Goal: Task Accomplishment & Management: Manage account settings

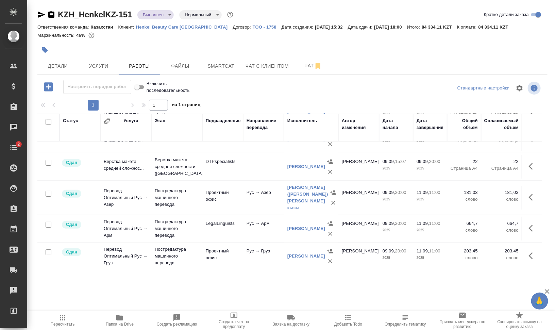
scroll to position [80, 0]
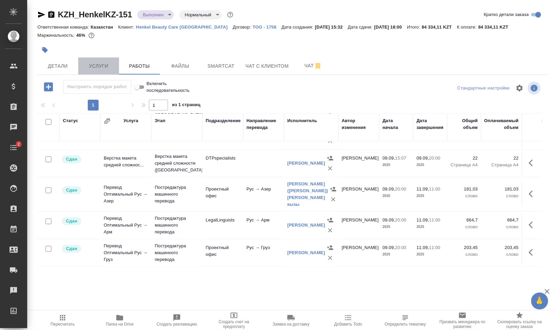
click at [83, 66] on span "Услуги" at bounding box center [98, 66] width 33 height 9
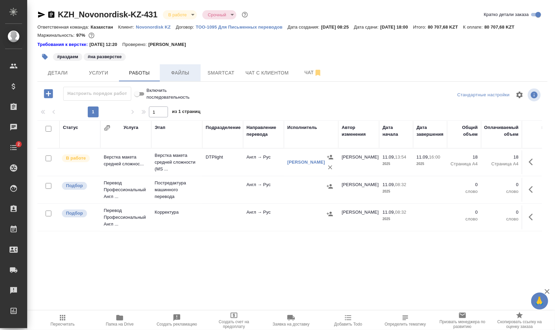
click at [185, 71] on span "Файлы" at bounding box center [180, 73] width 33 height 9
click at [123, 72] on span "Работы" at bounding box center [139, 73] width 33 height 9
click at [145, 71] on span "Работы" at bounding box center [139, 73] width 33 height 9
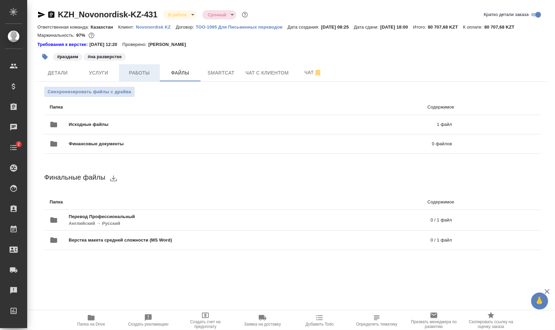
click at [145, 71] on span "Работы" at bounding box center [139, 73] width 33 height 9
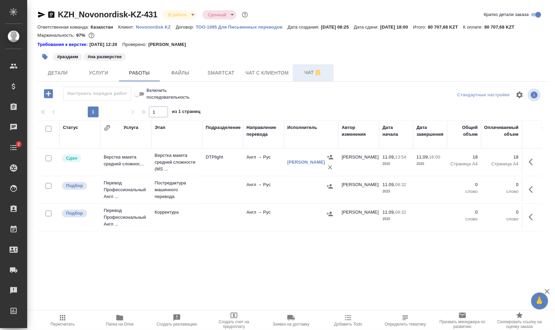
click at [300, 69] on span "Чат" at bounding box center [313, 72] width 33 height 9
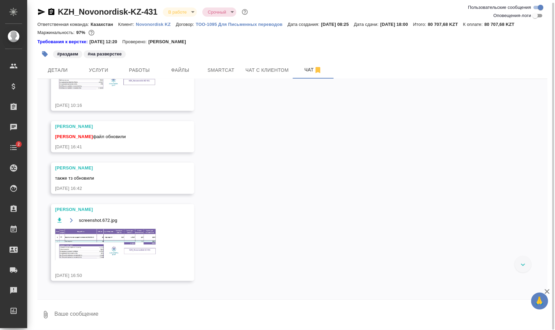
scroll to position [309, 0]
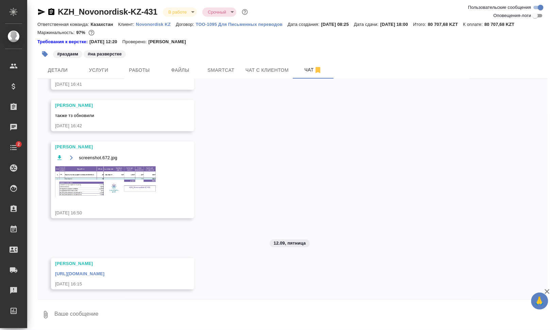
click at [104, 273] on link "https://drive.awatera.com/apps/files/files/10340929?dir=/Shares/Novonordisk%20K…" at bounding box center [79, 273] width 49 height 5
click at [224, 70] on span "Smartcat" at bounding box center [221, 70] width 33 height 9
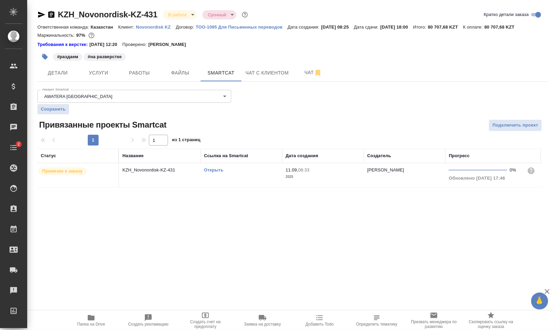
click at [213, 169] on link "Открыть" at bounding box center [213, 169] width 19 height 5
click at [214, 178] on td "Открыть" at bounding box center [242, 175] width 82 height 24
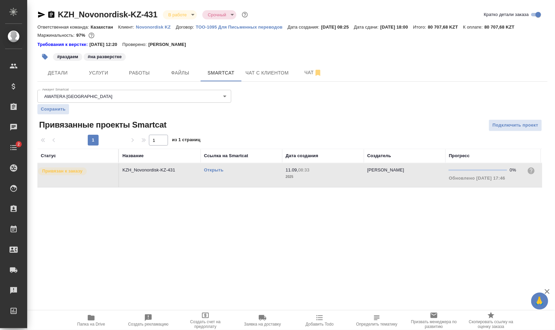
click at [214, 178] on td "Открыть" at bounding box center [242, 175] width 82 height 24
click at [93, 70] on span "Услуги" at bounding box center [98, 73] width 33 height 9
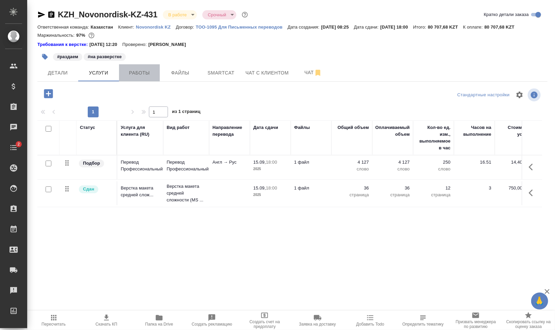
click at [141, 72] on span "Работы" at bounding box center [139, 73] width 33 height 9
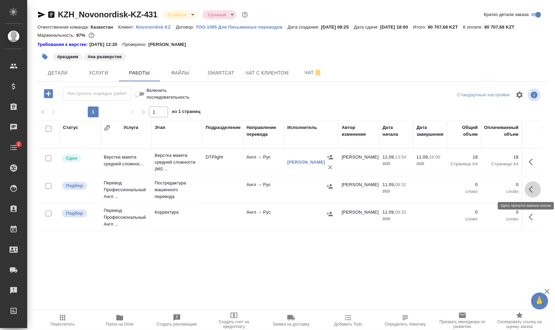
click at [536, 191] on icon "button" at bounding box center [533, 189] width 8 height 8
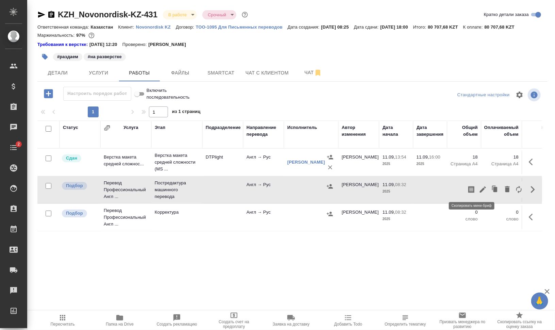
click at [476, 187] on button "button" at bounding box center [472, 189] width 12 height 16
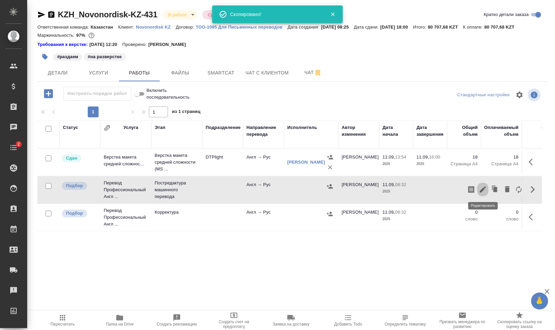
click at [484, 190] on icon "button" at bounding box center [483, 189] width 8 height 8
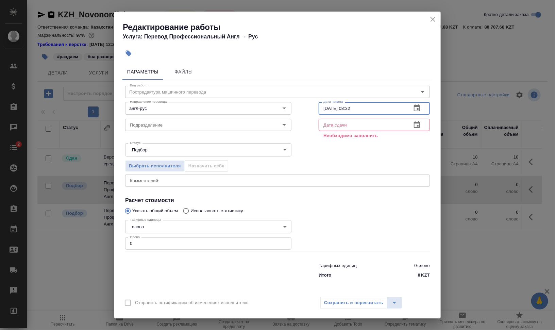
drag, startPoint x: 373, startPoint y: 106, endPoint x: 348, endPoint y: 105, distance: 25.9
click at [348, 105] on input "11.09.2025 08:32" at bounding box center [362, 108] width 87 height 12
type input "11.09.2025 16:35"
click at [415, 122] on icon "button" at bounding box center [417, 125] width 8 height 8
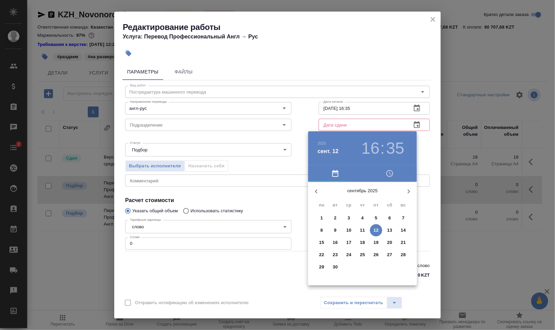
click at [322, 243] on p "15" at bounding box center [321, 242] width 5 height 7
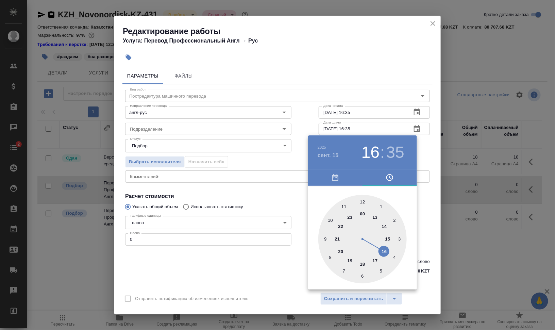
click at [442, 184] on div at bounding box center [277, 165] width 555 height 330
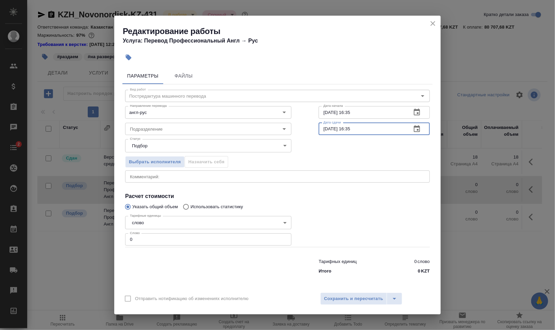
click at [351, 130] on input "15.09.2025 16:35" at bounding box center [362, 129] width 87 height 12
type input "[DATE] 11:00"
click at [321, 139] on div "Статус Подбор recruiting Статус" at bounding box center [278, 145] width 332 height 44
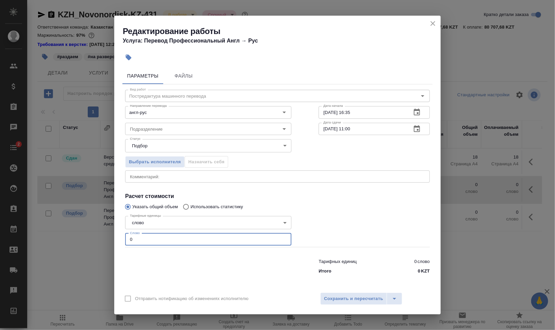
drag, startPoint x: 145, startPoint y: 237, endPoint x: 119, endPoint y: 238, distance: 26.2
click at [128, 238] on input "0" at bounding box center [208, 239] width 166 height 12
type input "2100"
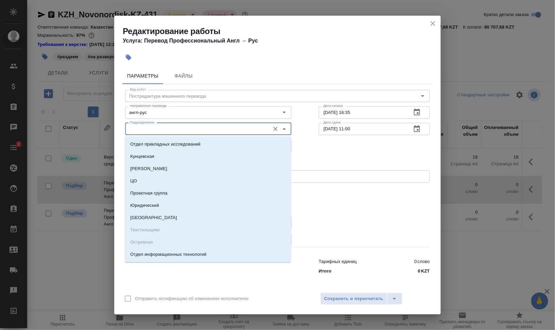
click at [197, 131] on input "Подразделение" at bounding box center [196, 129] width 139 height 8
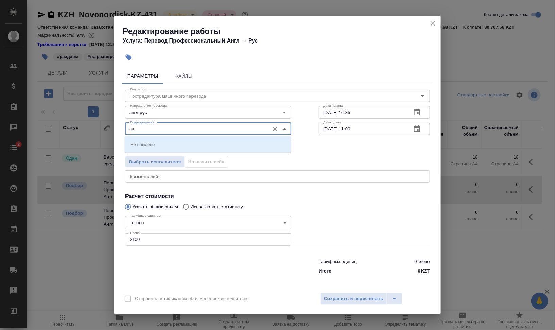
type input "а"
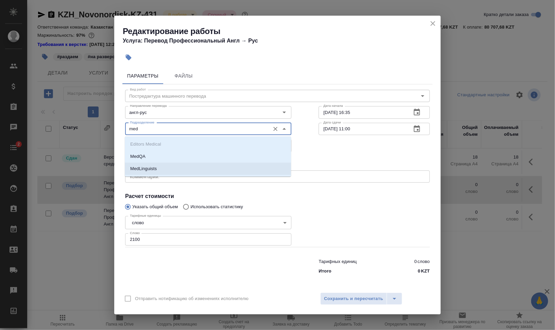
click at [219, 168] on li "MedLinguists" at bounding box center [208, 169] width 166 height 12
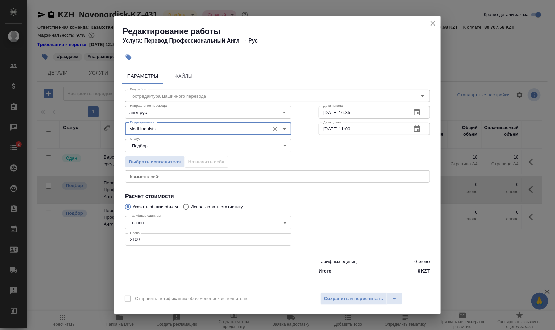
type input "MedLinguists"
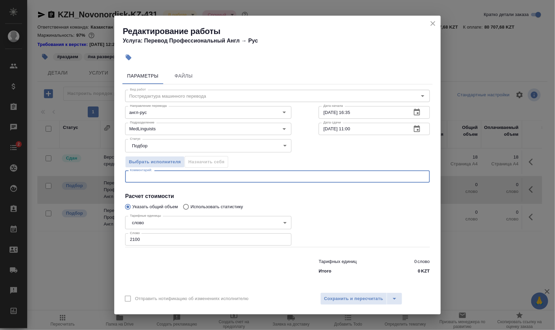
click at [220, 177] on textarea at bounding box center [277, 176] width 295 height 5
click at [324, 196] on h4 "Расчет стоимости" at bounding box center [277, 196] width 305 height 8
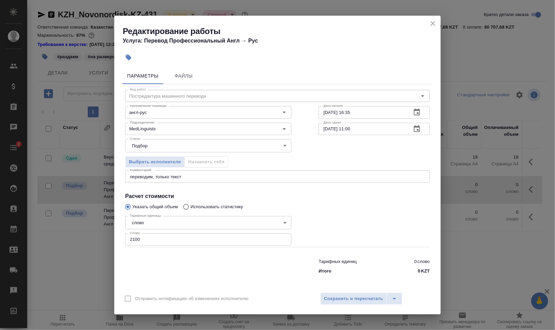
click at [189, 177] on textarea "переводим, только текст" at bounding box center [277, 176] width 295 height 5
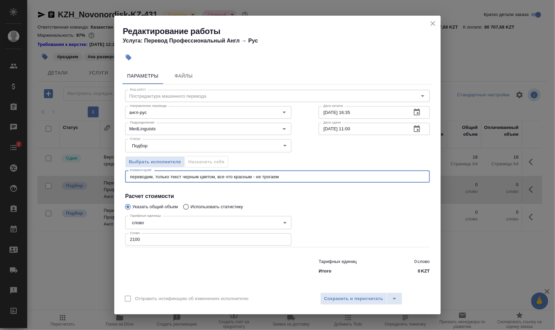
click at [254, 175] on textarea "переводим, только текст черным цветом, все что красным - не трогаем" at bounding box center [277, 176] width 295 height 5
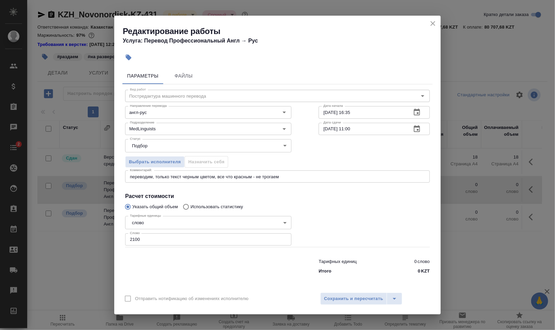
click at [224, 179] on div "переводим, только текст черным цветом, все что красным - не трогаем x Комментар…" at bounding box center [277, 176] width 305 height 12
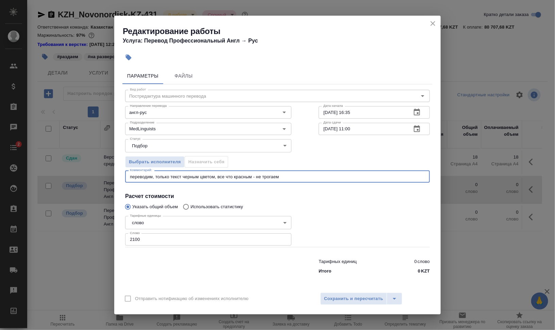
click at [216, 177] on textarea "переводим, только текст черным цветом, все что красным - не трогаем" at bounding box center [277, 176] width 295 height 5
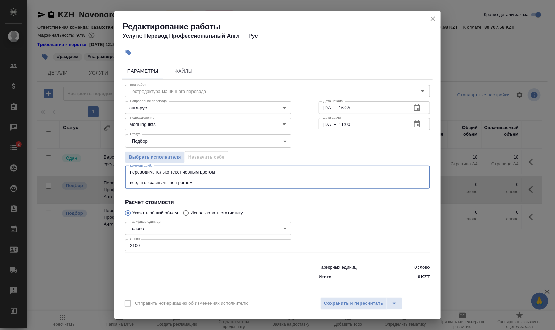
drag, startPoint x: 170, startPoint y: 179, endPoint x: 166, endPoint y: 180, distance: 4.9
click at [166, 180] on textarea "переводим, только текст черным цветом все, что красным - не трогаем" at bounding box center [277, 177] width 295 height 16
click at [167, 181] on textarea "переводим, только текст черным цветом все, что красным - не трогаем" at bounding box center [277, 177] width 295 height 16
click at [170, 181] on textarea "переводим, только текст черным цветом все, что красным - не трогаем" at bounding box center [277, 177] width 295 height 16
click at [230, 174] on textarea "переводим, только текст черным цветом все, что красным, не трогаем" at bounding box center [277, 177] width 295 height 16
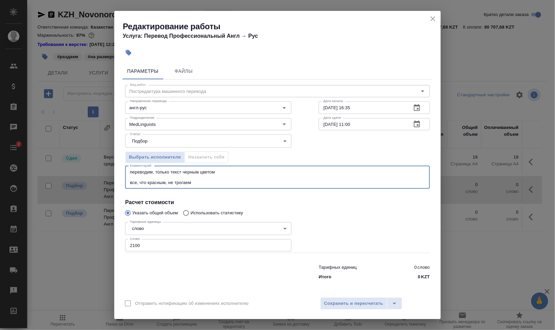
type textarea "переводим, только текст черным цветом все, что красным, не трогаем"
click at [313, 155] on div "Выбрать исполнителя Назначить себя" at bounding box center [278, 155] width 332 height 41
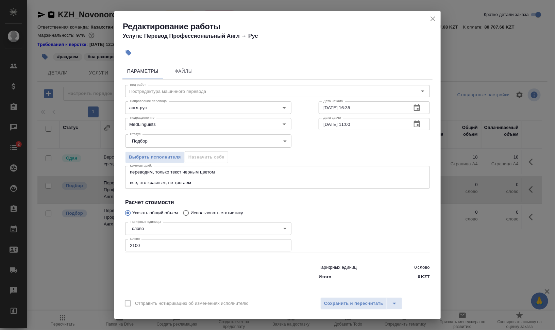
click at [335, 297] on div "Отправить нотификацию об изменениях исполнителю Сохранить и пересчитать" at bounding box center [277, 306] width 327 height 26
click at [337, 300] on span "Сохранить и пересчитать" at bounding box center [353, 304] width 59 height 8
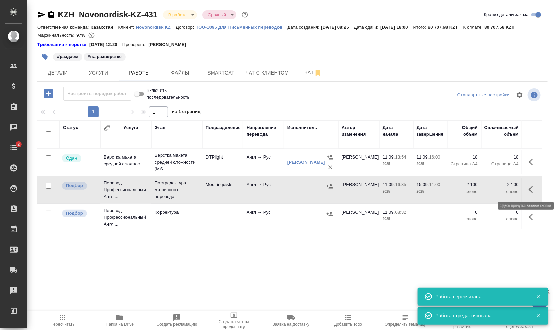
drag, startPoint x: 534, startPoint y: 189, endPoint x: 528, endPoint y: 191, distance: 6.3
click at [534, 188] on icon "button" at bounding box center [533, 189] width 8 height 8
click at [474, 188] on icon "button" at bounding box center [471, 189] width 6 height 7
click at [179, 76] on span "Файлы" at bounding box center [180, 73] width 33 height 9
click at [141, 74] on span "Работы" at bounding box center [139, 73] width 33 height 9
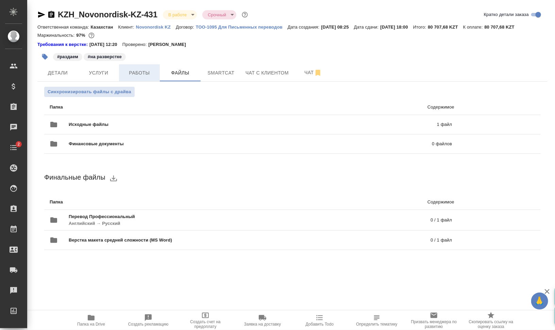
click at [140, 74] on span "Работы" at bounding box center [139, 73] width 33 height 9
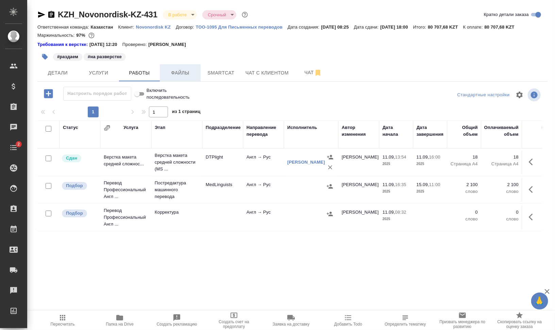
click at [181, 73] on span "Файлы" at bounding box center [180, 73] width 33 height 9
click at [144, 75] on span "Работы" at bounding box center [139, 73] width 33 height 9
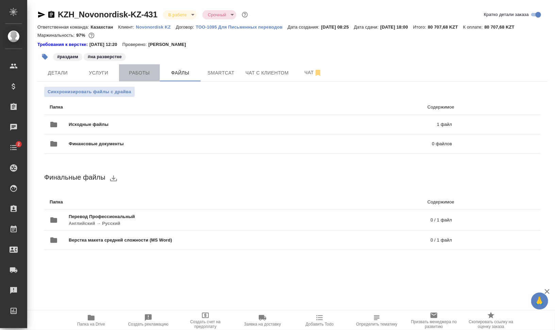
click at [144, 75] on span "Работы" at bounding box center [139, 73] width 33 height 9
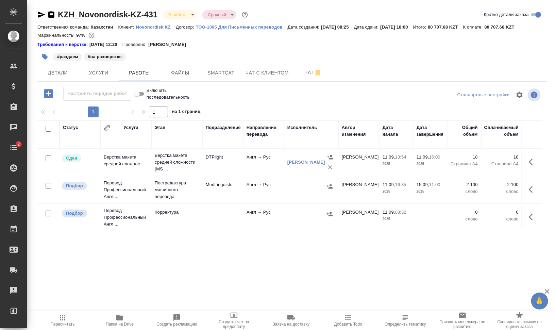
click at [285, 187] on td at bounding box center [311, 190] width 54 height 24
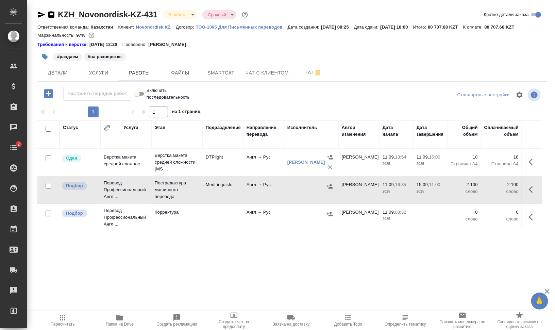
click at [285, 187] on td at bounding box center [311, 190] width 54 height 24
click at [185, 74] on span "Файлы" at bounding box center [180, 73] width 33 height 9
click at [127, 75] on span "Работы" at bounding box center [139, 73] width 33 height 9
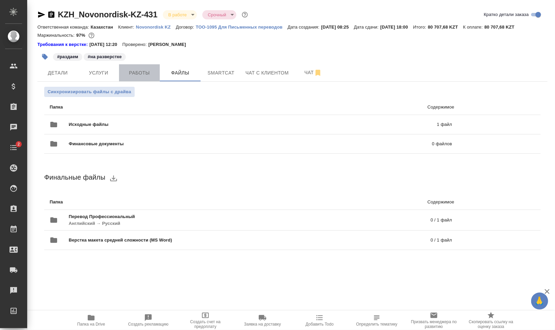
click at [127, 75] on span "Работы" at bounding box center [139, 73] width 33 height 9
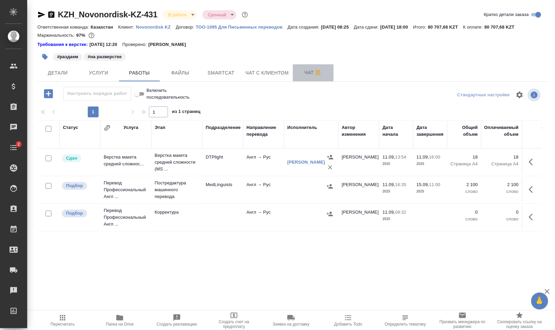
click at [298, 72] on span "Чат" at bounding box center [313, 72] width 33 height 9
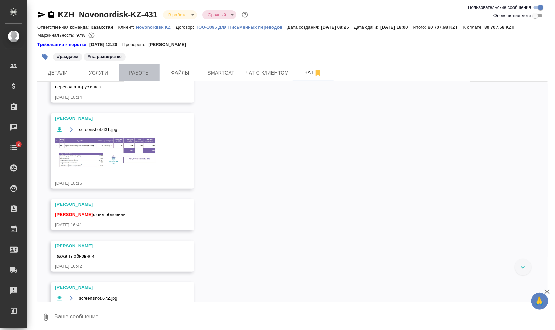
click at [132, 65] on button "Работы" at bounding box center [139, 72] width 41 height 17
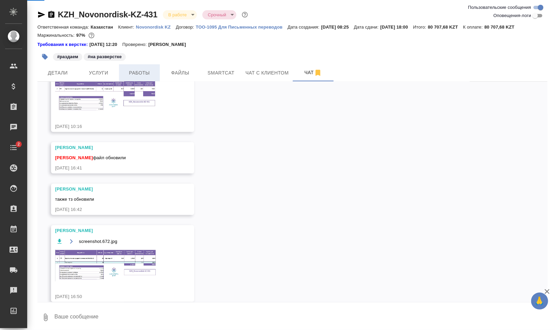
scroll to position [246, 0]
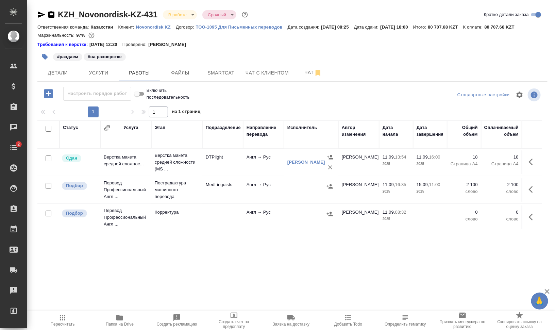
click at [105, 322] on span "Папка на Drive" at bounding box center [119, 320] width 49 height 13
click at [329, 185] on icon "button" at bounding box center [330, 186] width 7 height 7
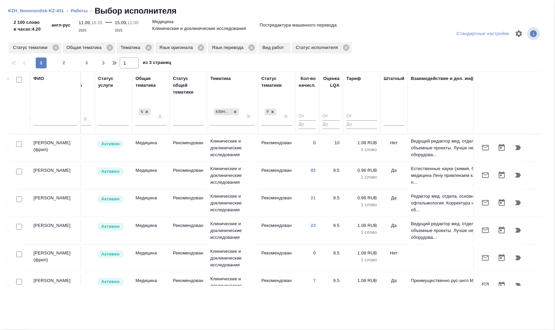
scroll to position [0, 411]
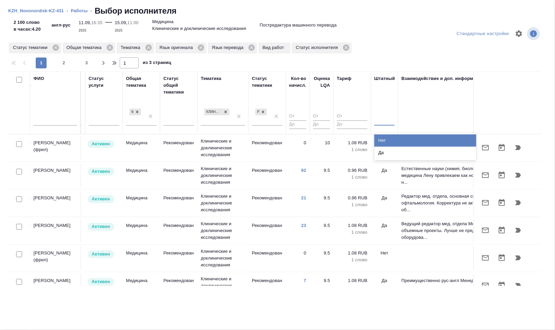
click at [380, 121] on div at bounding box center [384, 119] width 20 height 10
click at [403, 138] on div "Нет" at bounding box center [425, 140] width 102 height 12
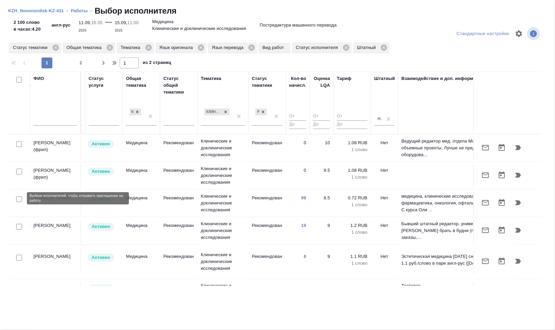
click at [19, 199] on input "checkbox" at bounding box center [19, 199] width 6 height 6
checkbox input "true"
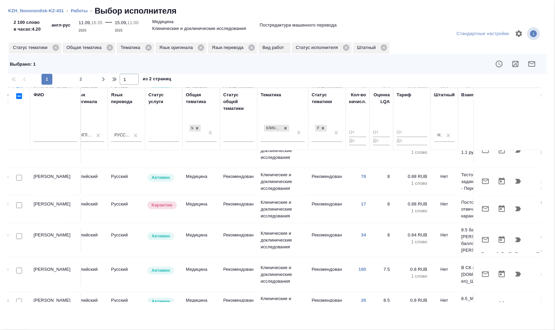
scroll to position [128, 351]
click at [20, 233] on input "checkbox" at bounding box center [19, 236] width 6 height 6
checkbox input "true"
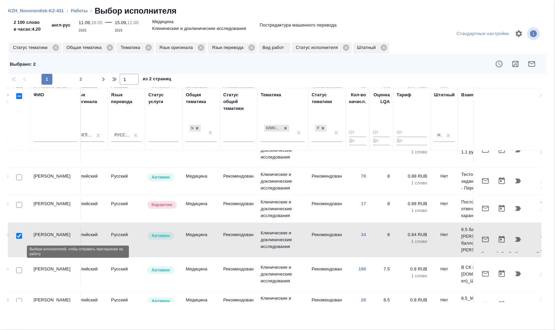
click at [19, 267] on input "checkbox" at bounding box center [19, 270] width 6 height 6
checkbox input "true"
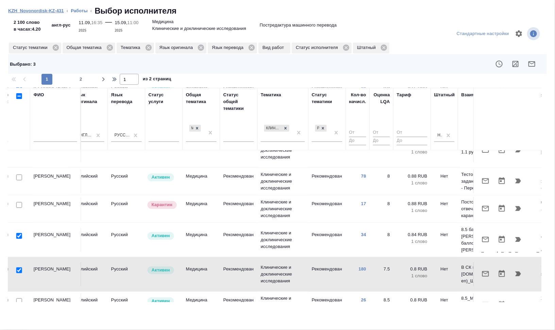
click at [55, 11] on link "KZH_Novonordisk-KZ-431" at bounding box center [36, 10] width 56 height 5
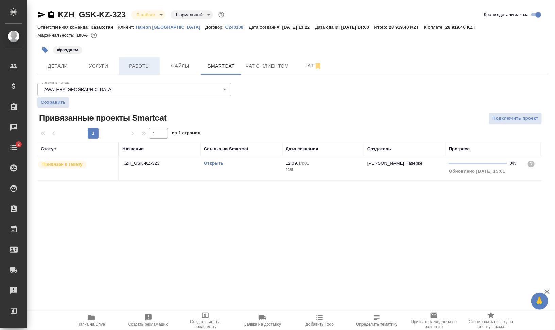
click at [133, 62] on span "Работы" at bounding box center [139, 66] width 33 height 9
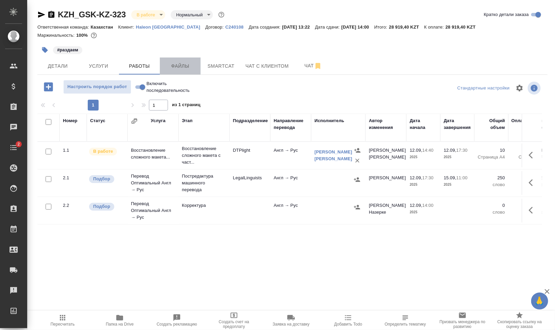
click at [166, 68] on span "Файлы" at bounding box center [180, 66] width 33 height 9
click at [113, 69] on span "Услуги" at bounding box center [98, 66] width 33 height 9
click at [122, 68] on button "Работы" at bounding box center [139, 65] width 41 height 17
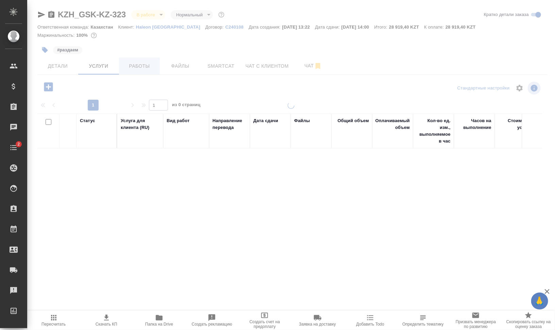
click at [123, 67] on span "Работы" at bounding box center [139, 66] width 33 height 9
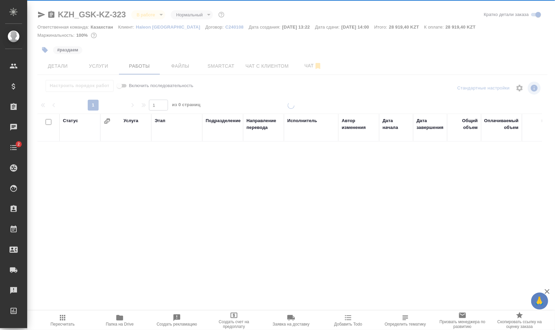
click at [140, 68] on div at bounding box center [291, 142] width 528 height 284
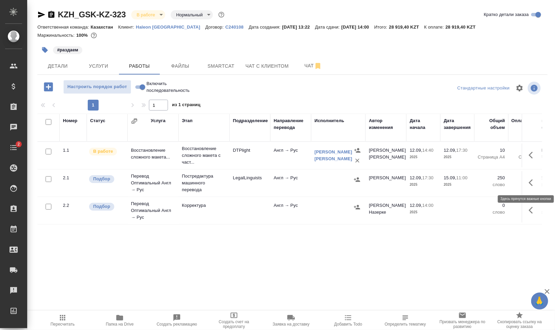
click at [530, 183] on icon "button" at bounding box center [531, 182] width 4 height 7
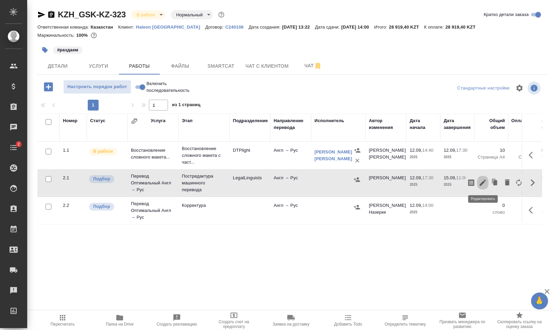
click at [481, 181] on icon "button" at bounding box center [483, 183] width 8 height 8
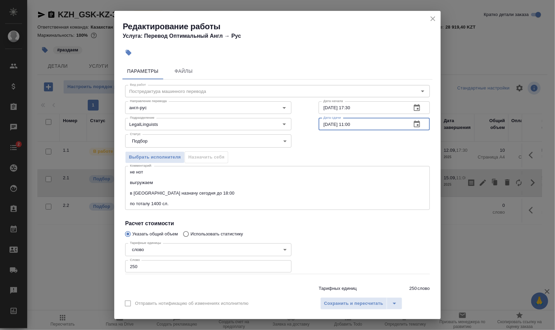
click at [322, 123] on input "15.09.2025 11:00" at bounding box center [362, 124] width 87 height 12
click at [348, 123] on input "14.09.2025 11:00" at bounding box center [362, 124] width 87 height 12
type input "14.09.2025 14:00"
drag, startPoint x: 346, startPoint y: 107, endPoint x: 382, endPoint y: 106, distance: 36.1
click at [382, 106] on input "12.09.2025 17:30" at bounding box center [362, 107] width 87 height 12
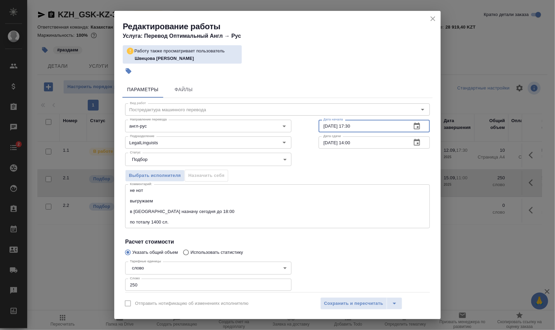
click at [430, 17] on icon "close" at bounding box center [433, 19] width 8 height 8
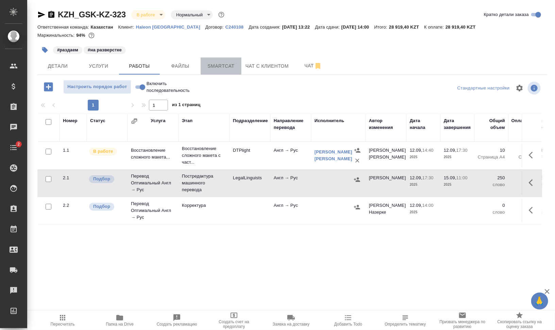
click at [205, 66] on span "Smartcat" at bounding box center [221, 66] width 33 height 9
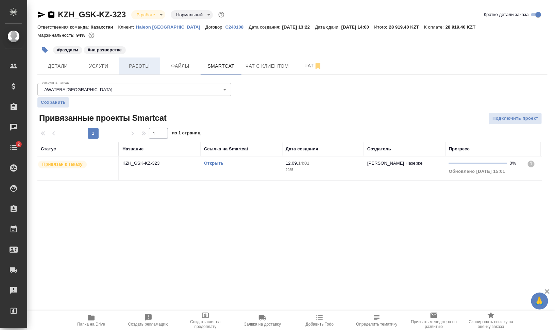
click at [154, 65] on span "Работы" at bounding box center [139, 66] width 33 height 9
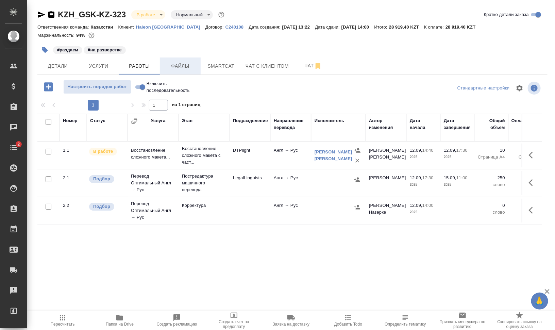
click at [170, 63] on span "Файлы" at bounding box center [180, 66] width 33 height 9
click at [119, 69] on button "Работы" at bounding box center [139, 65] width 41 height 17
click at [126, 67] on span "Работы" at bounding box center [139, 66] width 33 height 9
click at [172, 67] on span "Файлы" at bounding box center [180, 66] width 33 height 9
click at [135, 66] on span "Работы" at bounding box center [139, 66] width 33 height 9
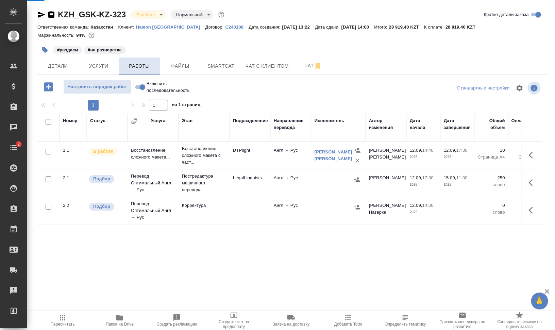
click at [135, 66] on span "Работы" at bounding box center [139, 66] width 33 height 9
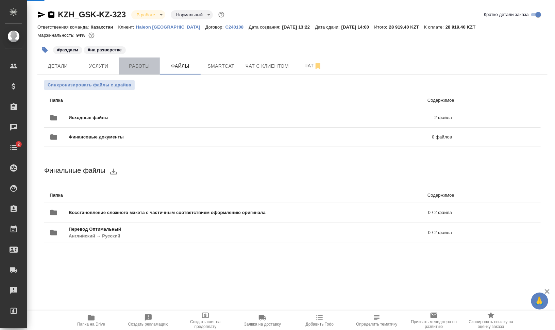
click at [144, 66] on span "Работы" at bounding box center [139, 66] width 33 height 9
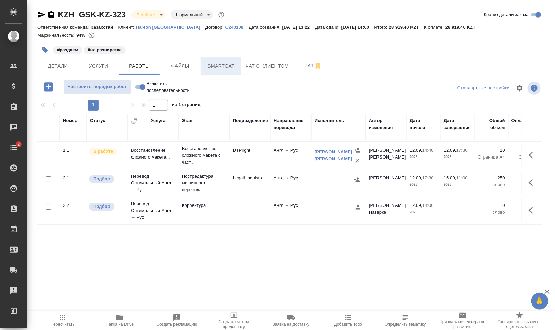
click at [207, 67] on span "Smartcat" at bounding box center [221, 66] width 33 height 9
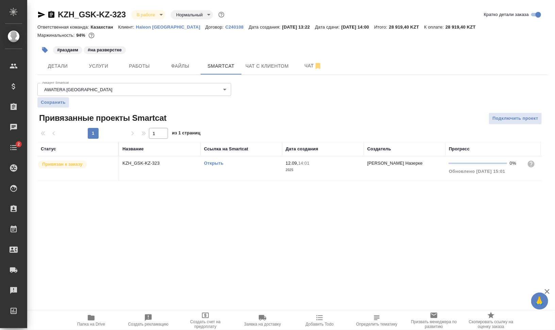
click at [211, 162] on link "Открыть" at bounding box center [213, 163] width 19 height 5
click at [152, 67] on span "Работы" at bounding box center [139, 66] width 33 height 9
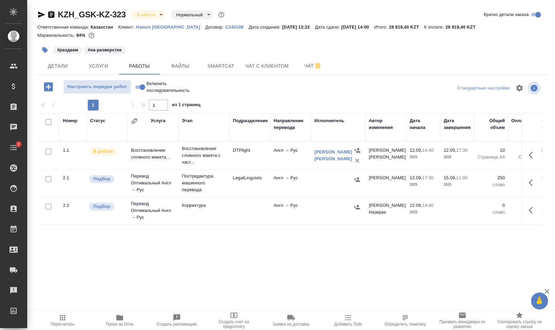
click at [115, 322] on span "Папка на Drive" at bounding box center [120, 324] width 28 height 5
click at [359, 182] on icon "button" at bounding box center [357, 179] width 7 height 7
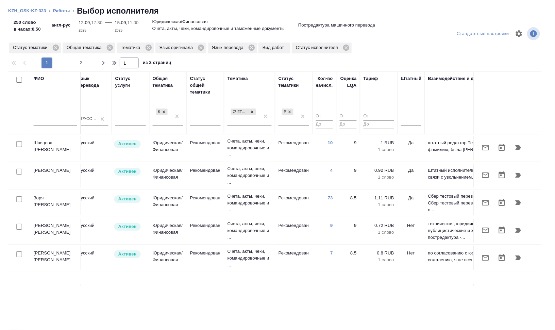
scroll to position [0, 461]
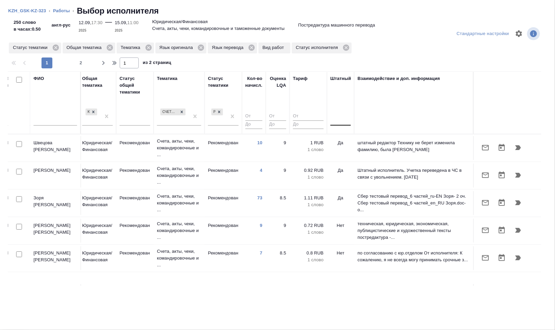
drag, startPoint x: 336, startPoint y: 121, endPoint x: 336, endPoint y: 124, distance: 3.4
click at [336, 121] on div at bounding box center [341, 119] width 20 height 10
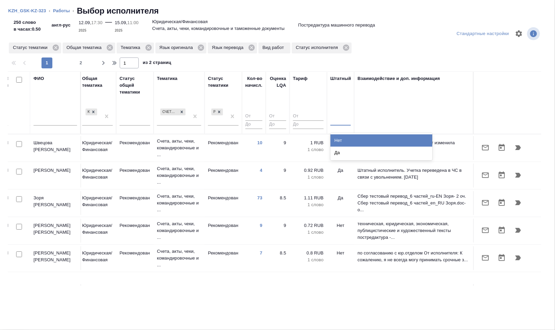
click at [337, 139] on div "Нет" at bounding box center [382, 140] width 102 height 12
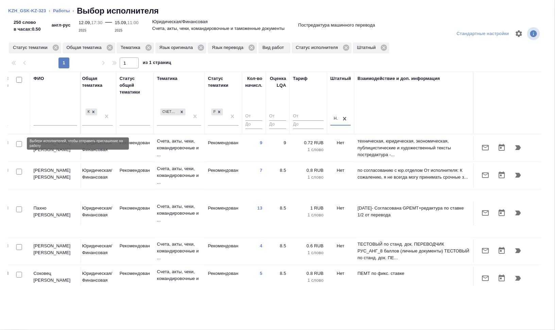
drag, startPoint x: 18, startPoint y: 143, endPoint x: 17, endPoint y: 184, distance: 41.2
click at [18, 143] on input "checkbox" at bounding box center [19, 144] width 6 height 6
checkbox input "true"
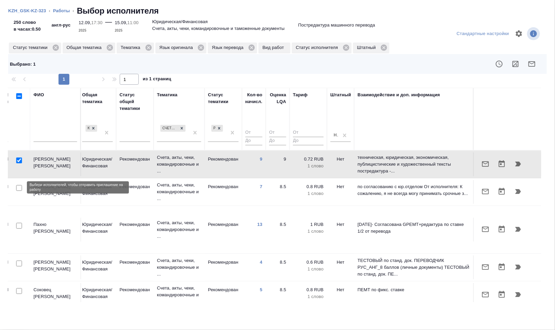
drag, startPoint x: 19, startPoint y: 187, endPoint x: 135, endPoint y: 203, distance: 117.0
click at [19, 186] on input "checkbox" at bounding box center [19, 188] width 6 height 6
checkbox input "true"
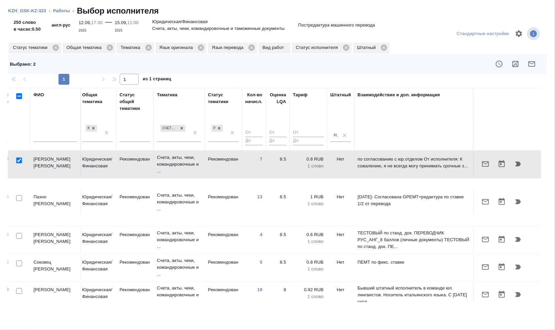
scroll to position [43, 461]
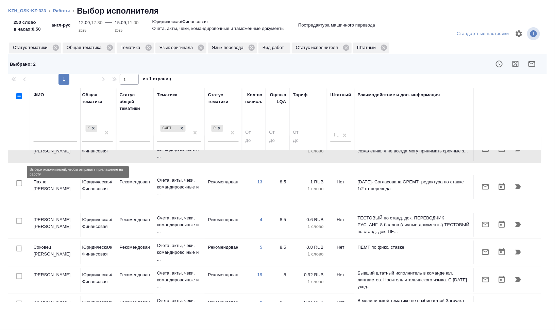
click at [19, 180] on input "checkbox" at bounding box center [19, 183] width 6 height 6
checkbox input "true"
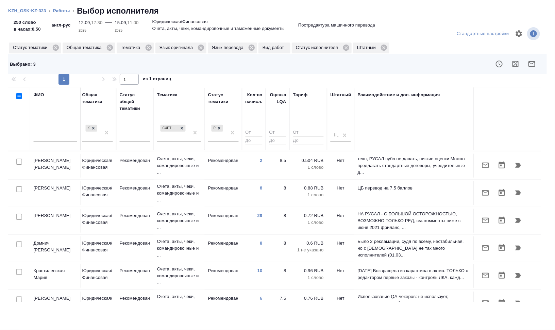
scroll to position [213, 461]
click at [18, 186] on input "checkbox" at bounding box center [19, 189] width 6 height 6
checkbox input "true"
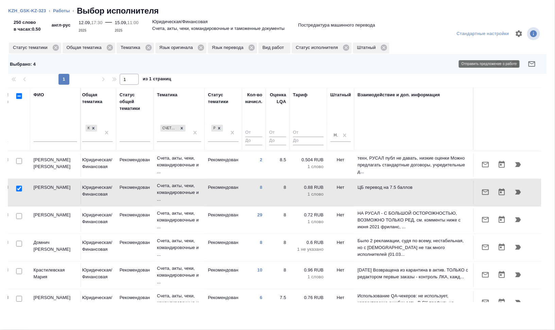
click at [530, 62] on icon "button" at bounding box center [532, 64] width 8 height 8
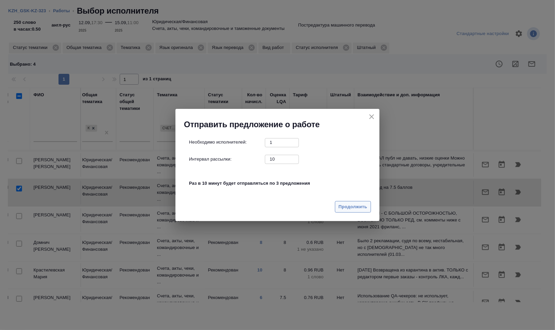
click at [353, 204] on span "Продолжить" at bounding box center [353, 207] width 29 height 8
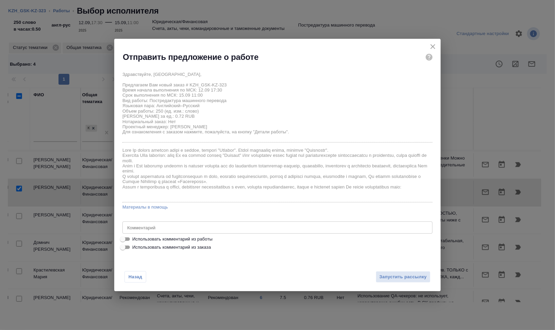
click at [434, 46] on icon "close" at bounding box center [433, 47] width 8 height 8
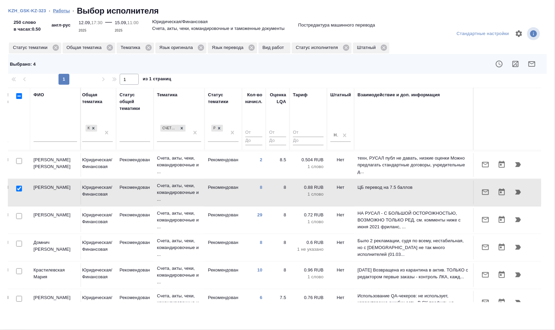
click at [61, 9] on link "Работы" at bounding box center [61, 10] width 17 height 5
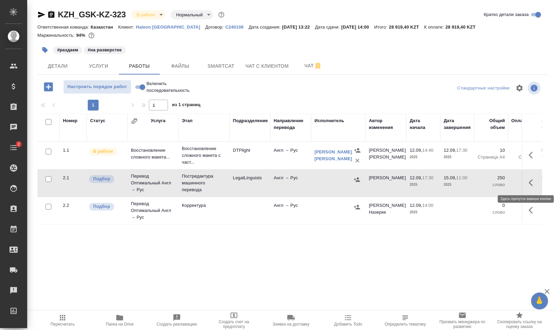
click at [534, 182] on icon "button" at bounding box center [533, 183] width 8 height 8
click at [485, 184] on icon "button" at bounding box center [483, 183] width 8 height 8
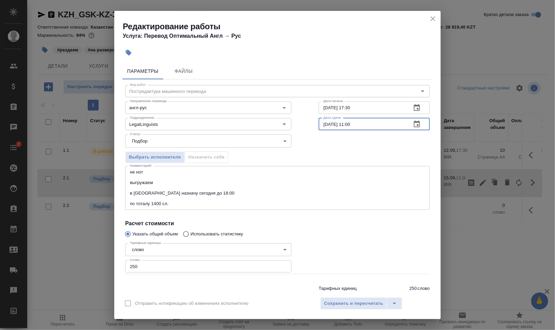
click at [322, 126] on input "15.09.2025 11:00" at bounding box center [362, 124] width 87 height 12
click at [346, 124] on input "14.09.2025 11:00" at bounding box center [362, 124] width 87 height 12
type input "14.09.2025 14:00"
click at [361, 297] on div "Отправить нотификацию об изменениях исполнителю Сохранить и пересчитать" at bounding box center [277, 306] width 327 height 26
click at [364, 300] on span "Сохранить и пересчитать" at bounding box center [353, 304] width 59 height 8
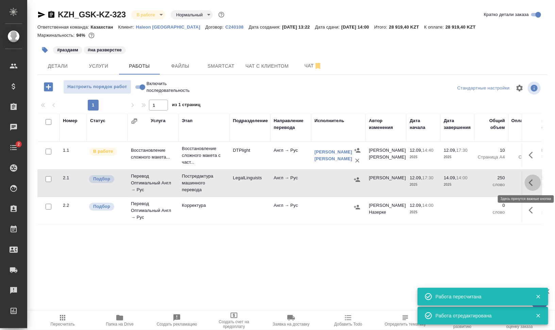
click at [532, 181] on icon "button" at bounding box center [533, 183] width 8 height 8
click at [480, 182] on icon "button" at bounding box center [483, 183] width 8 height 8
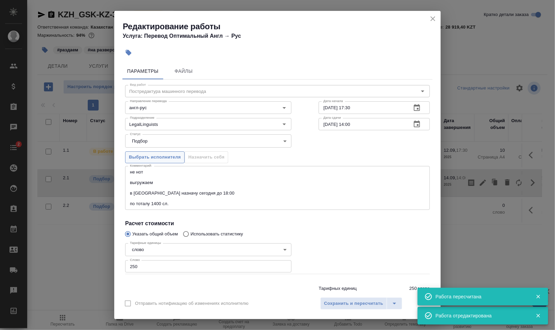
click at [150, 160] on span "Выбрать исполнителя" at bounding box center [155, 157] width 52 height 8
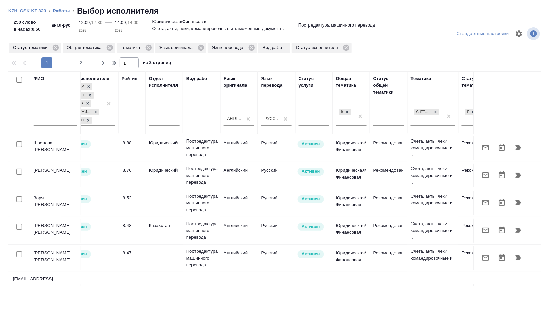
scroll to position [0, 333]
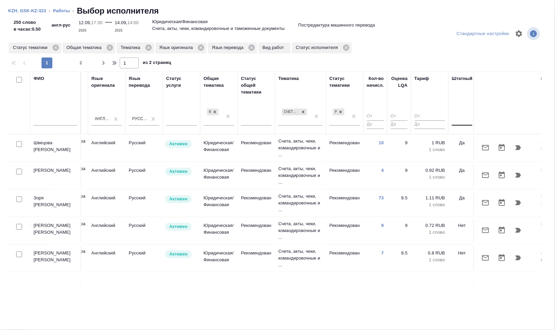
click at [455, 122] on div at bounding box center [462, 119] width 20 height 10
click at [461, 138] on div "Нет" at bounding box center [503, 140] width 102 height 12
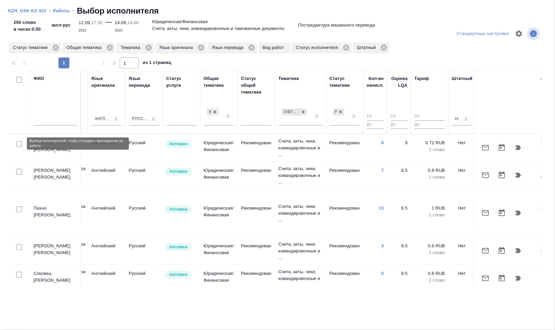
click at [18, 142] on input "checkbox" at bounding box center [19, 144] width 6 height 6
checkbox input "true"
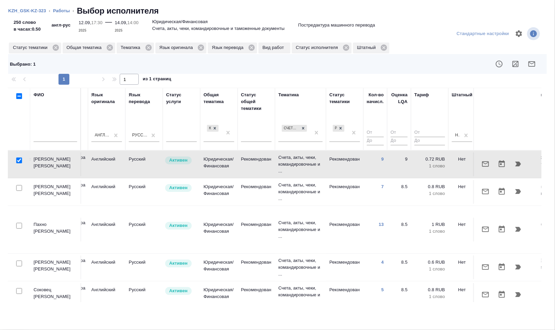
click at [20, 172] on td at bounding box center [19, 164] width 22 height 24
click at [20, 190] on input "checkbox" at bounding box center [19, 188] width 6 height 6
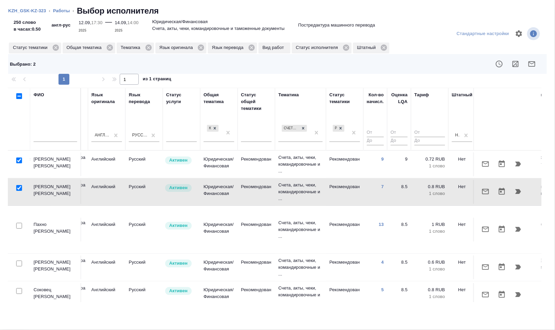
click at [19, 187] on input "checkbox" at bounding box center [19, 188] width 6 height 6
click at [19, 189] on input "checkbox" at bounding box center [19, 188] width 6 height 6
checkbox input "true"
click at [20, 223] on input "checkbox" at bounding box center [19, 226] width 6 height 6
checkbox input "true"
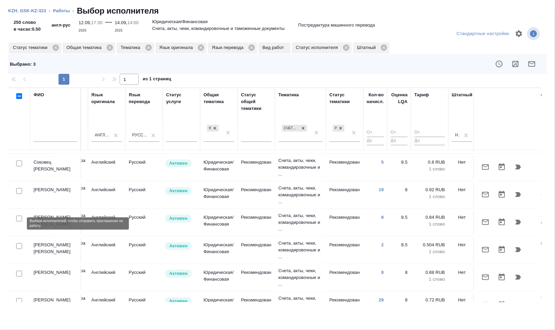
scroll to position [170, 333]
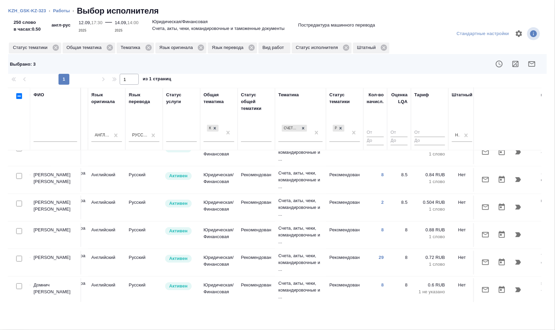
click at [20, 228] on input "checkbox" at bounding box center [19, 231] width 6 height 6
checkbox input "true"
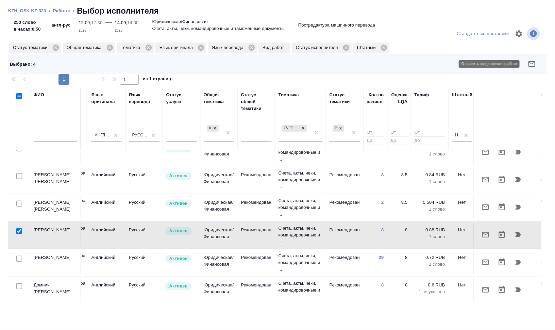
click at [536, 63] on button "button" at bounding box center [532, 64] width 16 height 16
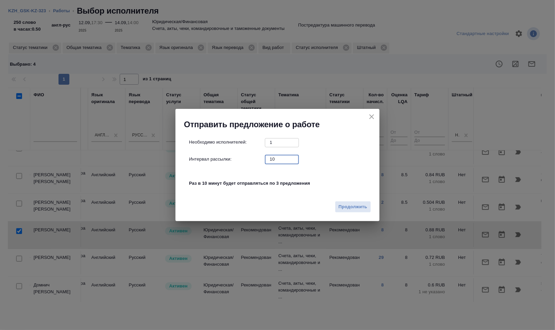
drag, startPoint x: 277, startPoint y: 157, endPoint x: 249, endPoint y: 158, distance: 28.6
click at [262, 157] on div "Интервал рассылки: 10 ​" at bounding box center [280, 159] width 182 height 9
type input "0"
click at [351, 203] on span "Продолжить" at bounding box center [353, 207] width 29 height 8
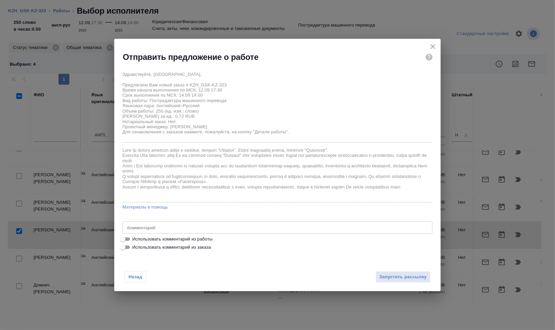
click at [155, 230] on div "x Комментарий" at bounding box center [277, 227] width 310 height 12
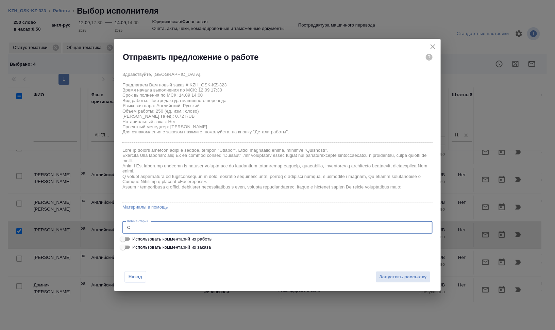
scroll to position [0, 0]
type textarea "Сможете принять небольшой заказ в работу? На проект в СК назначу вас сегодня к …"
click at [410, 274] on span "Запустить рассылку" at bounding box center [403, 277] width 47 height 8
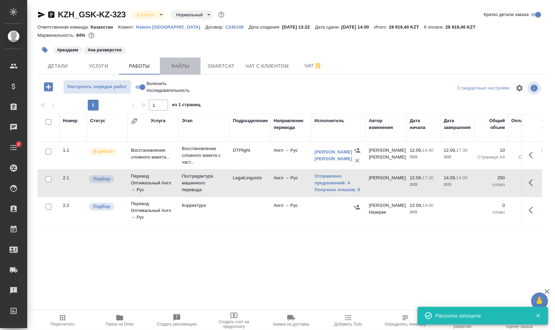
click at [178, 66] on span "Файлы" at bounding box center [180, 66] width 33 height 9
click at [136, 67] on span "Работы" at bounding box center [139, 66] width 33 height 9
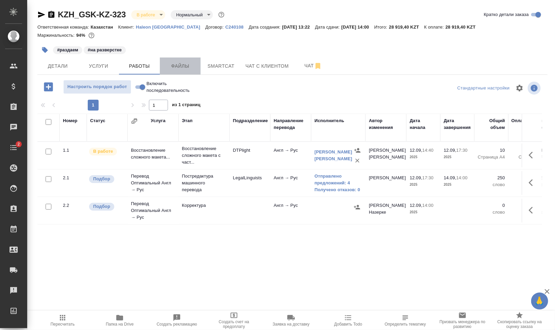
click at [169, 60] on button "Файлы" at bounding box center [180, 65] width 41 height 17
click at [139, 66] on span "Работы" at bounding box center [139, 66] width 33 height 9
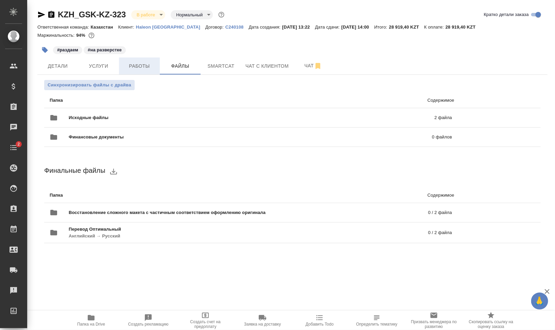
click at [139, 66] on span "Работы" at bounding box center [139, 66] width 33 height 9
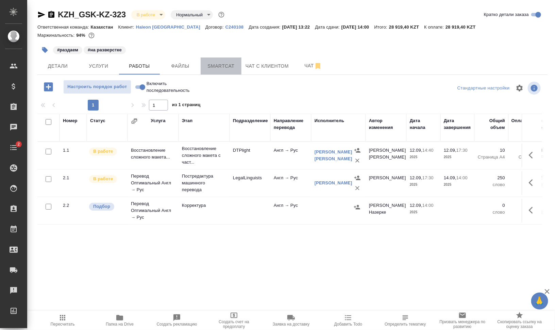
click at [213, 61] on button "Smartcat" at bounding box center [221, 65] width 41 height 17
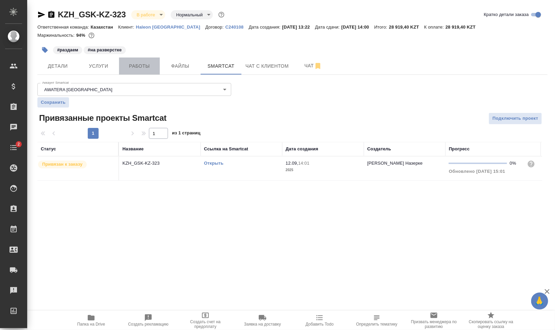
click at [136, 68] on span "Работы" at bounding box center [139, 66] width 33 height 9
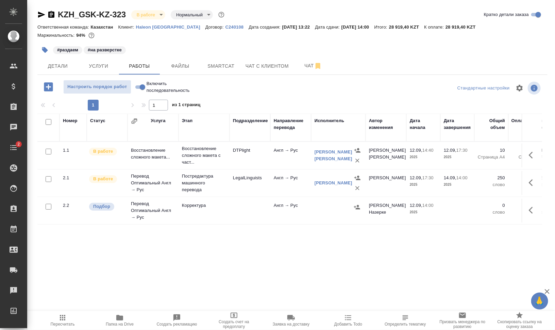
click at [48, 51] on button "button" at bounding box center [44, 50] width 15 height 15
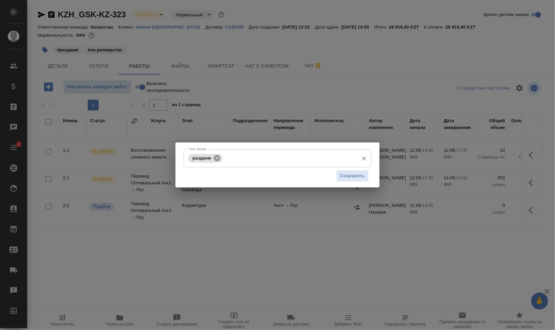
click at [217, 156] on icon at bounding box center [217, 158] width 6 height 6
click at [227, 157] on input "Тэги заказа" at bounding box center [271, 158] width 169 height 12
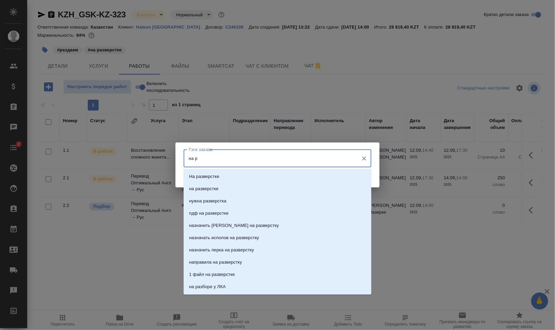
type input "на ра"
click at [220, 184] on li "на разверстке" at bounding box center [278, 189] width 188 height 12
type input "назначить"
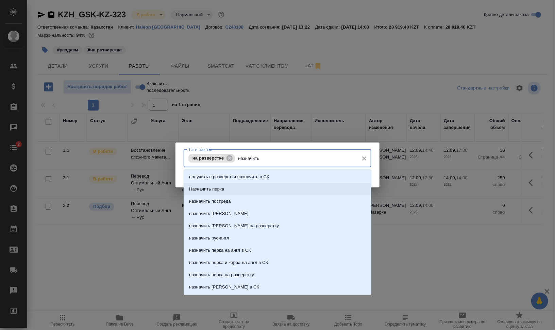
click at [239, 184] on li "Назначить перка" at bounding box center [278, 189] width 188 height 12
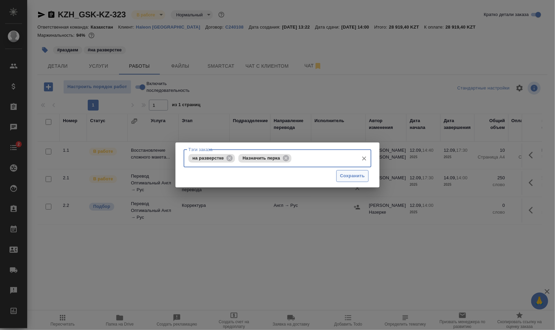
click at [361, 177] on span "Сохранить" at bounding box center [352, 176] width 25 height 8
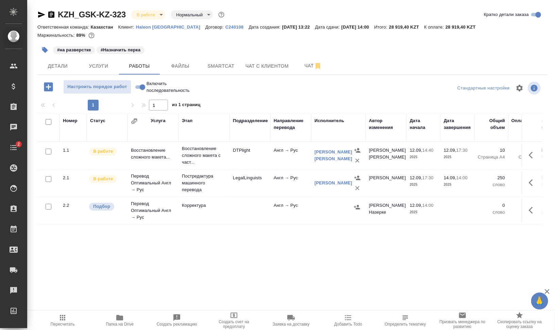
click at [534, 212] on icon "button" at bounding box center [533, 210] width 8 height 8
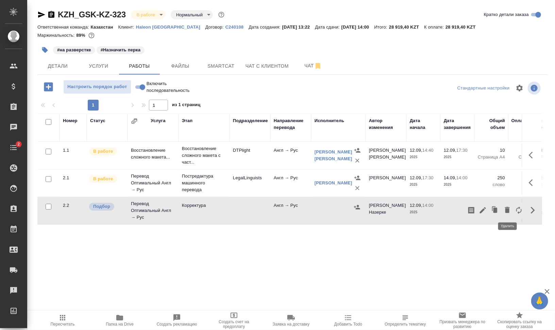
click at [508, 208] on icon "button" at bounding box center [507, 210] width 5 height 6
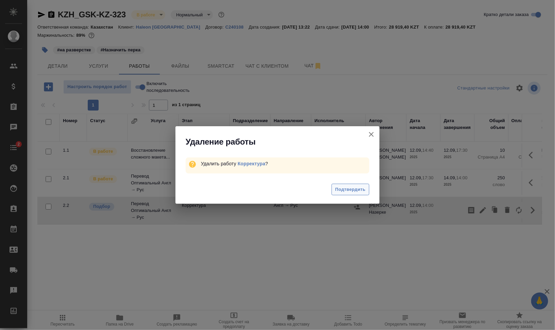
click at [360, 189] on span "Подтвердить" at bounding box center [350, 190] width 30 height 8
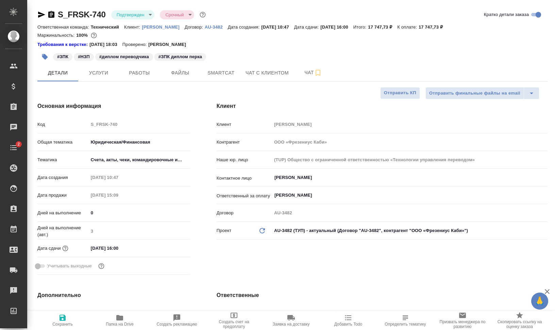
select select "RU"
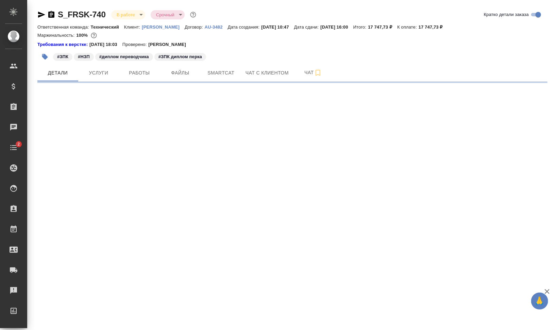
select select "RU"
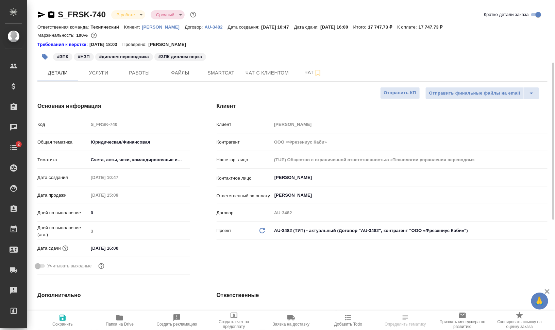
type textarea "x"
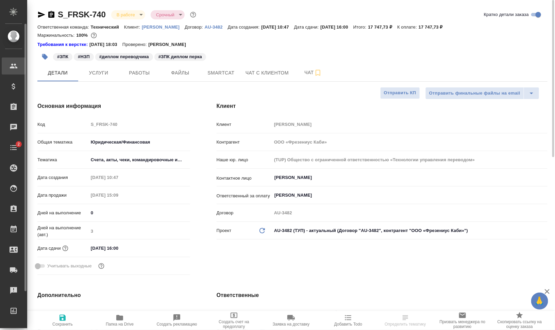
type textarea "x"
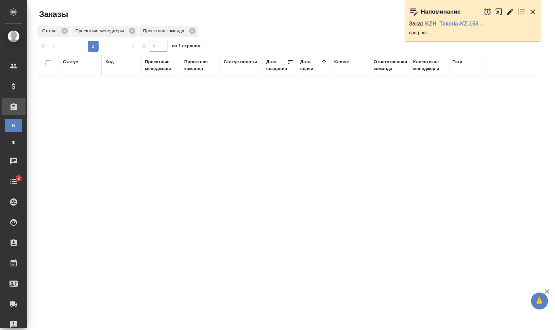
click at [110, 61] on div "Код" at bounding box center [109, 62] width 8 height 7
click at [76, 98] on div at bounding box center [76, 96] width 7 height 7
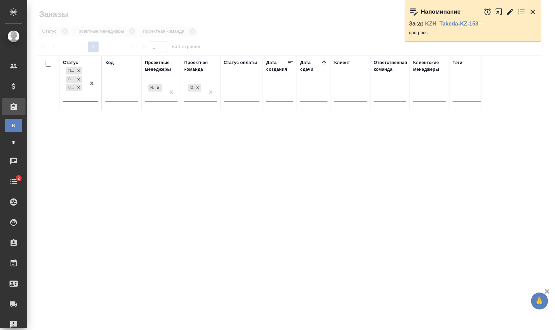
click at [76, 98] on div "Подтвержден Создан Согласование КП" at bounding box center [74, 83] width 23 height 35
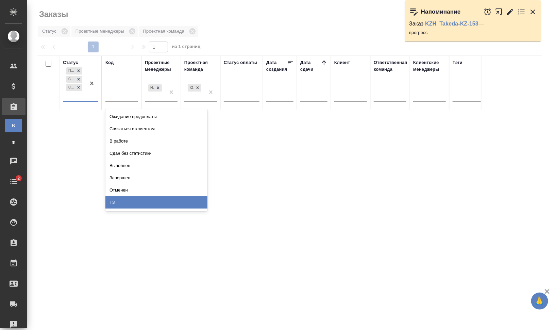
click at [151, 202] on div "ТЗ" at bounding box center [156, 202] width 102 height 12
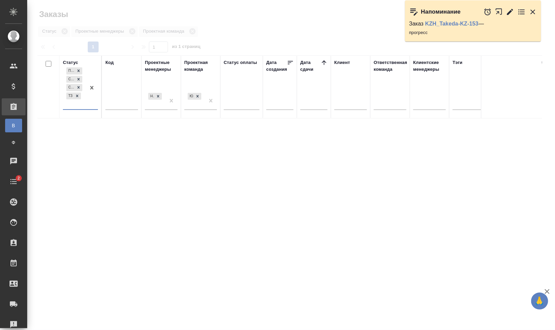
click at [155, 69] on div "Проектные менеджеры" at bounding box center [161, 66] width 33 height 14
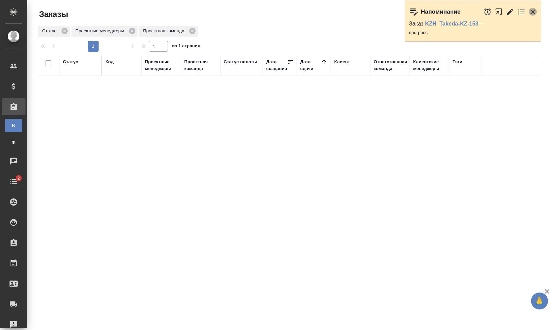
click at [535, 11] on icon "button" at bounding box center [533, 12] width 8 height 8
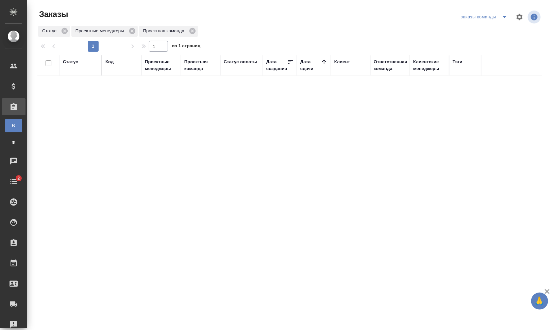
click at [109, 61] on div "Код" at bounding box center [109, 62] width 8 height 7
drag, startPoint x: 77, startPoint y: 93, endPoint x: 79, endPoint y: 102, distance: 10.2
click at [77, 93] on div at bounding box center [76, 96] width 7 height 7
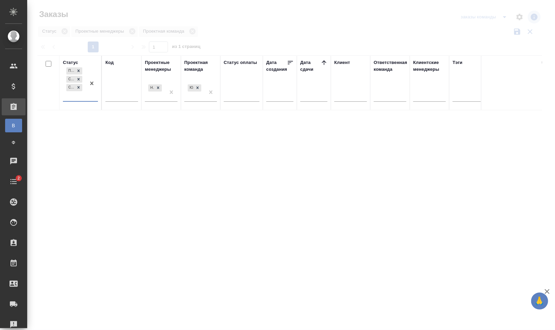
click at [83, 96] on div "Подтвержден Создан Согласование КП" at bounding box center [74, 83] width 23 height 35
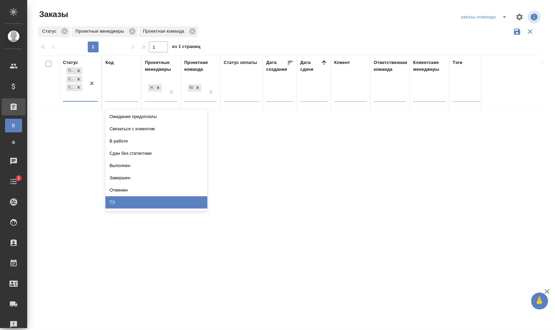
click at [143, 197] on div "ТЗ" at bounding box center [156, 202] width 102 height 12
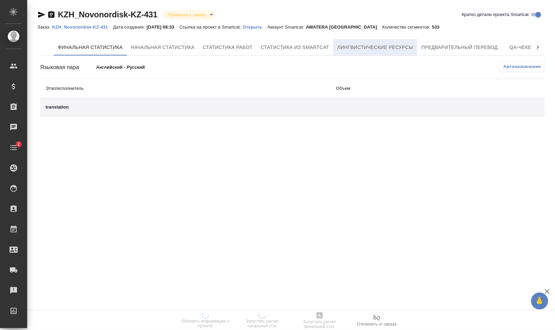
click at [369, 48] on span "Лингвистические ресурсы" at bounding box center [375, 47] width 76 height 9
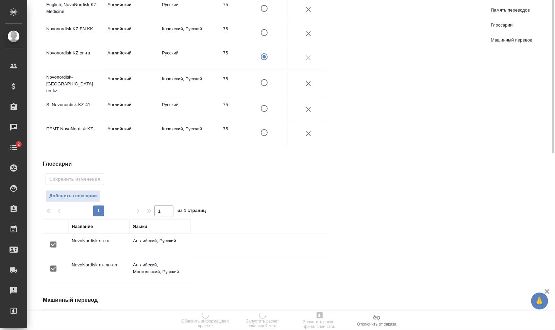
scroll to position [244, 0]
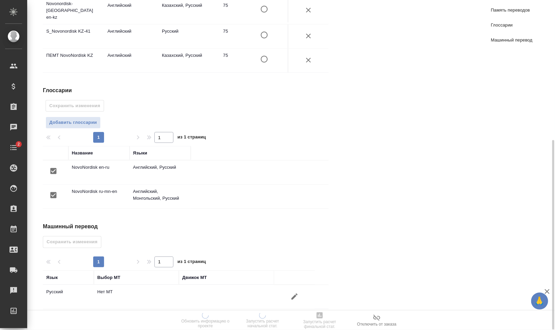
click at [299, 264] on button "button" at bounding box center [294, 296] width 16 height 16
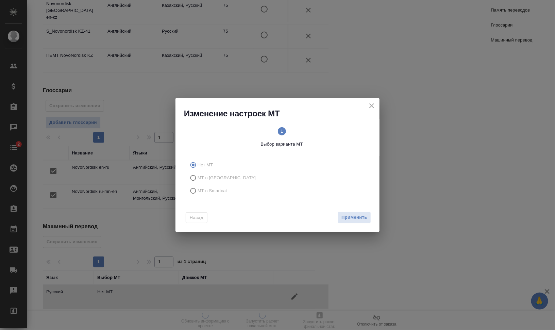
click at [215, 191] on span "МТ в Smartcat" at bounding box center [213, 190] width 30 height 7
click at [198, 191] on input "МТ в Smartcat" at bounding box center [192, 190] width 11 height 13
radio input "true"
click at [332, 130] on span "2 Выбор движка Smartcat" at bounding box center [327, 137] width 84 height 20
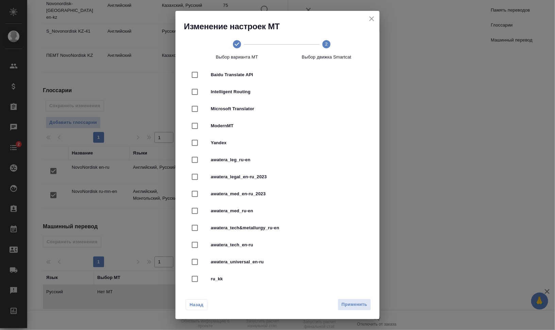
scroll to position [103, 0]
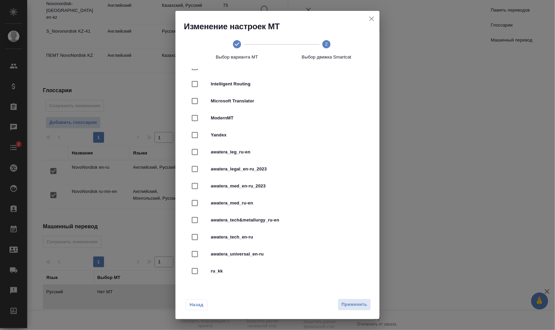
click at [208, 185] on div at bounding box center [201, 186] width 19 height 14
checkbox input "true"
click at [354, 264] on span "Применить" at bounding box center [354, 305] width 26 height 8
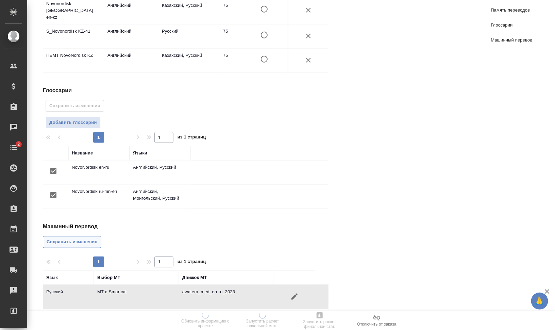
click at [72, 238] on span "Сохранить изменения" at bounding box center [72, 242] width 51 height 8
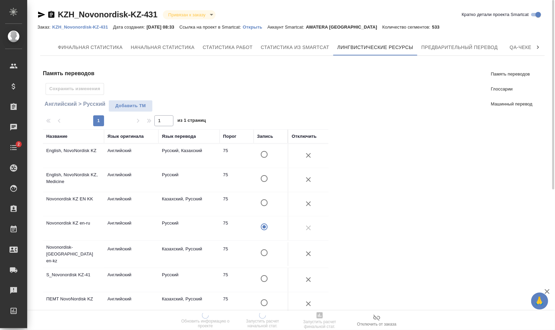
scroll to position [0, 0]
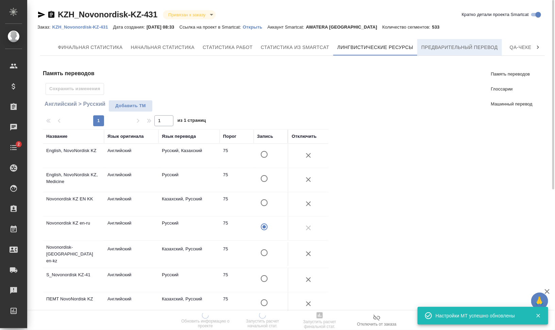
click at [435, 46] on span "Предварительный перевод" at bounding box center [459, 47] width 77 height 9
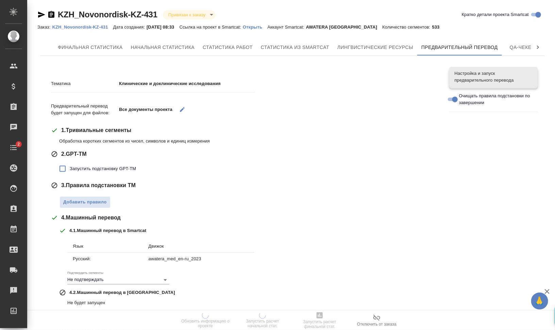
click at [110, 170] on span "Запустить подстановку GPT-TM" at bounding box center [103, 168] width 66 height 7
click at [70, 170] on input "Запустить подстановку GPT-TM" at bounding box center [62, 169] width 14 height 14
checkbox input "true"
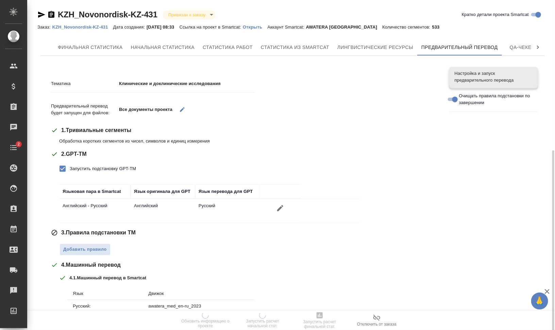
scroll to position [99, 0]
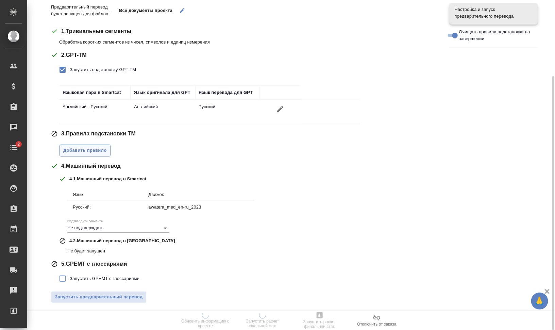
click at [97, 148] on span "Добавить правило" at bounding box center [85, 151] width 44 height 8
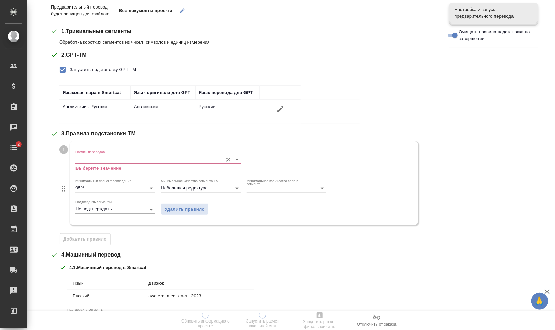
click at [97, 155] on input "Память переводов" at bounding box center [148, 159] width 144 height 8
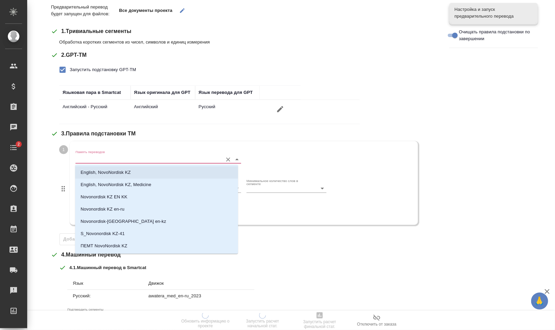
click at [103, 172] on p "English, NovoNordisk KZ" at bounding box center [106, 172] width 50 height 7
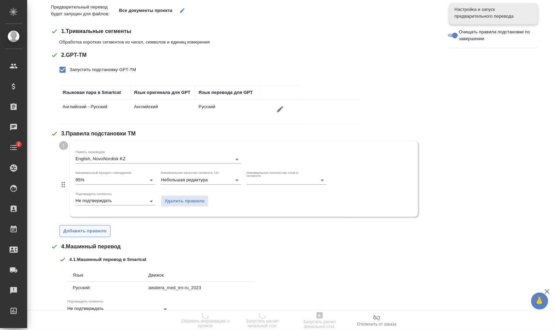
click at [93, 231] on span "Добавить правило" at bounding box center [85, 231] width 44 height 8
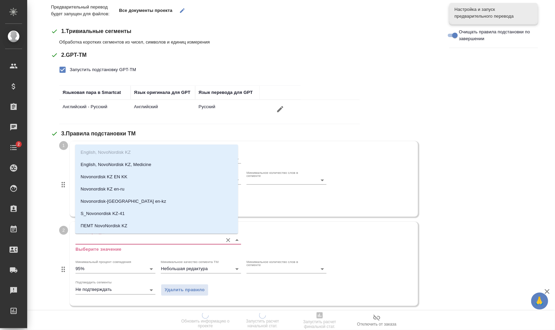
click at [102, 241] on input "Память переводов" at bounding box center [148, 240] width 144 height 8
click at [109, 164] on p "English, NovoNordisk KZ, Medicine" at bounding box center [116, 164] width 71 height 7
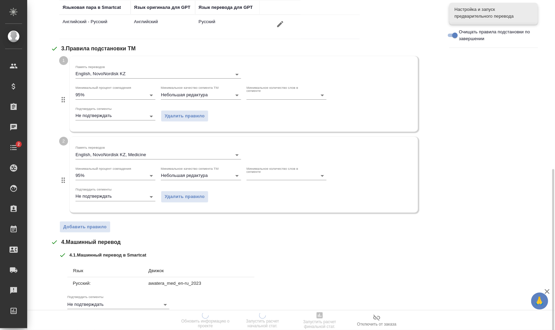
scroll to position [260, 0]
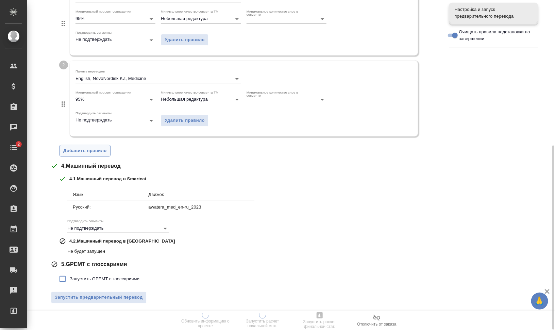
click at [96, 153] on span "Добавить правило" at bounding box center [85, 151] width 44 height 8
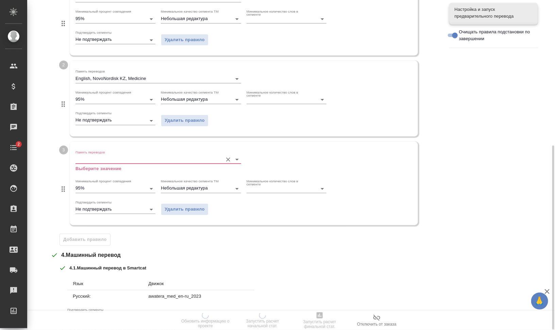
click at [109, 162] on input "Память переводов" at bounding box center [148, 159] width 144 height 8
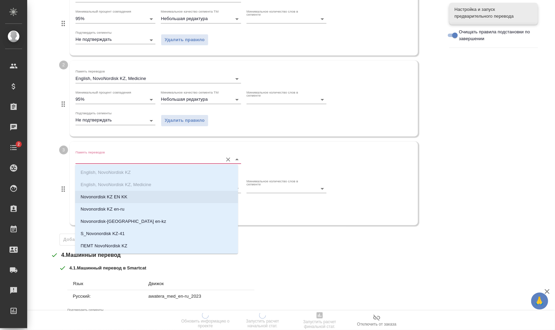
click at [119, 197] on p "Novonordisk KZ EN KK" at bounding box center [104, 197] width 47 height 7
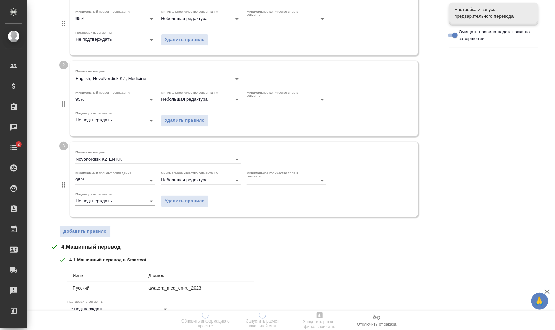
scroll to position [341, 0]
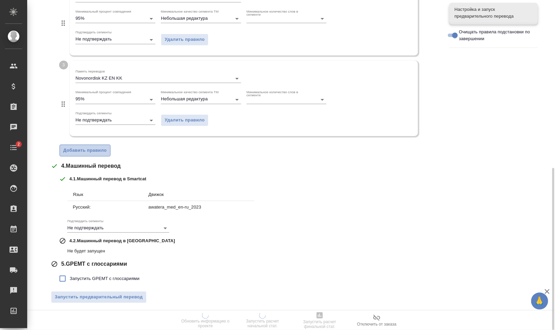
click at [103, 148] on span "Добавить правило" at bounding box center [85, 151] width 44 height 8
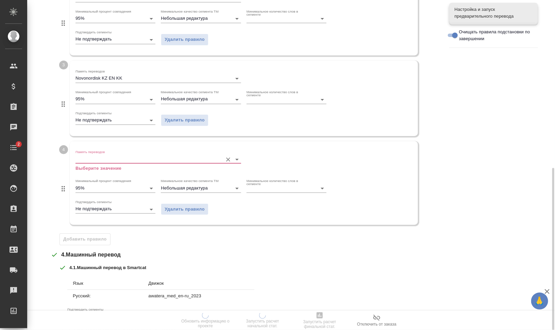
click at [112, 157] on input "Память переводов" at bounding box center [148, 159] width 144 height 8
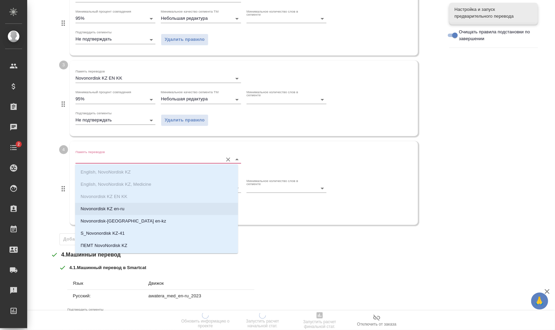
click at [126, 211] on li "Novonordisk KZ en-ru" at bounding box center [156, 209] width 163 height 12
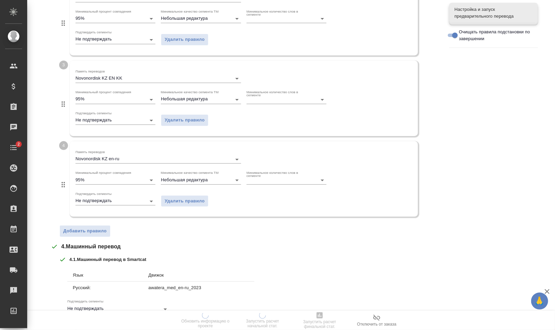
scroll to position [422, 0]
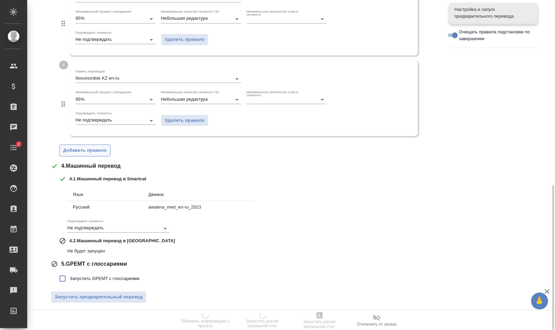
click at [91, 147] on span "Добавить правило" at bounding box center [85, 151] width 44 height 8
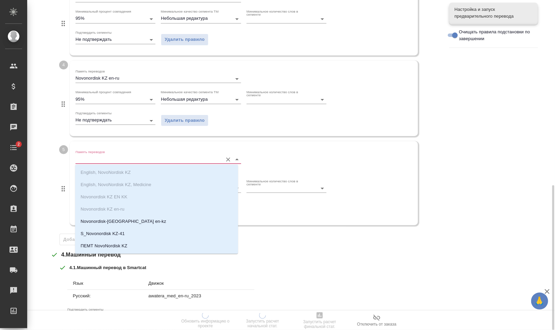
click at [105, 160] on input "Память переводов" at bounding box center [148, 159] width 144 height 8
click at [122, 216] on li "Novonordisk-KZ ПЕМТ en-kz" at bounding box center [156, 221] width 163 height 12
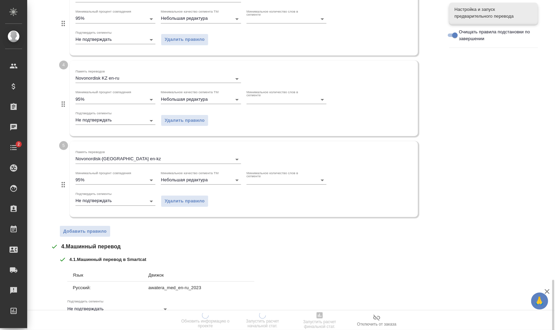
scroll to position [502, 0]
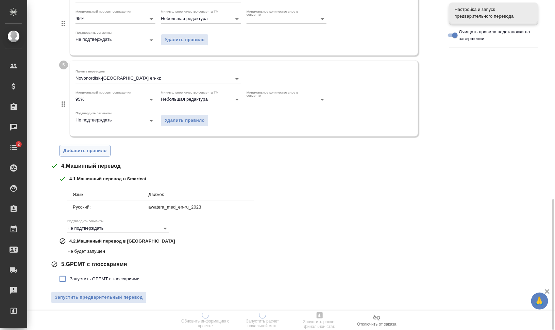
click at [99, 154] on button "Добавить правило" at bounding box center [85, 151] width 51 height 12
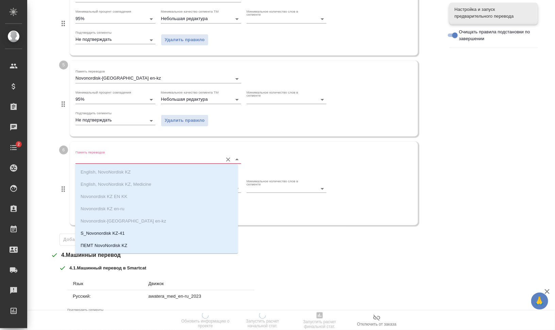
click at [104, 158] on input "Память переводов" at bounding box center [148, 159] width 144 height 8
click at [130, 232] on li "S_Novonordisk KZ-41" at bounding box center [156, 233] width 163 height 12
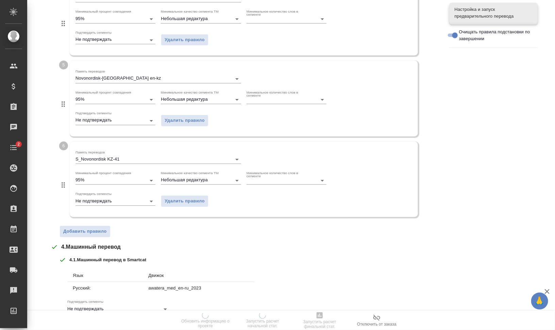
scroll to position [583, 0]
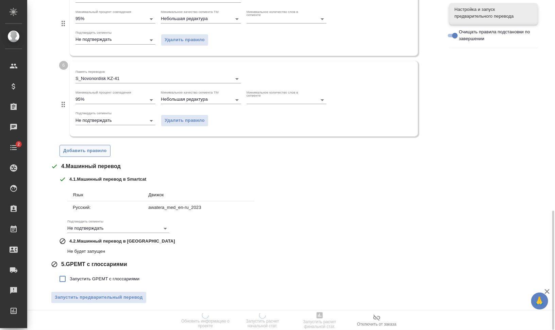
click at [102, 149] on span "Добавить правило" at bounding box center [85, 151] width 44 height 8
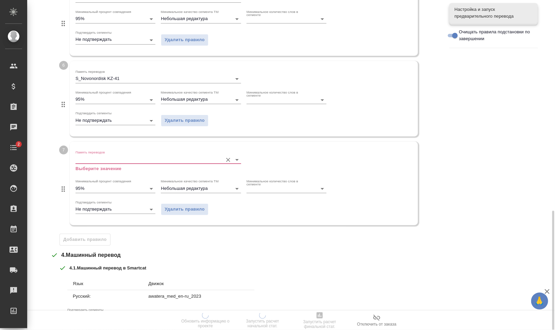
click at [111, 157] on input "Память переводов" at bounding box center [148, 159] width 144 height 8
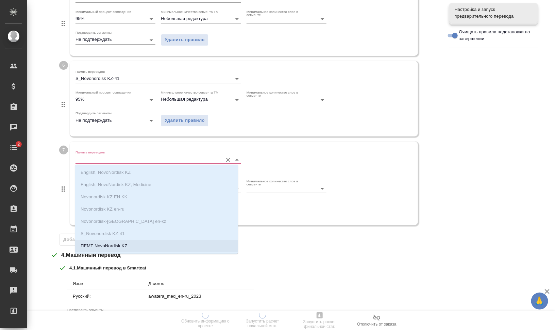
click at [130, 241] on li "ПЕМТ NovoNordisk KZ" at bounding box center [156, 246] width 163 height 12
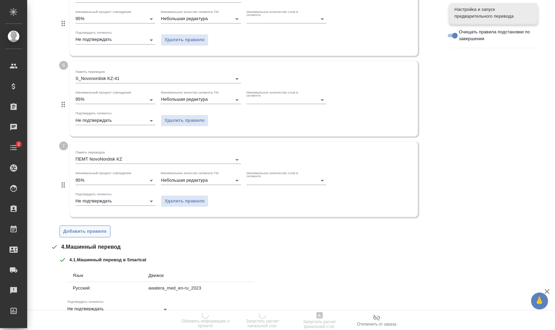
click at [92, 230] on span "Добавить правило" at bounding box center [85, 232] width 44 height 8
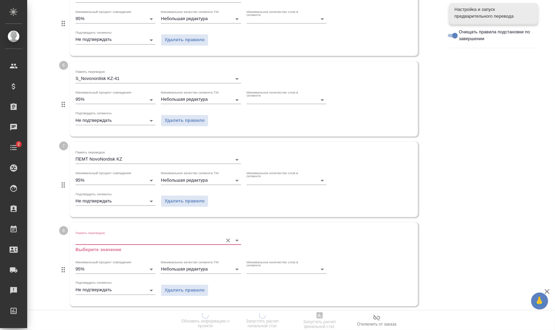
drag, startPoint x: 92, startPoint y: 230, endPoint x: 101, endPoint y: 238, distance: 12.3
click at [101, 238] on input "Память переводов" at bounding box center [148, 240] width 144 height 8
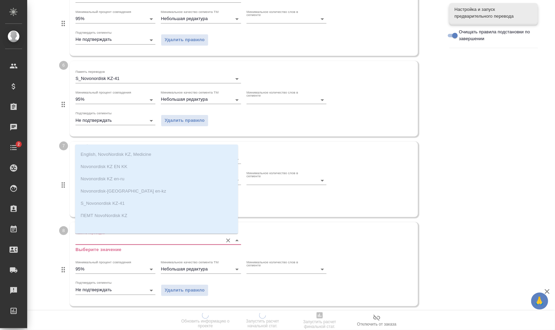
scroll to position [11, 0]
click at [345, 264] on div "Подтвердить сегменты Не подтверждать Удалить правило" at bounding box center [244, 286] width 342 height 23
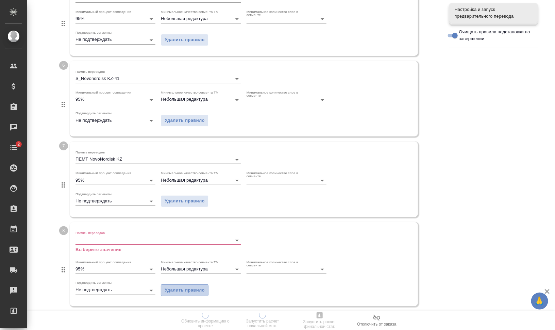
click at [179, 264] on span "Удалить правило" at bounding box center [185, 290] width 40 height 8
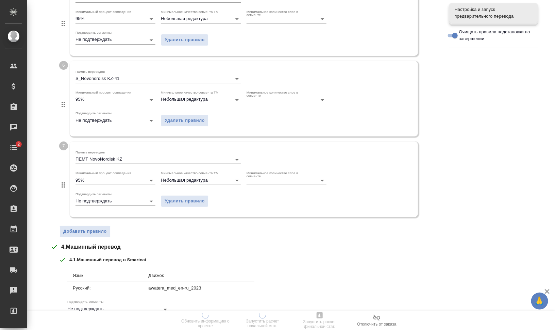
scroll to position [664, 0]
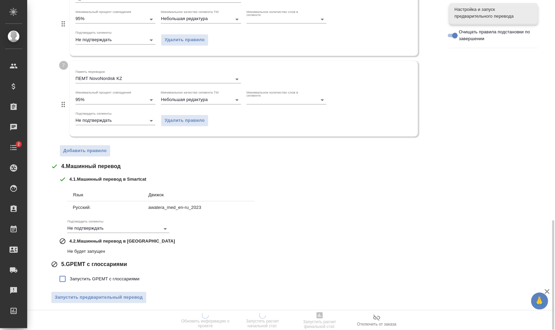
click at [113, 264] on span "Запустить GPEMT с глоссариями" at bounding box center [105, 279] width 70 height 7
click at [70, 264] on input "Запустить GPEMT с глоссариями" at bounding box center [62, 279] width 14 height 14
checkbox input "true"
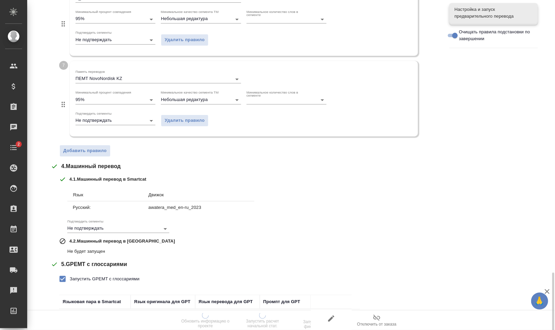
scroll to position [711, 0]
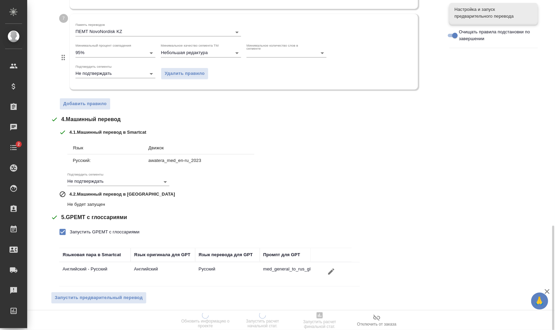
drag, startPoint x: 124, startPoint y: 298, endPoint x: 134, endPoint y: 298, distance: 9.2
click at [124, 264] on span "Запустить предварительный перевод" at bounding box center [99, 298] width 88 height 8
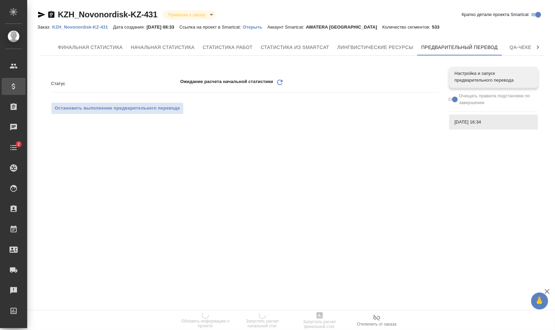
scroll to position [0, 0]
click at [278, 79] on icon "Обновить" at bounding box center [280, 82] width 8 height 8
click at [382, 45] on span "Лингвистические ресурсы" at bounding box center [375, 47] width 76 height 9
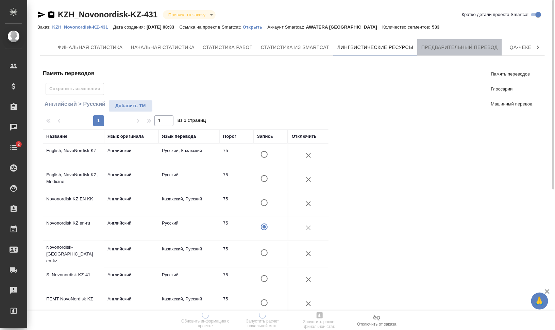
click at [444, 46] on span "Предварительный перевод" at bounding box center [459, 47] width 77 height 9
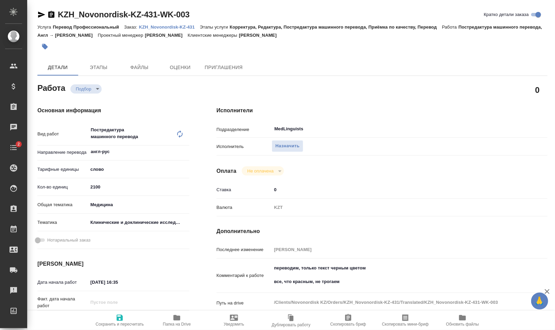
type textarea "x"
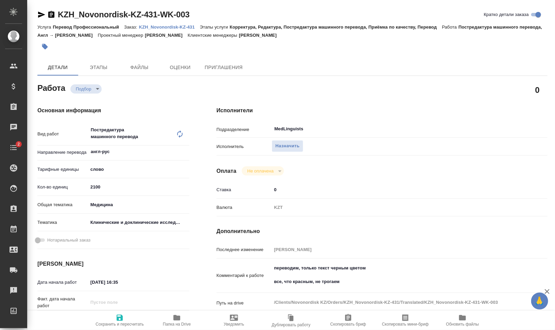
type textarea "x"
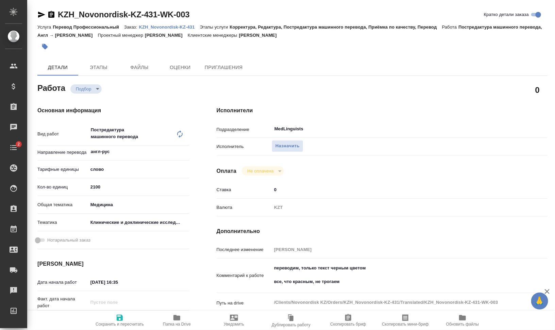
type textarea "x"
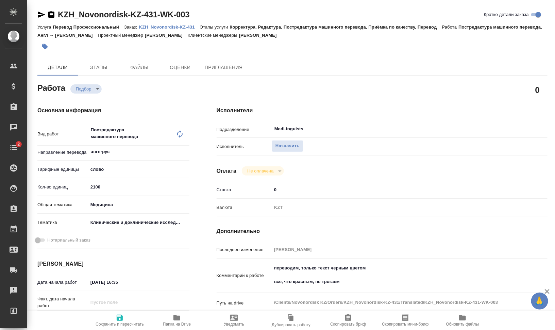
type textarea "x"
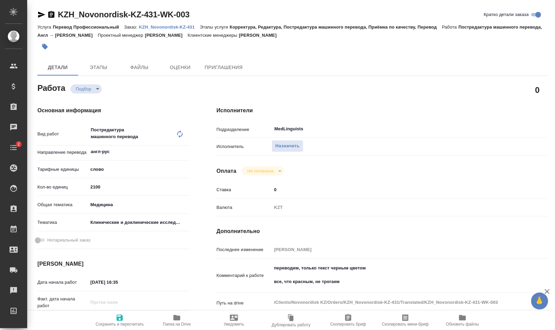
type textarea "x"
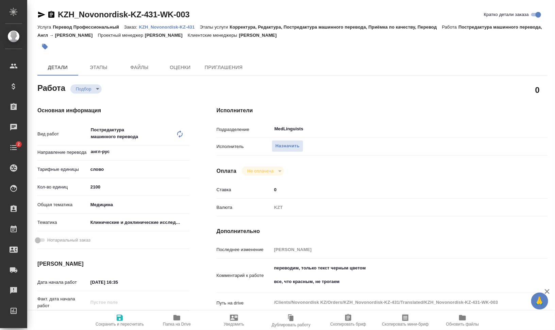
type textarea "x"
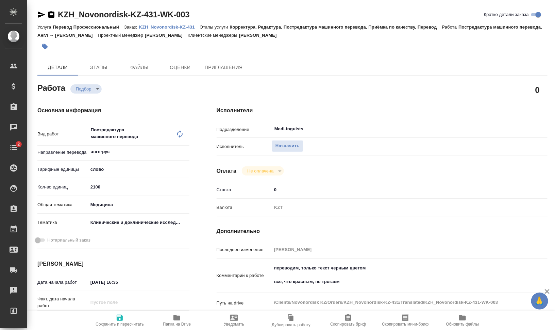
type textarea "x"
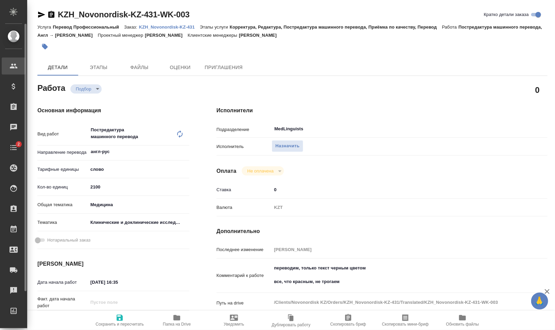
type textarea "x"
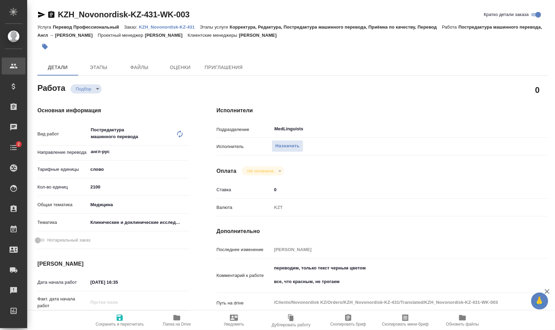
type textarea "x"
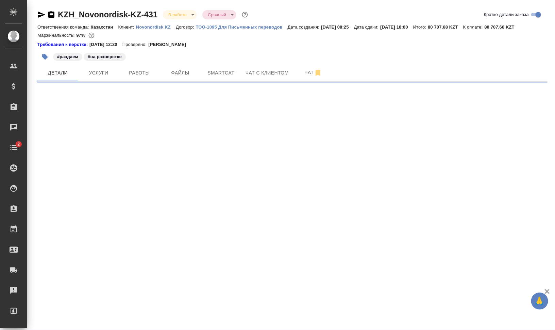
select select "RU"
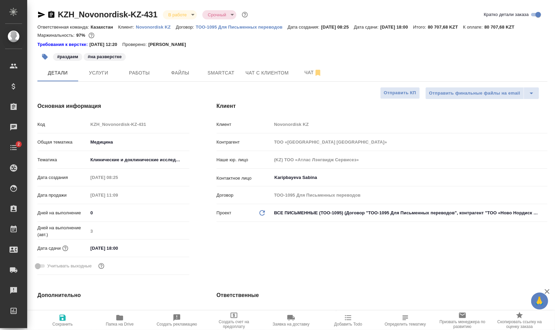
type textarea "x"
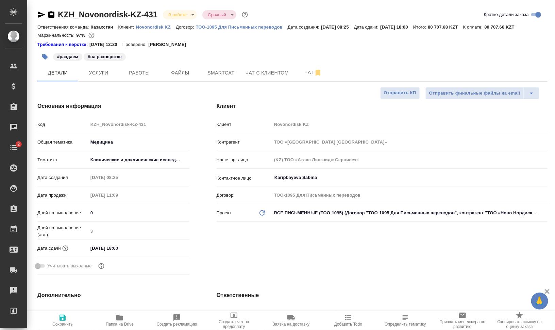
type textarea "x"
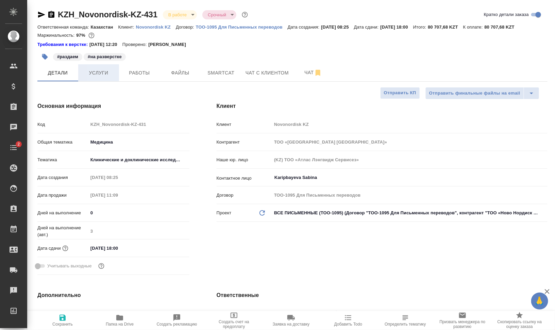
type textarea "x"
click at [152, 74] on span "Работы" at bounding box center [139, 73] width 33 height 9
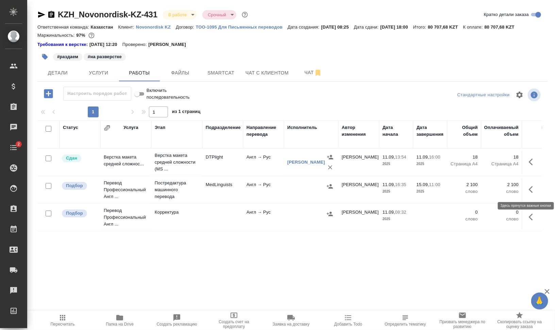
click at [531, 188] on icon "button" at bounding box center [533, 189] width 8 height 8
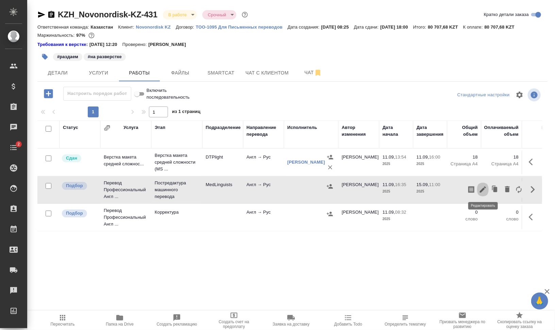
click at [483, 189] on icon "button" at bounding box center [483, 189] width 6 height 6
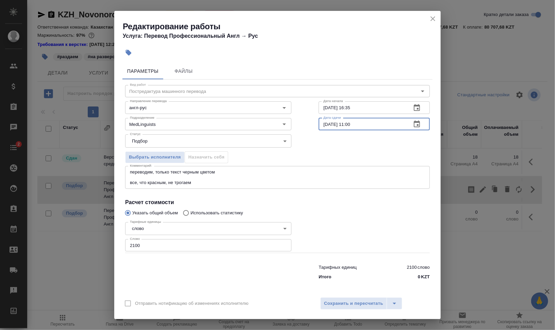
click at [322, 123] on input "[DATE] 11:00" at bounding box center [362, 124] width 87 height 12
click at [346, 125] on input "[DATE] 11:00" at bounding box center [362, 124] width 87 height 12
type input "[DATE] 15:00"
click at [340, 303] on span "Сохранить и пересчитать" at bounding box center [353, 304] width 59 height 8
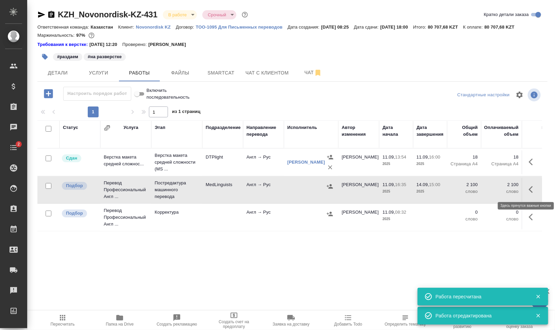
click at [531, 189] on icon "button" at bounding box center [533, 189] width 8 height 8
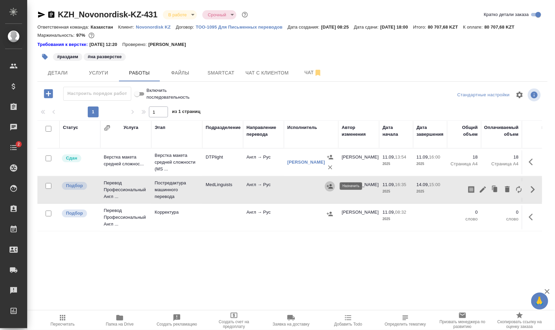
click at [327, 185] on icon "button" at bounding box center [330, 186] width 7 height 7
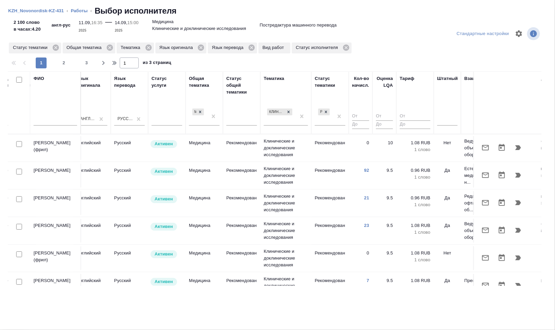
scroll to position [0, 354]
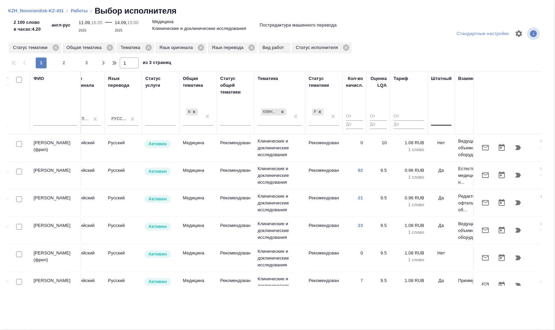
click at [442, 120] on div at bounding box center [441, 119] width 20 height 10
click at [454, 141] on div "Нет" at bounding box center [482, 140] width 102 height 12
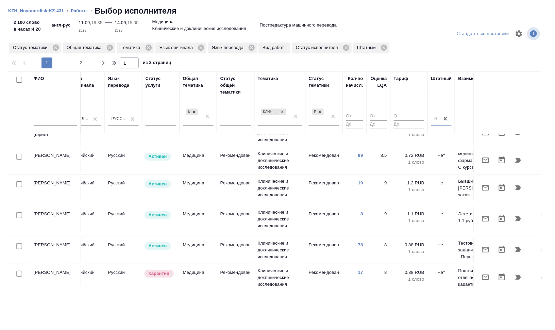
scroll to position [128, 354]
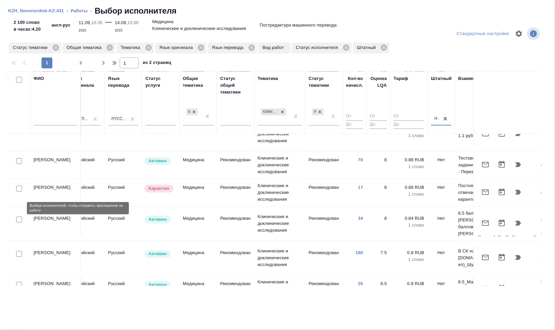
drag, startPoint x: 20, startPoint y: 207, endPoint x: 19, endPoint y: 237, distance: 29.3
click at [20, 217] on input "checkbox" at bounding box center [19, 220] width 6 height 6
checkbox input "true"
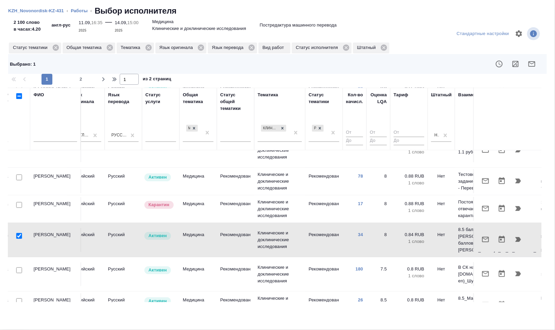
click at [19, 235] on td at bounding box center [19, 240] width 22 height 24
click at [18, 267] on input "checkbox" at bounding box center [19, 270] width 6 height 6
checkbox input "true"
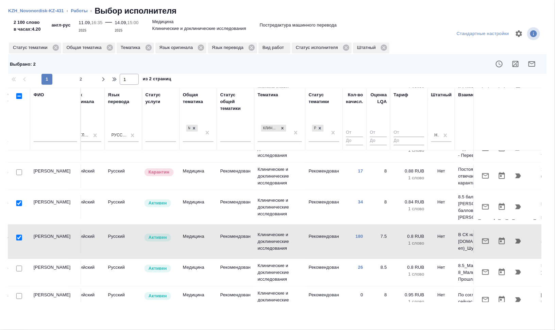
scroll to position [170, 354]
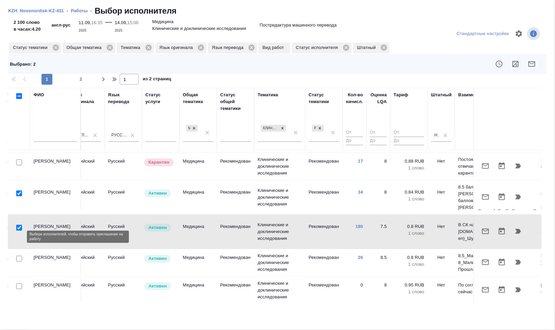
click at [20, 256] on input "checkbox" at bounding box center [19, 259] width 6 height 6
checkbox input "true"
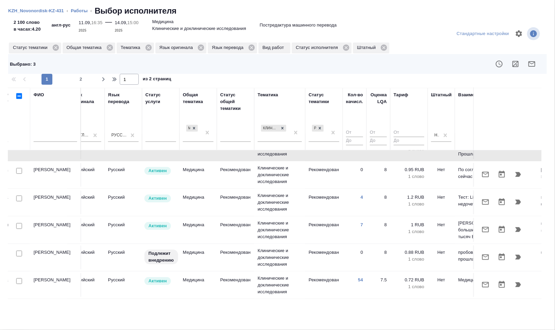
scroll to position [298, 354]
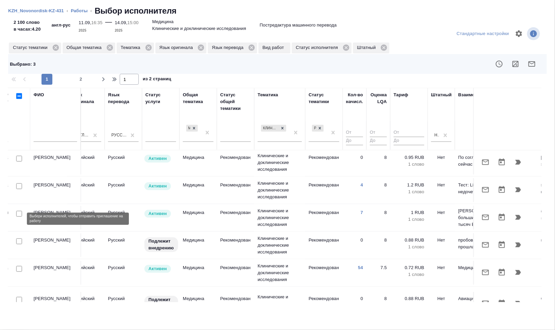
click at [19, 238] on input "checkbox" at bounding box center [19, 241] width 6 height 6
checkbox input "true"
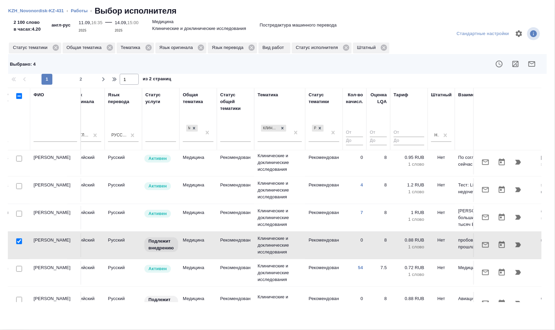
scroll to position [340, 354]
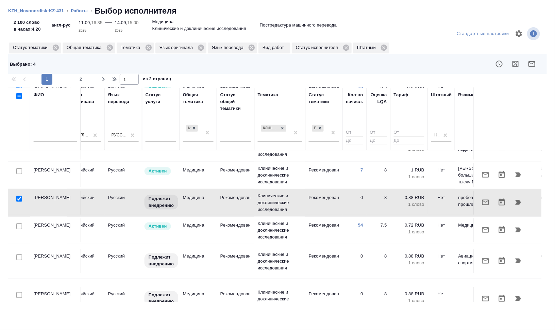
click at [23, 222] on div at bounding box center [19, 227] width 15 height 10
click at [19, 223] on input "checkbox" at bounding box center [19, 226] width 6 height 6
checkbox input "true"
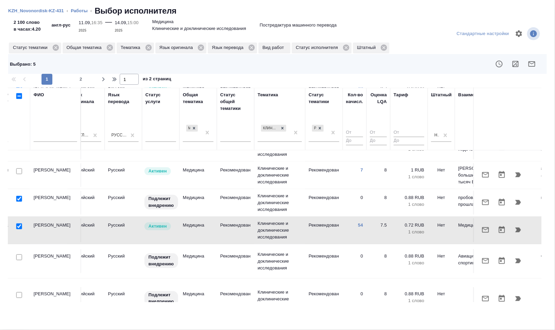
click at [18, 196] on input "checkbox" at bounding box center [19, 199] width 6 height 6
checkbox input "false"
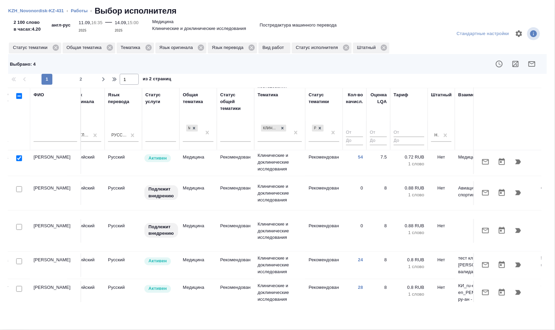
scroll to position [425, 354]
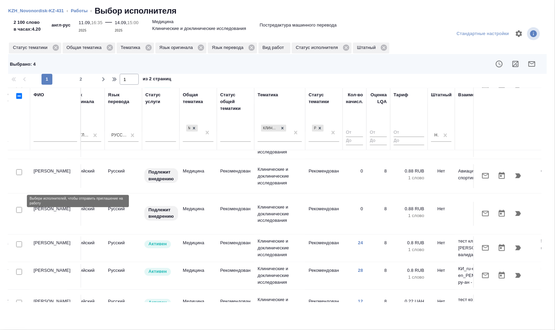
click at [19, 241] on input "checkbox" at bounding box center [19, 244] width 6 height 6
checkbox input "true"
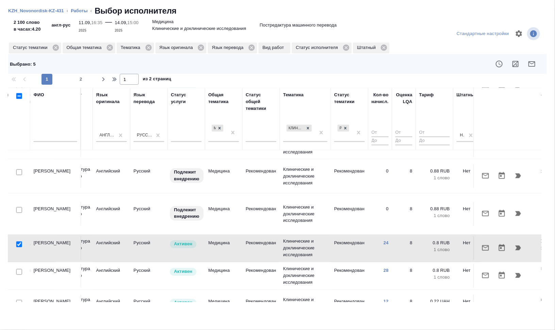
scroll to position [425, 332]
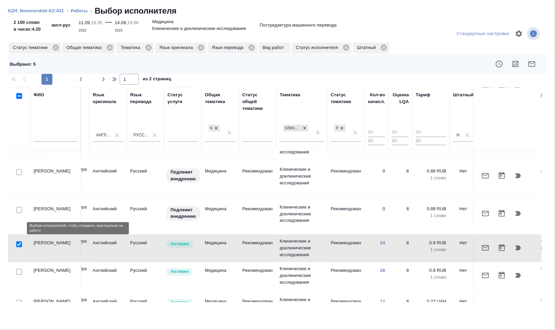
click at [19, 269] on input "checkbox" at bounding box center [19, 272] width 6 height 6
checkbox input "true"
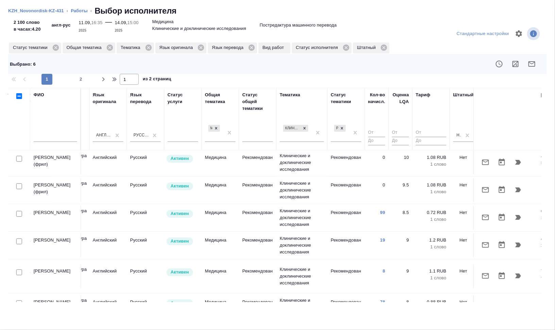
scroll to position [0, 332]
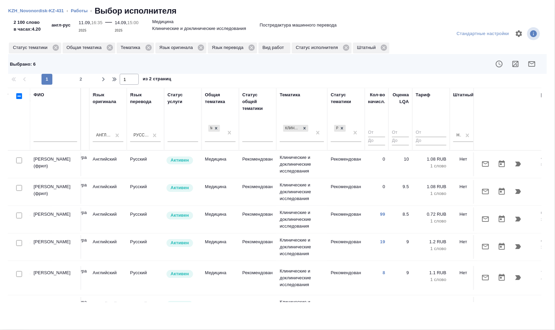
click at [530, 66] on icon "button" at bounding box center [532, 63] width 7 height 5
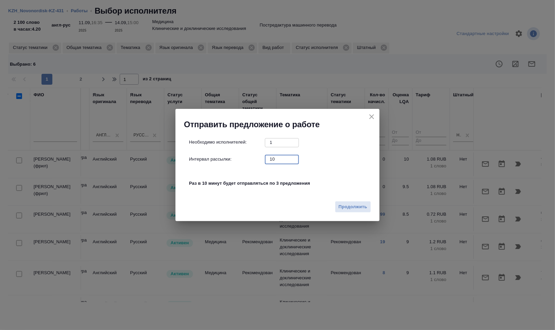
drag, startPoint x: 273, startPoint y: 158, endPoint x: 250, endPoint y: 157, distance: 23.5
click at [250, 157] on div "Интервал рассылки: 10 ​" at bounding box center [280, 159] width 182 height 9
type input "0"
click at [354, 207] on span "Продолжить" at bounding box center [353, 207] width 29 height 8
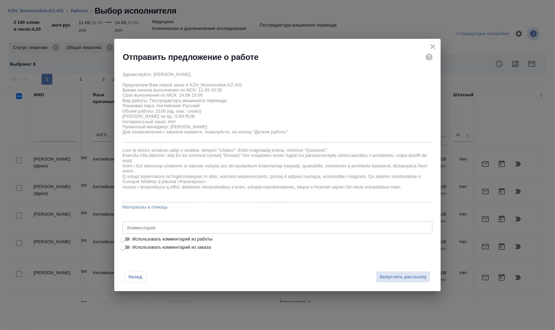
click at [237, 226] on textarea at bounding box center [277, 227] width 301 height 5
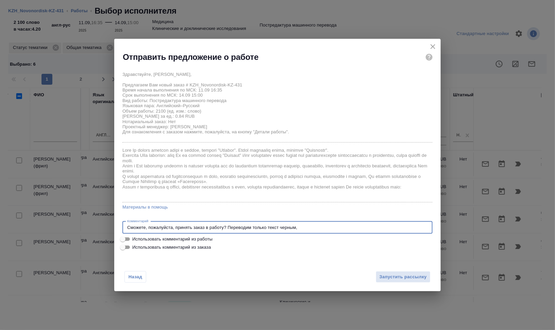
type textarea "Сможете, пожалуйста, принять заказ в работу? Переводим только текст черным,"
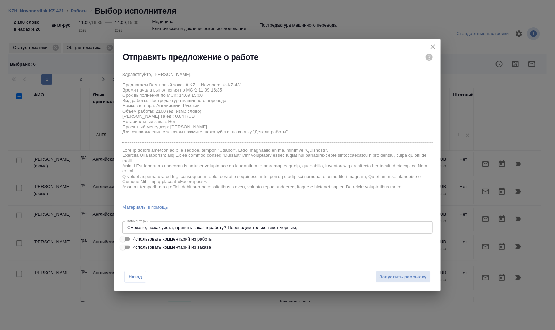
click at [276, 237] on label "Использовать комментарий из работы" at bounding box center [273, 239] width 309 height 8
click at [135, 237] on input "Использовать комментарий из работы" at bounding box center [123, 239] width 24 height 8
checkbox input "true"
type textarea "Сможете, пожалуйста, принять заказ в работу? Переводим только текст черным, пер…"
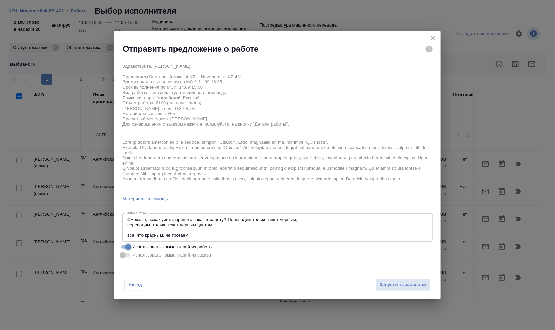
click at [127, 245] on input "Использовать комментарий из работы" at bounding box center [128, 247] width 24 height 8
checkbox input "false"
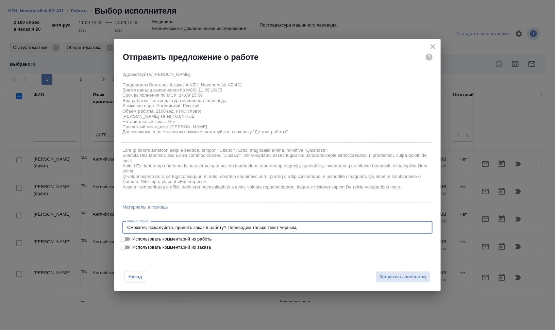
click at [302, 225] on textarea "Сможете, пожалуйста, принять заказ в работу? Переводим только текст черным," at bounding box center [277, 227] width 301 height 5
paste textarea "https://drive.awatera.com/s/o9oDdekFbZFCY7d"
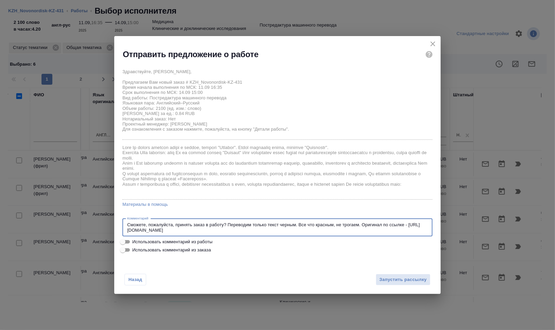
type textarea "Сможете, пожалуйста, принять заказ в работу? Переводим только текст черным. Все…"
drag, startPoint x: 226, startPoint y: 231, endPoint x: 123, endPoint y: 231, distance: 102.7
click at [123, 231] on div "Сможете, пожалуйста, принять заказ в работу? Переводим только текст черным. Все…" at bounding box center [277, 228] width 310 height 18
click at [169, 224] on textarea "Сможете, пожалуйста, принять заказ в работу? Переводим только текст черным. Все…" at bounding box center [277, 227] width 301 height 11
click at [217, 226] on textarea "Сможете, пожалуйста, принять заказ в работу? Переводим только текст черным. Все…" at bounding box center [277, 227] width 301 height 11
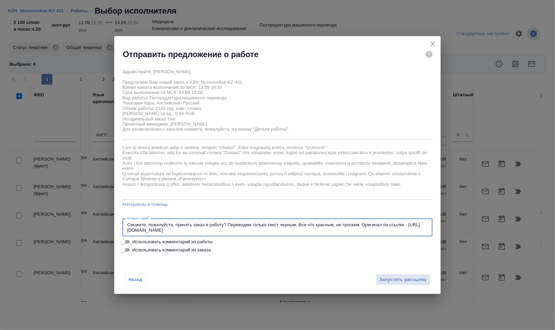
click at [232, 226] on textarea "Сможете, пожалуйста, принять заказ в работу? Переводим только текст черным. Все…" at bounding box center [277, 227] width 301 height 11
click at [335, 244] on label "Использовать комментарий из работы" at bounding box center [273, 242] width 309 height 8
click at [135, 244] on input "Использовать комментарий из работы" at bounding box center [123, 242] width 24 height 8
checkbox input "true"
type textarea "Сможете, пожалуйста, принять заказ в работу? Переводим только текст черным. Все…"
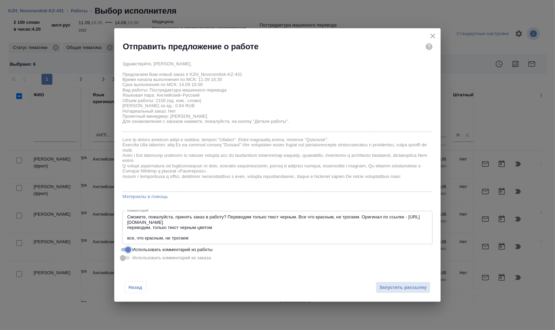
click at [128, 252] on input "Использовать комментарий из работы" at bounding box center [128, 250] width 24 height 8
checkbox input "false"
type textarea "Сможете, пожалуйста, принять заказ в работу? Переводим только текст черным. Все…"
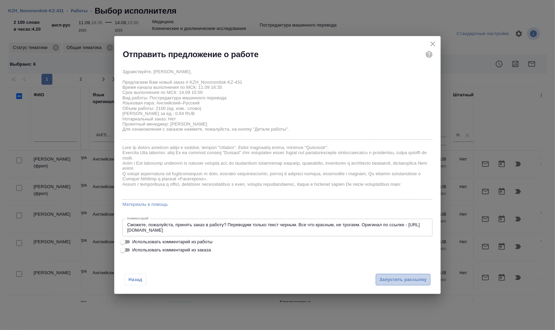
click at [386, 279] on span "Запустить рассылку" at bounding box center [403, 280] width 47 height 8
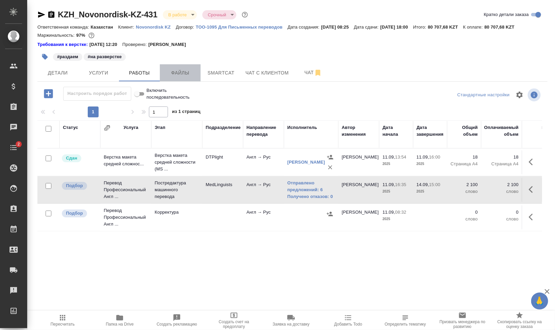
click at [179, 77] on button "Файлы" at bounding box center [180, 72] width 41 height 17
click at [144, 76] on span "Работы" at bounding box center [139, 73] width 33 height 9
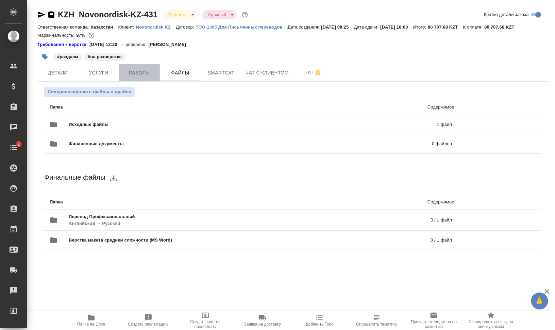
click at [144, 76] on span "Работы" at bounding box center [139, 73] width 33 height 9
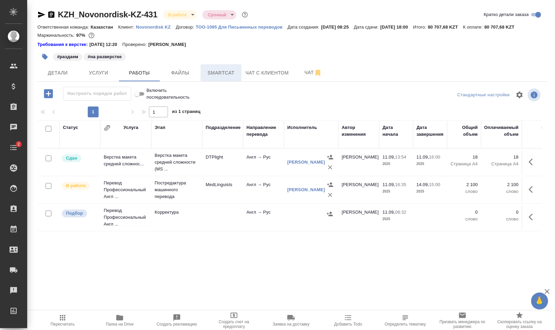
click at [224, 71] on span "Smartcat" at bounding box center [221, 73] width 33 height 9
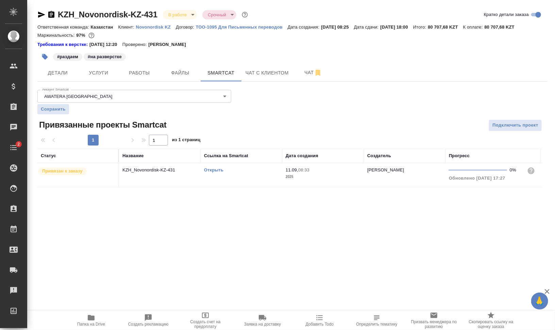
click at [210, 170] on link "Открыть" at bounding box center [213, 169] width 19 height 5
click at [39, 57] on button "button" at bounding box center [44, 56] width 15 height 15
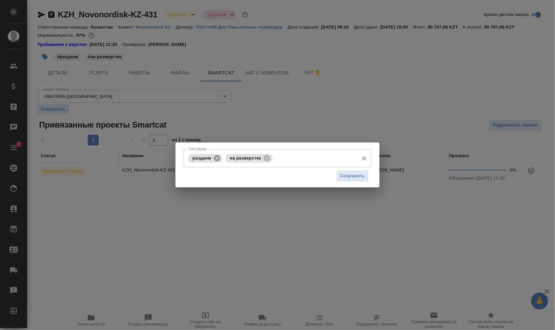
click at [217, 156] on icon at bounding box center [217, 158] width 6 height 6
click at [229, 157] on icon at bounding box center [230, 158] width 6 height 6
click at [251, 159] on input "Тэги заказа" at bounding box center [296, 158] width 119 height 12
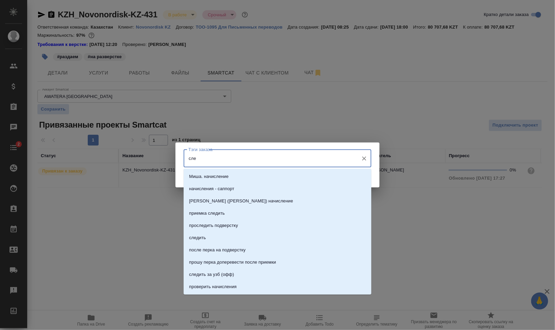
type input "след"
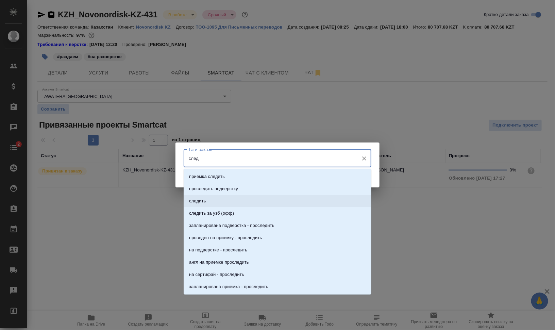
click at [237, 198] on li "следить" at bounding box center [278, 201] width 188 height 12
type input "вкл"
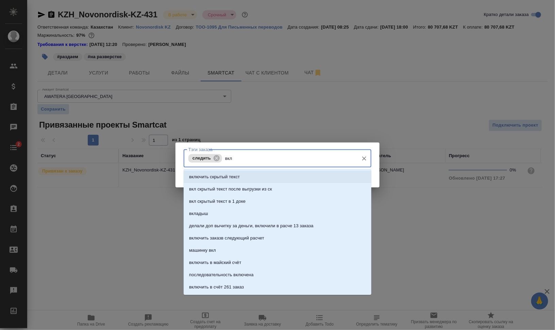
click at [288, 177] on li "включить скрытый текст" at bounding box center [278, 177] width 188 height 12
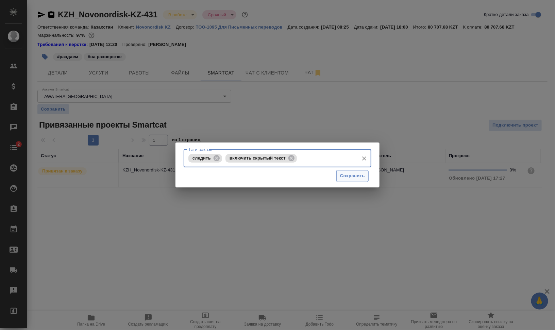
click at [352, 171] on button "Сохранить" at bounding box center [352, 176] width 32 height 12
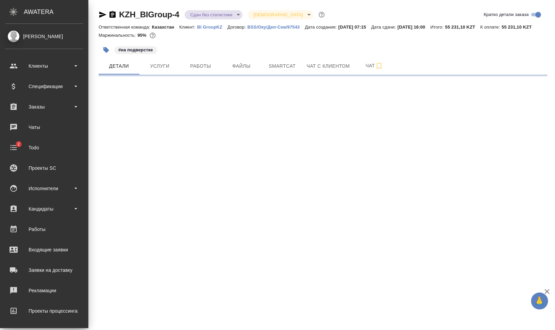
select select "RU"
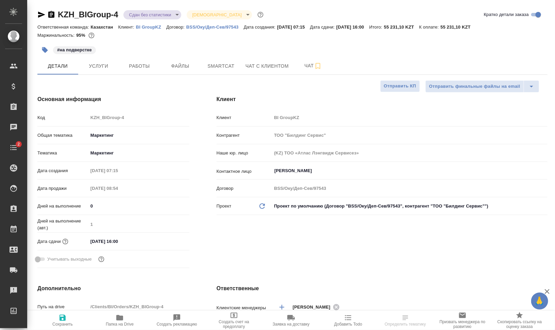
type textarea "x"
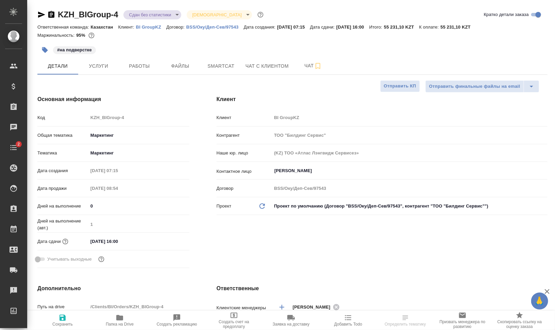
type textarea "x"
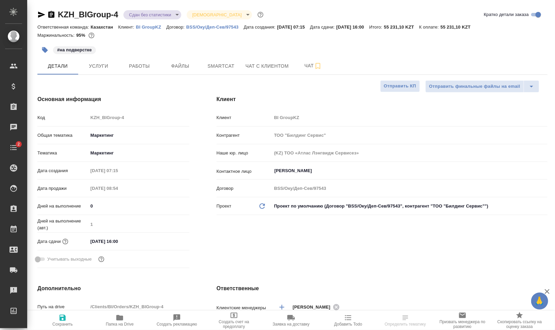
type textarea "x"
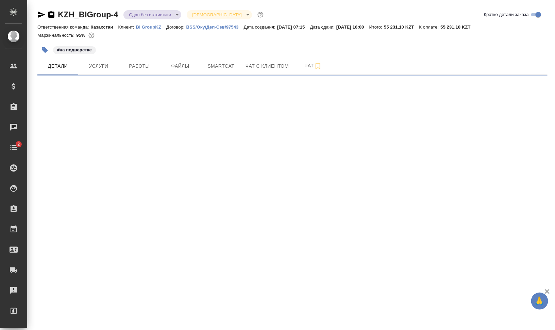
select select "RU"
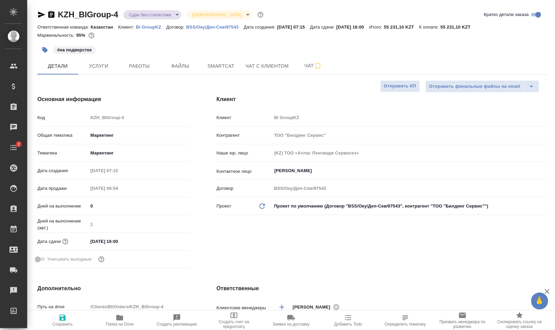
type textarea "x"
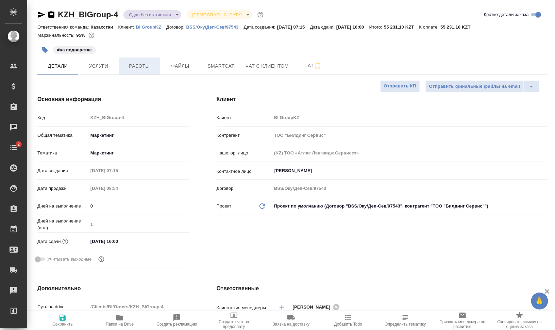
type textarea "x"
click at [148, 69] on span "Работы" at bounding box center [139, 66] width 33 height 9
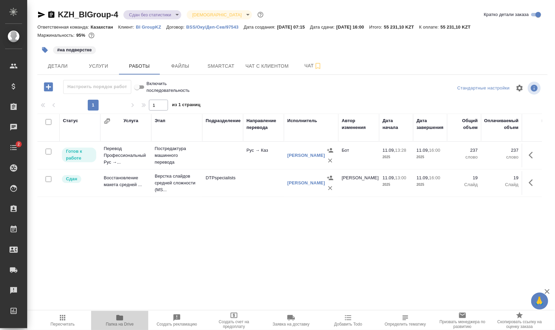
click at [117, 323] on span "Папка на Drive" at bounding box center [120, 324] width 28 height 5
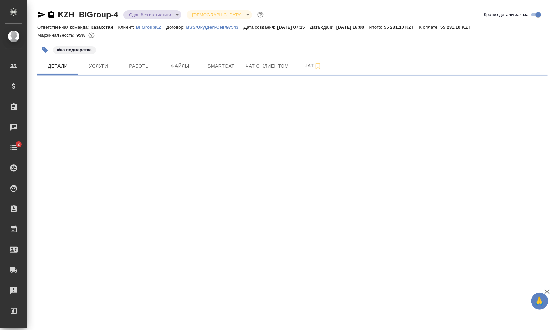
select select "RU"
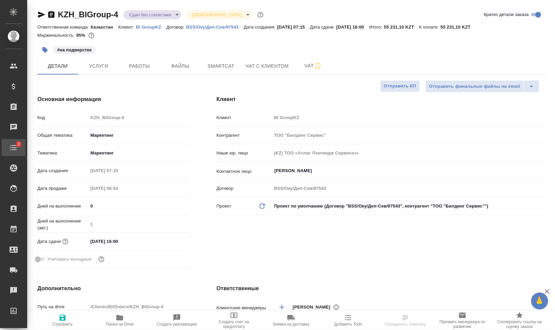
type textarea "x"
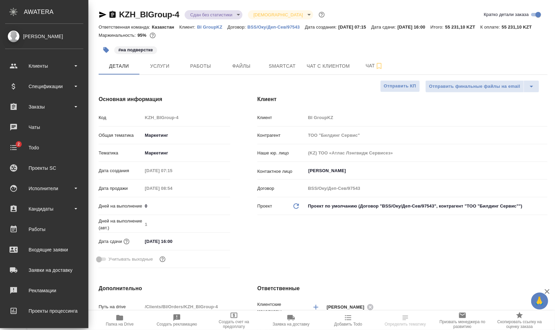
type textarea "x"
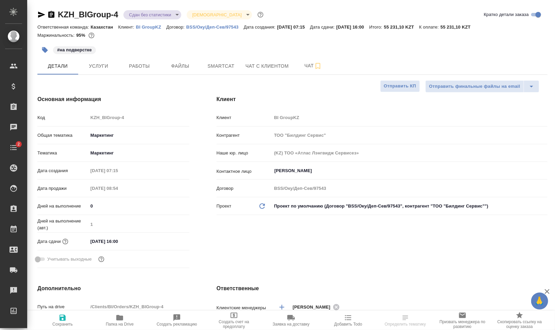
type textarea "x"
select select "RU"
type textarea "x"
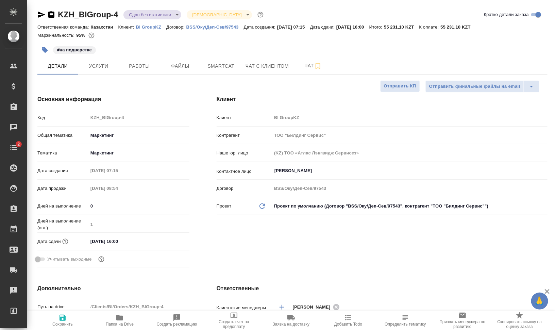
type textarea "x"
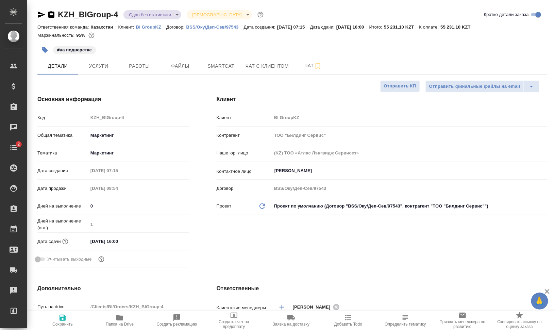
type textarea "x"
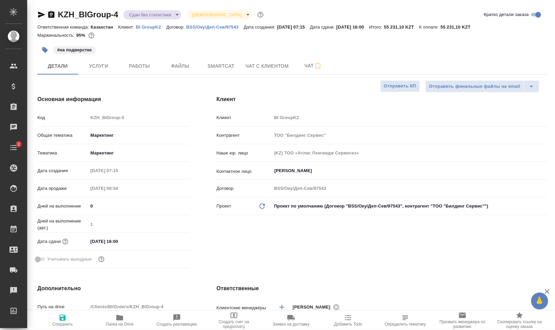
type textarea "x"
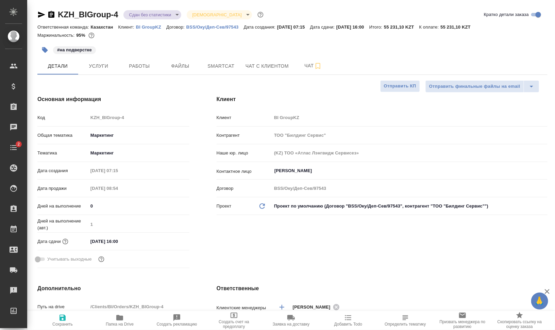
type textarea "x"
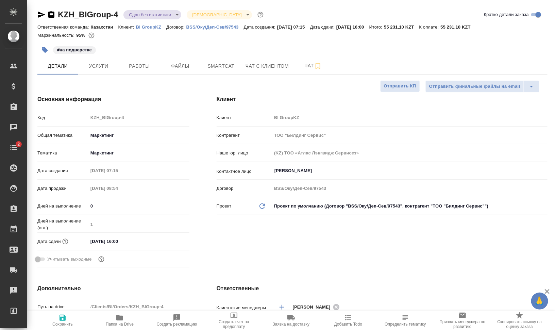
type textarea "x"
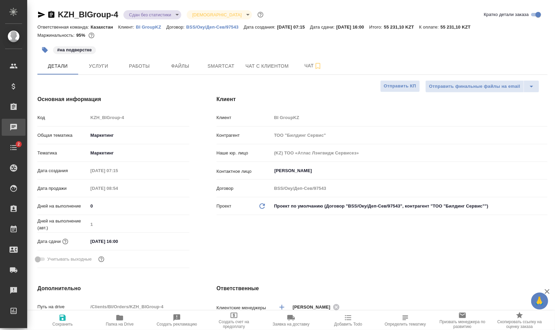
type textarea "x"
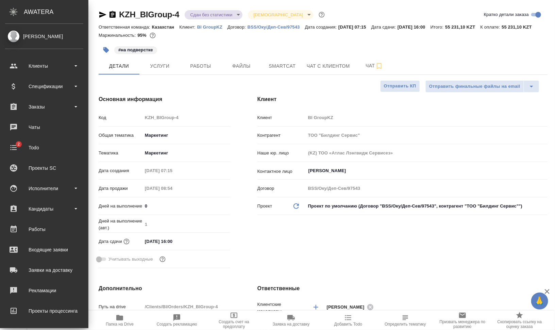
type textarea "x"
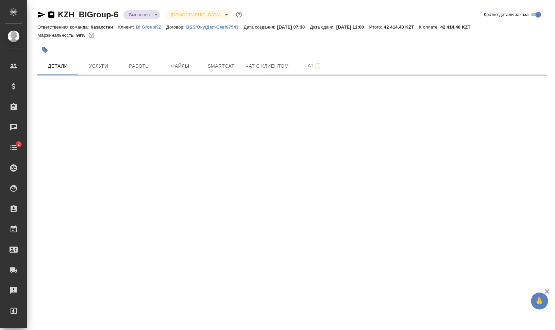
select select "RU"
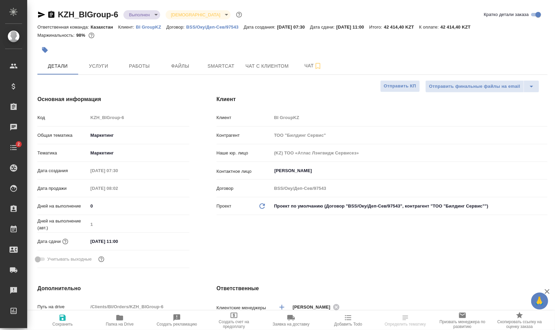
type textarea "x"
click at [139, 67] on span "Работы" at bounding box center [139, 66] width 33 height 9
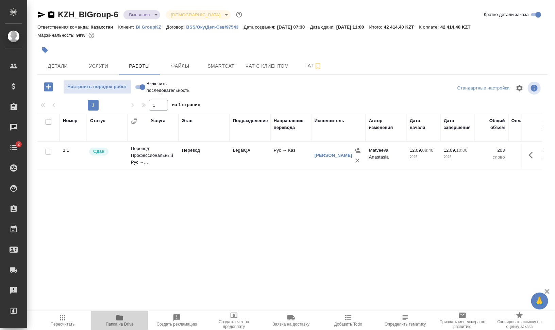
click at [129, 323] on span "Папка на Drive" at bounding box center [120, 324] width 28 height 5
click at [186, 66] on span "Файлы" at bounding box center [180, 66] width 33 height 9
click at [139, 65] on span "Работы" at bounding box center [139, 66] width 33 height 9
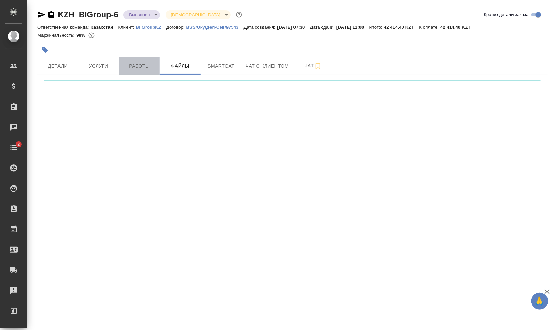
click at [139, 65] on span "Работы" at bounding box center [139, 66] width 33 height 9
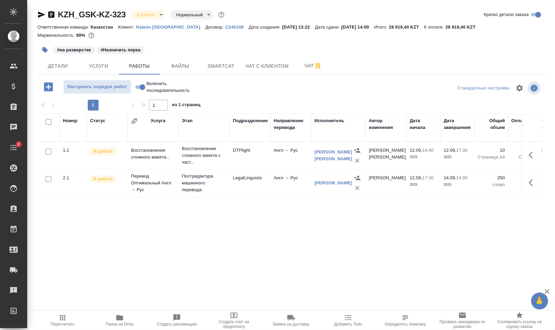
click at [173, 56] on div "#на разверстке #Назначить перка" at bounding box center [207, 50] width 340 height 15
click at [173, 65] on span "Файлы" at bounding box center [180, 66] width 33 height 9
click at [139, 68] on span "Работы" at bounding box center [139, 66] width 33 height 9
click at [305, 64] on span "Чат" at bounding box center [313, 66] width 33 height 9
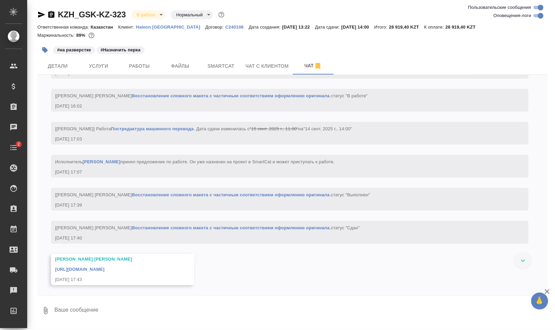
scroll to position [1006, 0]
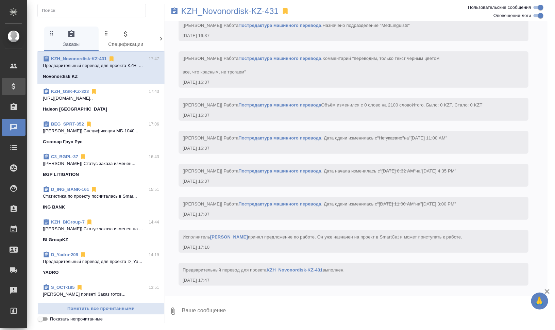
scroll to position [2453, 0]
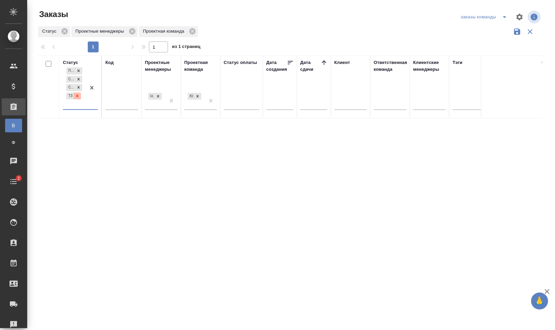
click at [75, 95] on icon at bounding box center [77, 96] width 5 height 5
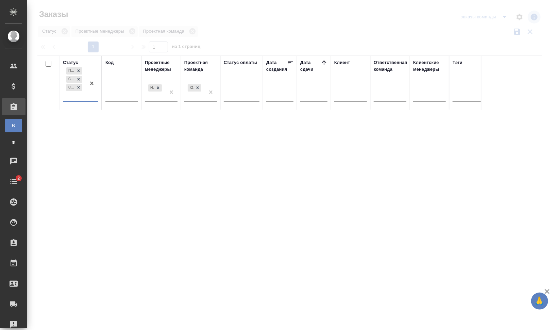
click at [78, 95] on div "Подтвержден Создан Согласование КП" at bounding box center [74, 83] width 23 height 35
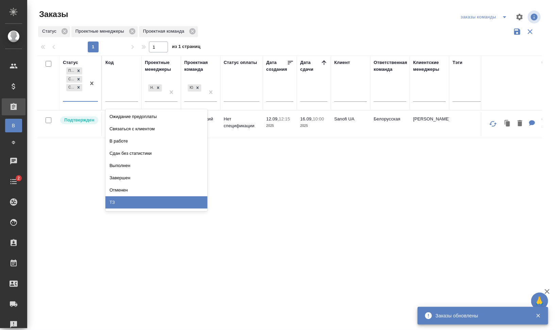
click at [127, 202] on div "ТЗ" at bounding box center [156, 202] width 102 height 12
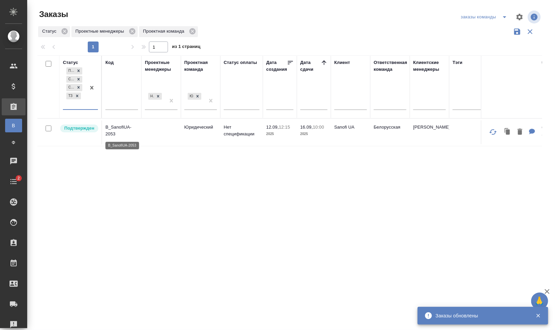
click at [127, 126] on p "B_SanofiUA-2053" at bounding box center [121, 131] width 33 height 14
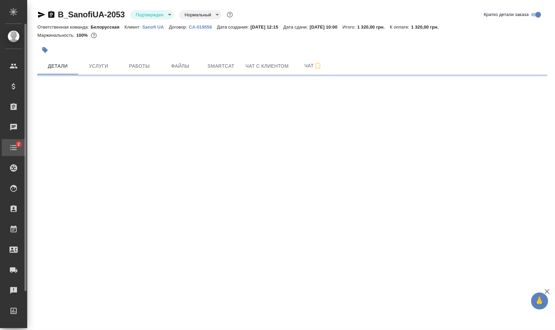
select select "RU"
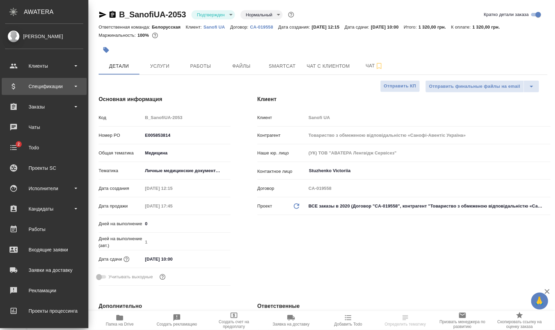
type textarea "x"
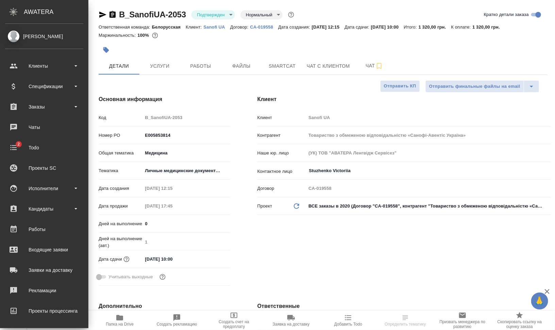
type textarea "x"
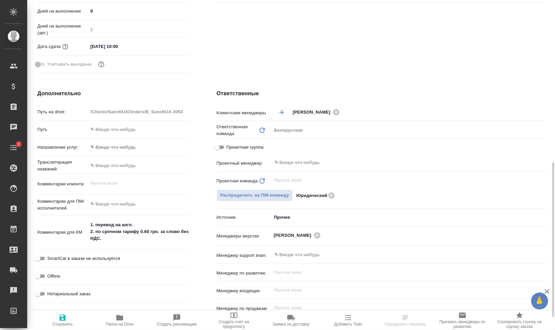
scroll to position [298, 0]
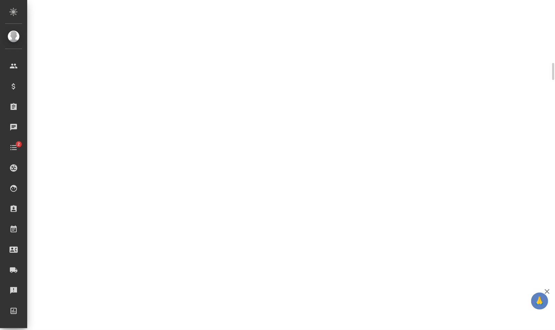
select select "RU"
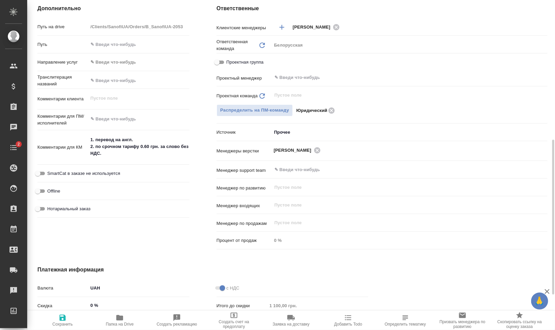
type textarea "x"
click at [120, 322] on span "Папка на Drive" at bounding box center [120, 324] width 28 height 5
type textarea "x"
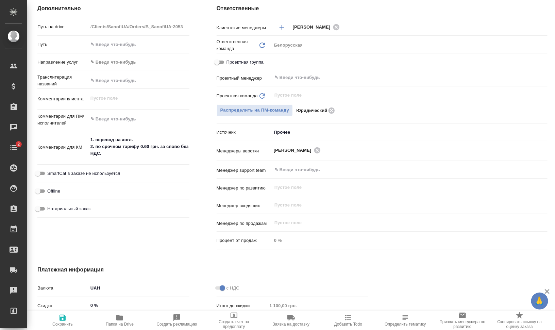
type textarea "x"
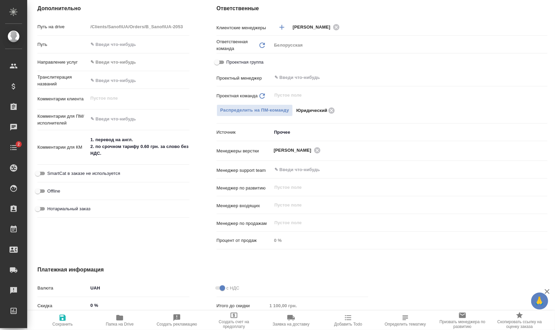
type textarea "x"
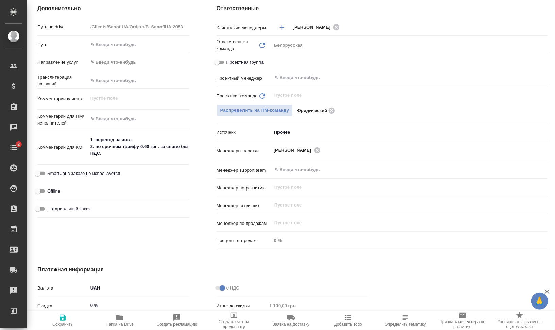
type textarea "x"
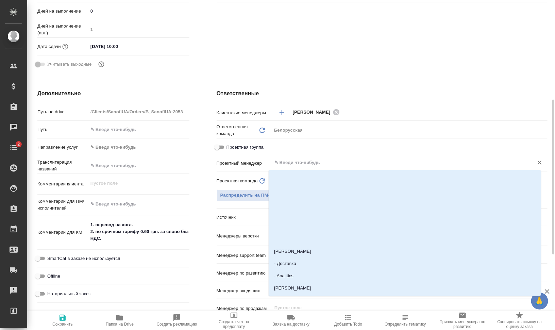
click at [336, 160] on input "text" at bounding box center [398, 162] width 249 height 8
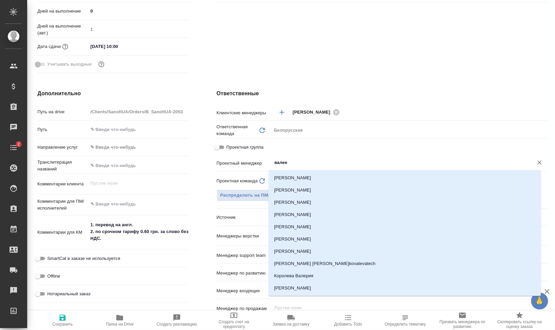
type input "валеев"
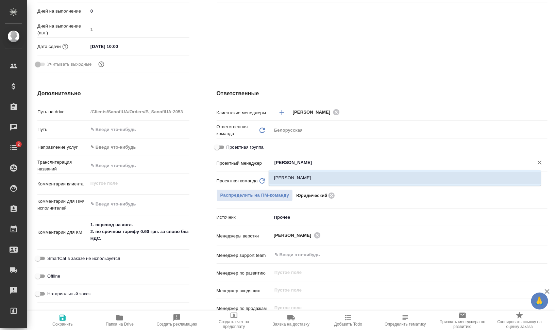
click at [324, 181] on li "[PERSON_NAME]" at bounding box center [405, 178] width 272 height 12
type textarea "x"
type input "[PERSON_NAME]"
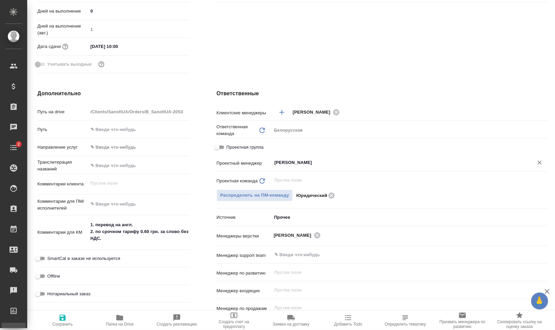
type textarea "x"
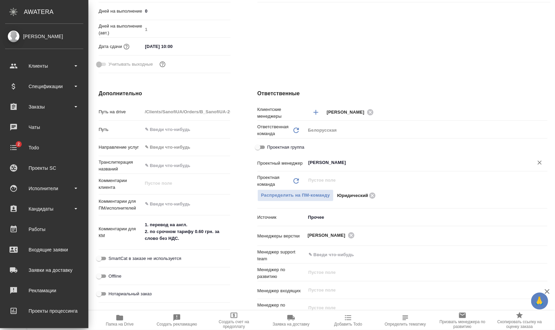
type textarea "x"
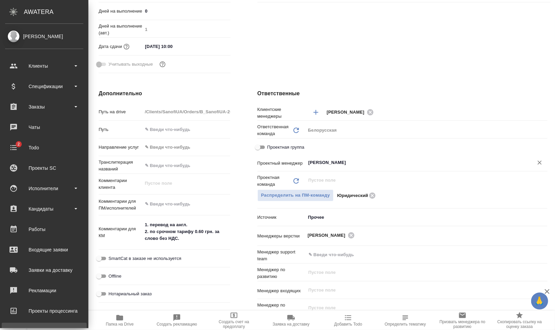
type textarea "x"
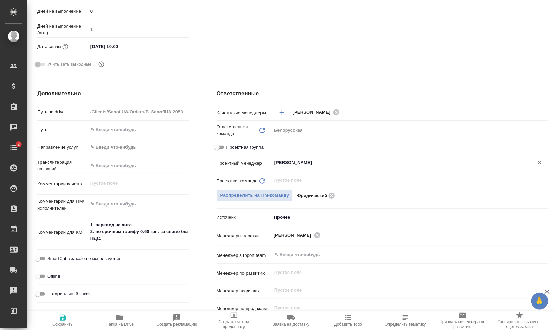
type input "[PERSON_NAME]"
click at [62, 324] on span "Сохранить" at bounding box center [62, 324] width 20 height 5
type textarea "x"
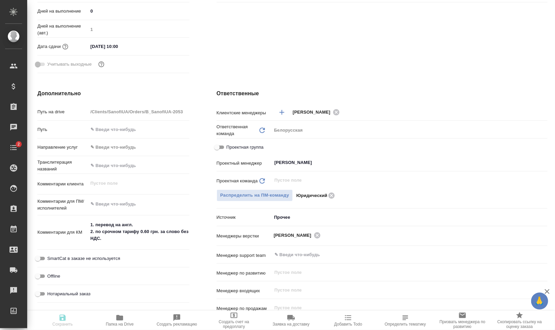
type textarea "x"
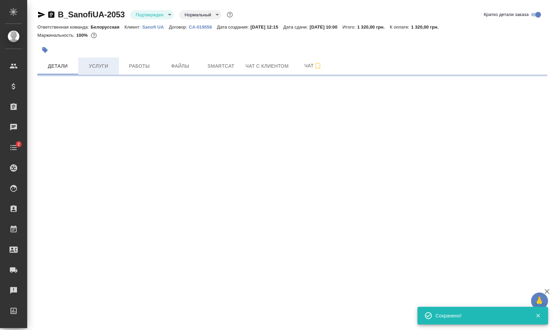
select select "RU"
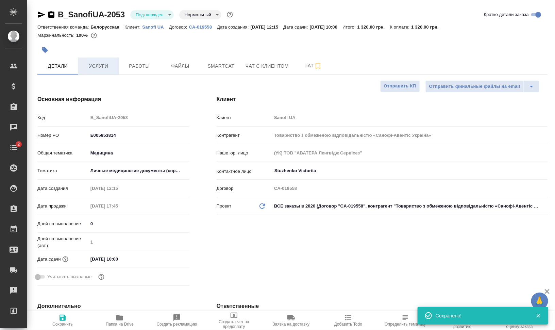
type textarea "x"
click at [105, 68] on span "Услуги" at bounding box center [98, 66] width 33 height 9
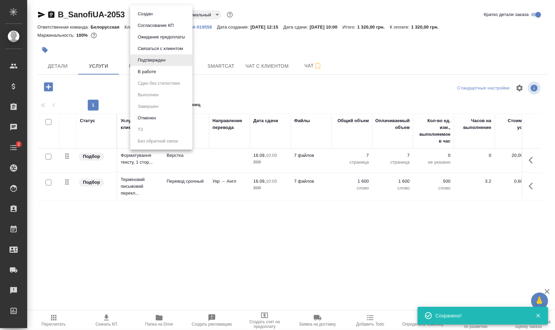
click at [151, 11] on body "🙏 .cls-1 fill:#fff; AWATERA Валеев Динар Клиенты Спецификации Заказы 0 Чаты 2 T…" at bounding box center [277, 192] width 555 height 385
click at [160, 75] on li "В работе" at bounding box center [161, 72] width 62 height 12
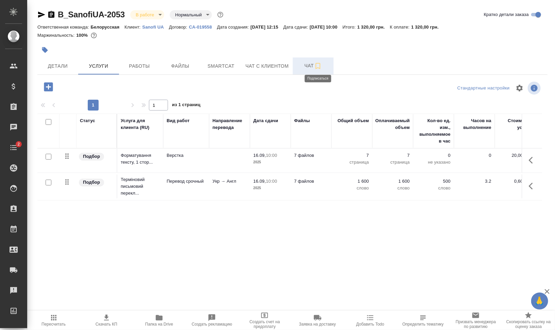
click at [318, 66] on icon "button" at bounding box center [318, 66] width 8 height 8
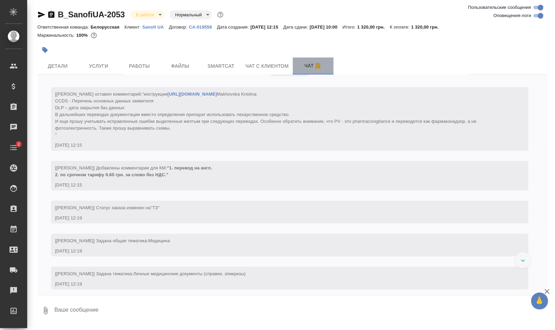
click at [306, 65] on span "Чат" at bounding box center [313, 66] width 33 height 9
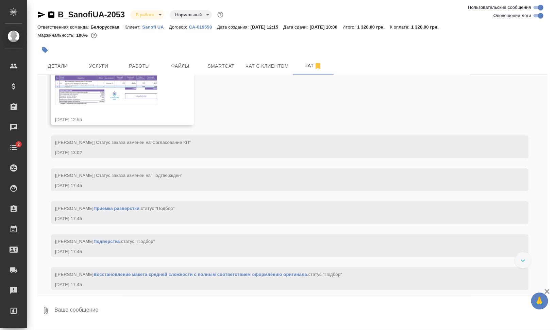
scroll to position [251, 0]
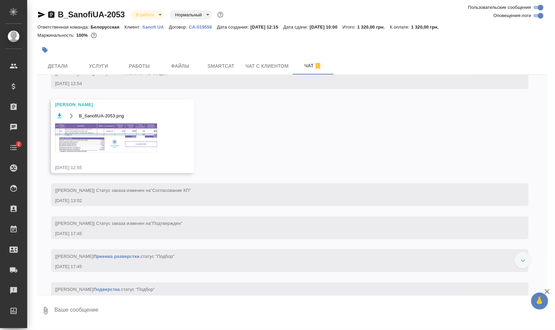
click at [71, 149] on img at bounding box center [106, 137] width 102 height 29
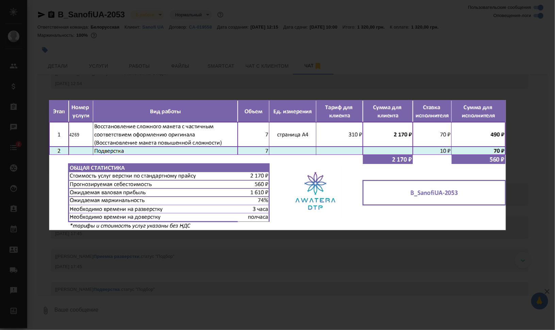
click at [512, 160] on div "B_SanofiUA-2053.png 1 of 1" at bounding box center [277, 165] width 555 height 330
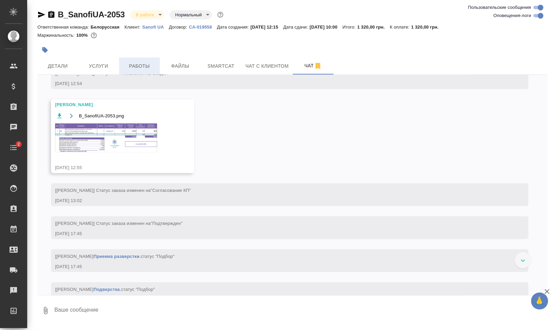
click at [136, 70] on span "Работы" at bounding box center [139, 66] width 33 height 9
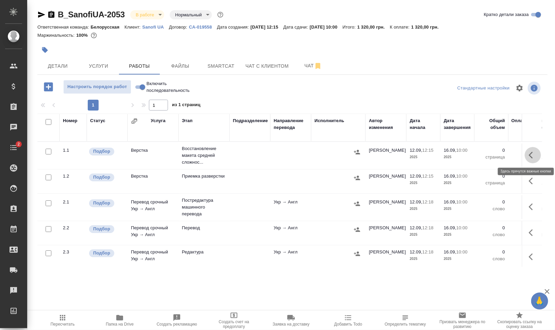
click at [529, 156] on icon "button" at bounding box center [531, 155] width 4 height 7
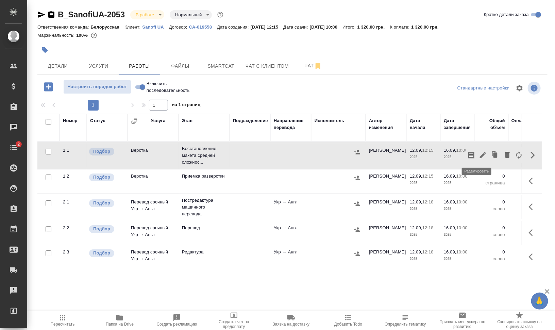
click at [480, 152] on icon "button" at bounding box center [483, 155] width 6 height 6
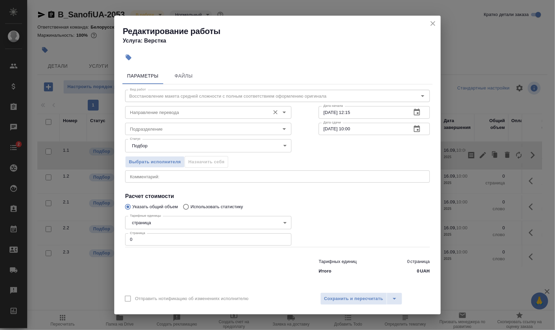
click at [165, 112] on input "Направление перевода" at bounding box center [196, 112] width 139 height 8
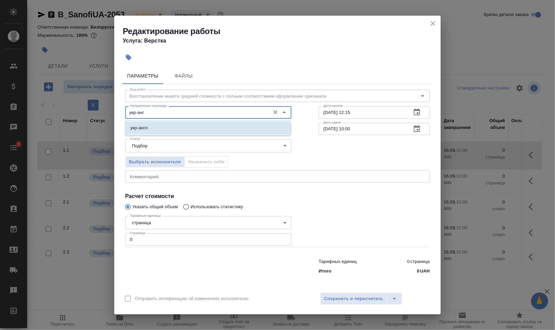
click at [156, 126] on li "укр-англ" at bounding box center [208, 128] width 166 height 12
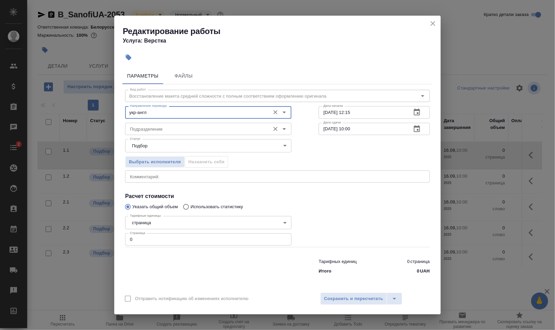
type input "укр-англ"
click at [156, 126] on input "Подразделение" at bounding box center [196, 129] width 139 height 8
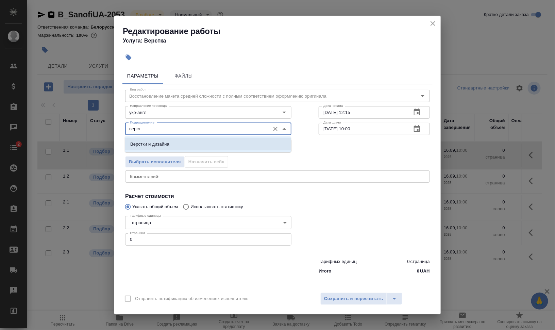
click at [177, 141] on li "Верстки и дизайна" at bounding box center [208, 144] width 166 height 12
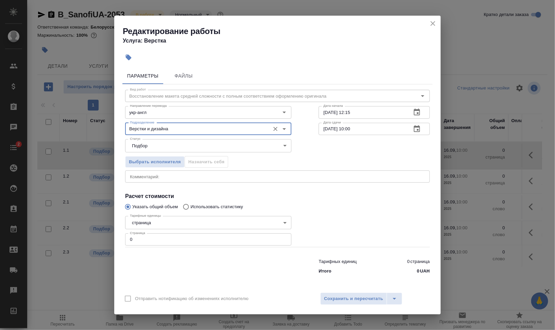
type input "Верстки и дизайна"
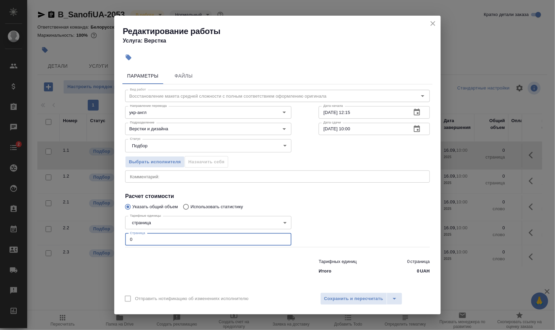
drag, startPoint x: 138, startPoint y: 238, endPoint x: 121, endPoint y: 239, distance: 17.0
click at [121, 238] on div "Параметры Файлы Вид работ Восстановление макета средней сложности с полным соот…" at bounding box center [277, 176] width 327 height 223
type input "7"
click at [171, 178] on textarea at bounding box center [277, 176] width 295 height 5
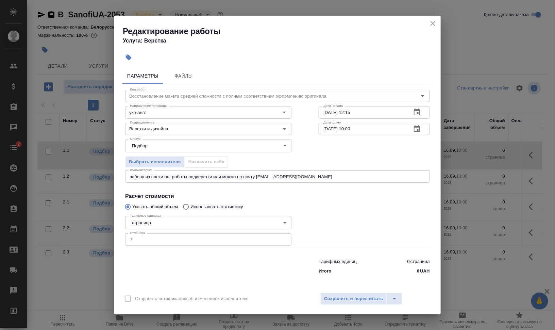
click at [239, 173] on div "заберу из папки out работы подверстки или можно на почту d.valeev@awatera.com x…" at bounding box center [277, 176] width 305 height 12
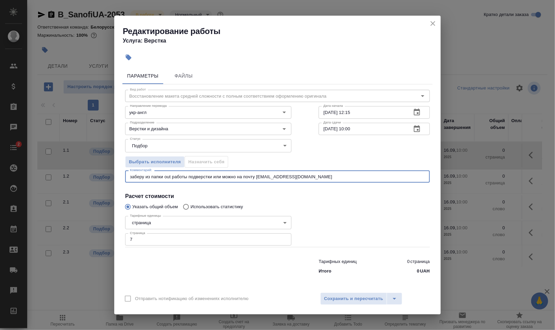
click at [236, 176] on textarea "заберу из папки out работы подверстки или можно на почту d.valeev@awatera.com" at bounding box center [277, 176] width 295 height 5
type textarea "заберу из папки out работы подверстки или можно сдать на почту d.valeev@awatera…"
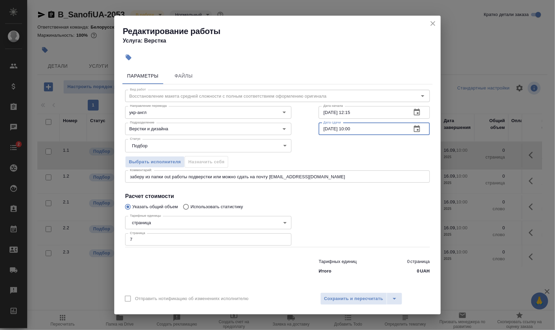
click at [327, 129] on input "16.09.2025 10:00" at bounding box center [362, 129] width 87 height 12
click at [350, 130] on input "16.09.2025 10:00" at bounding box center [362, 129] width 87 height 12
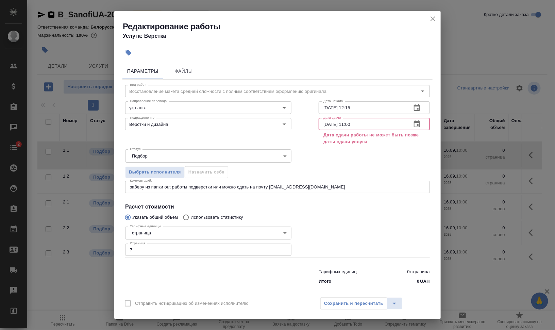
drag, startPoint x: 324, startPoint y: 123, endPoint x: 317, endPoint y: 124, distance: 6.9
click at [319, 124] on input "16.09.2025 11:00" at bounding box center [362, 124] width 87 height 12
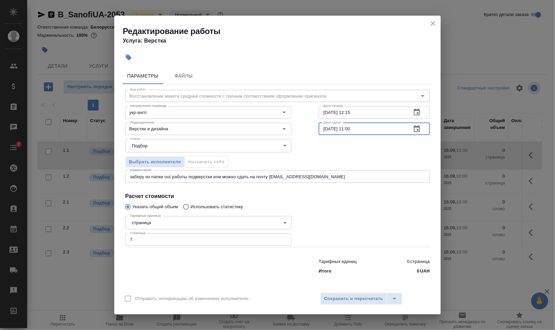
type input "13.09.2025 11:00"
drag, startPoint x: 349, startPoint y: 112, endPoint x: 376, endPoint y: 112, distance: 27.2
click at [374, 112] on input "12.09.2025 12:15" at bounding box center [362, 112] width 87 height 12
type input "12.09.2025 17:54"
click at [360, 201] on div at bounding box center [374, 230] width 138 height 61
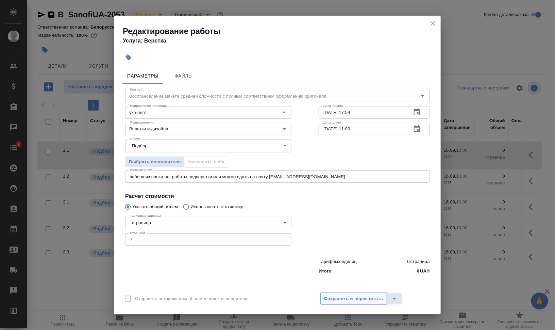
click at [363, 296] on span "Сохранить и пересчитать" at bounding box center [353, 299] width 59 height 8
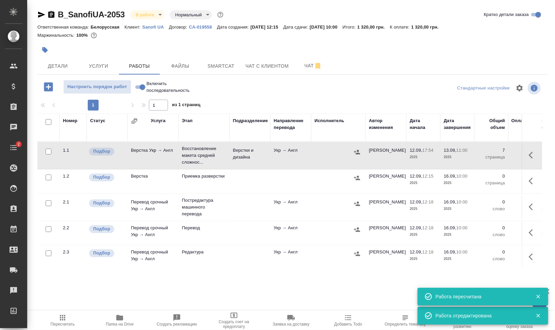
click at [529, 153] on icon "button" at bounding box center [533, 155] width 8 height 8
click at [480, 155] on icon "button" at bounding box center [483, 155] width 6 height 6
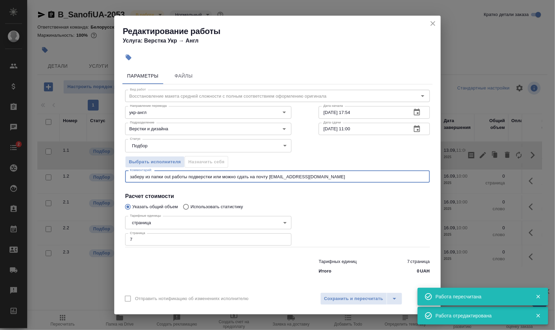
drag, startPoint x: 197, startPoint y: 177, endPoint x: 190, endPoint y: 179, distance: 6.9
click at [188, 178] on textarea "заберу из папки out работы подверстки или можно сдать на почту d.valeev@awatera…" at bounding box center [277, 176] width 295 height 5
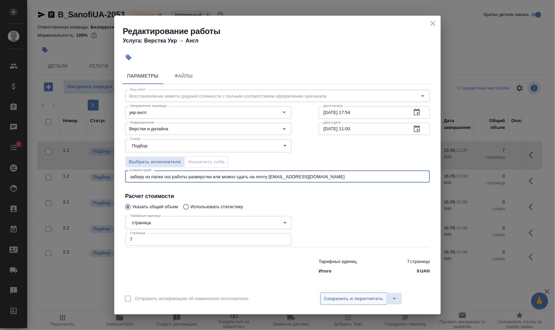
type textarea "заберу из папки out работы разверстки или можно сдать на почту d.valeev@awatera…"
drag, startPoint x: 345, startPoint y: 299, endPoint x: 352, endPoint y: 298, distance: 7.9
click at [345, 299] on span "Сохранить и пересчитать" at bounding box center [353, 299] width 59 height 8
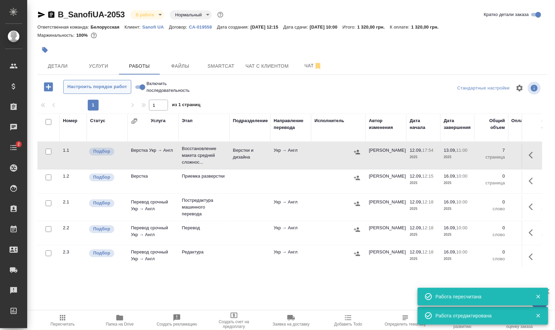
click at [95, 82] on button "Настроить порядок работ" at bounding box center [97, 87] width 68 height 14
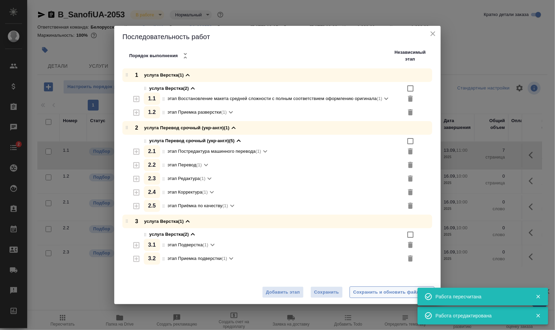
click at [373, 292] on div "Сохранить и обновить файлы" at bounding box center [392, 292] width 78 height 8
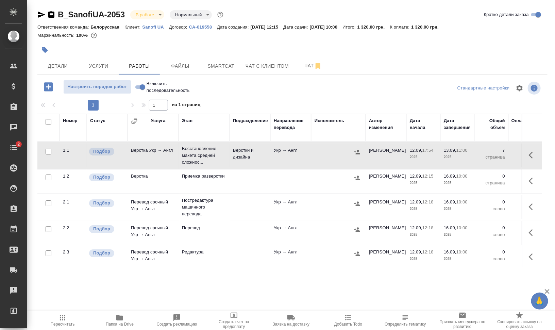
click at [46, 120] on input "checkbox" at bounding box center [49, 122] width 6 height 6
checkbox input "true"
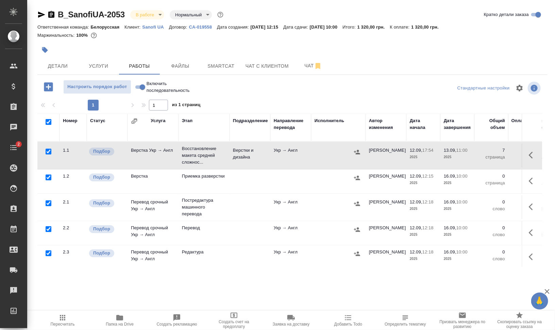
checkbox input "true"
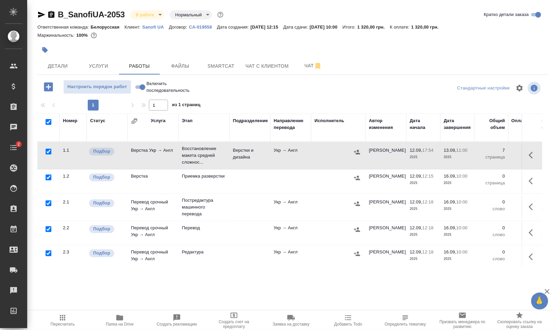
checkbox input "true"
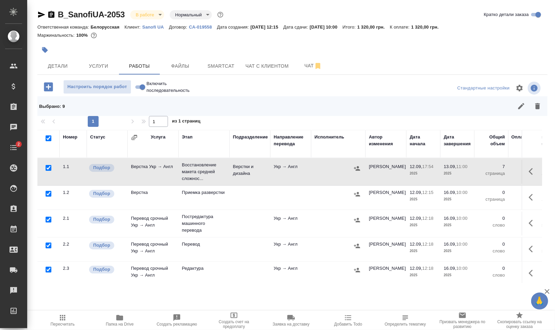
click at [50, 167] on input "checkbox" at bounding box center [49, 168] width 6 height 6
checkbox input "false"
click at [50, 167] on input "checkbox" at bounding box center [49, 168] width 6 height 6
checkbox input "true"
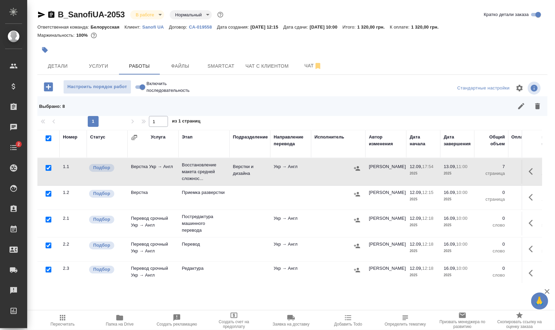
checkbox input "true"
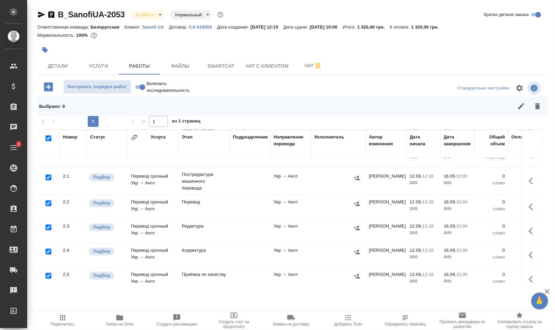
scroll to position [43, 0]
click at [105, 315] on span "Папка на Drive" at bounding box center [119, 320] width 49 height 13
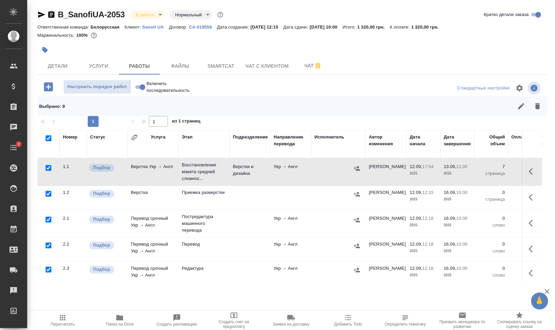
click at [46, 167] on input "checkbox" at bounding box center [49, 168] width 6 height 6
checkbox input "false"
click at [48, 218] on input "checkbox" at bounding box center [49, 220] width 6 height 6
checkbox input "false"
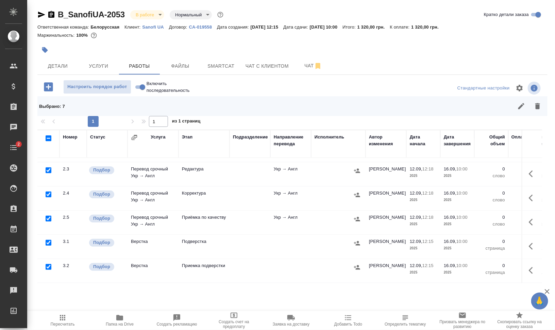
scroll to position [104, 0]
click at [48, 240] on input "checkbox" at bounding box center [49, 243] width 6 height 6
checkbox input "false"
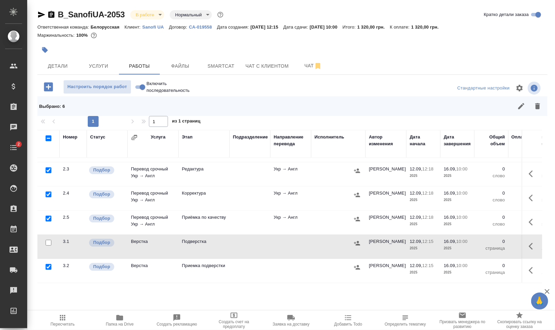
click at [51, 191] on input "checkbox" at bounding box center [49, 194] width 6 height 6
checkbox input "false"
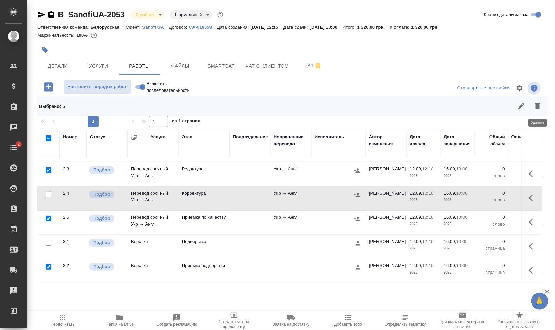
click at [539, 108] on icon "button" at bounding box center [537, 106] width 5 height 6
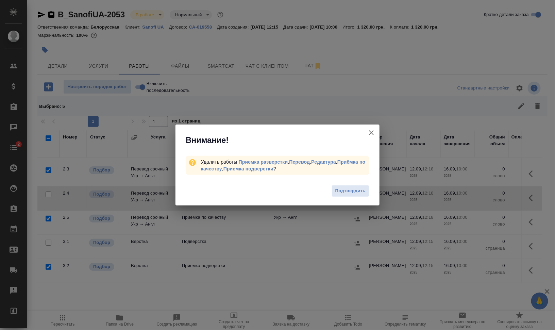
click at [345, 191] on span "Подтвердить" at bounding box center [350, 191] width 30 height 8
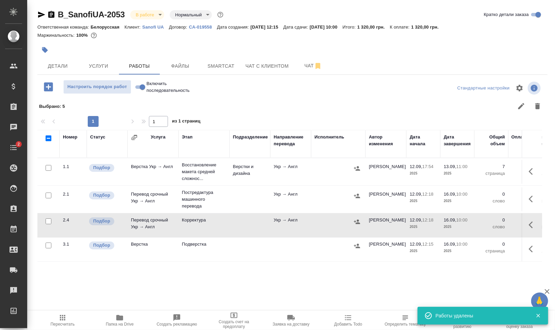
scroll to position [0, 0]
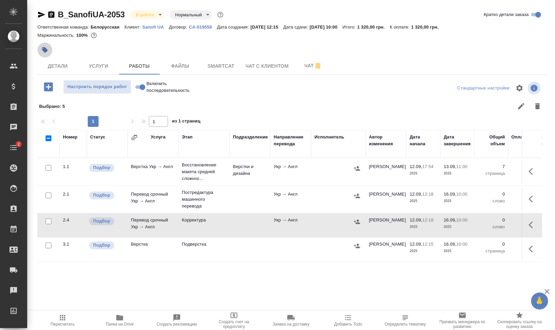
click at [50, 48] on button "button" at bounding box center [44, 50] width 15 height 15
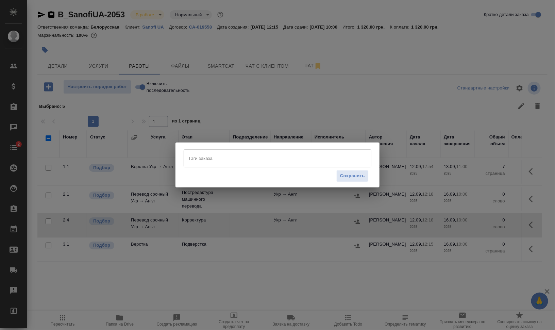
click at [263, 164] on input "Тэги заказа" at bounding box center [271, 158] width 169 height 12
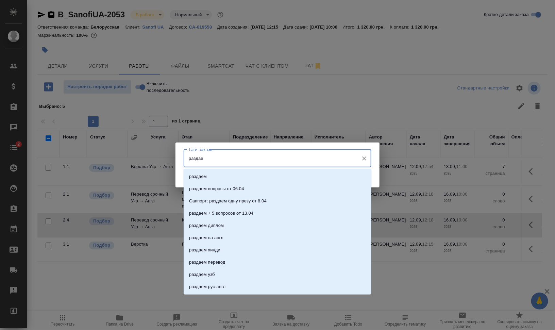
type input "раздаем"
click at [274, 174] on li "раздаем" at bounding box center [278, 176] width 188 height 12
type input "на ра"
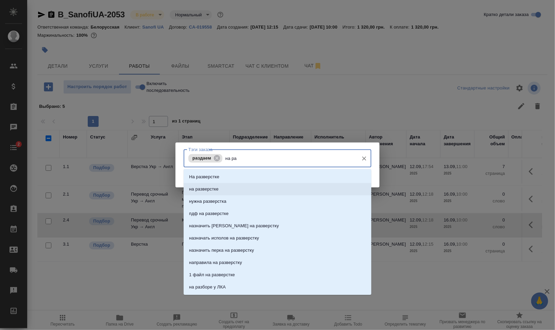
click at [283, 185] on li "на разверстке" at bounding box center [278, 189] width 188 height 12
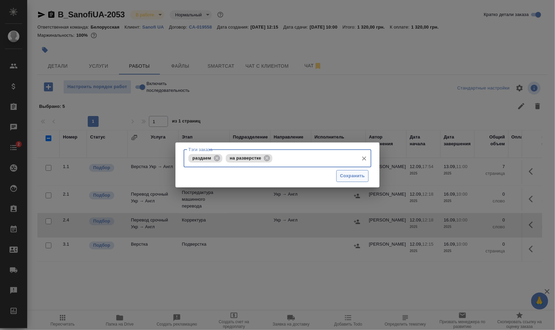
click at [350, 178] on span "Сохранить" at bounding box center [352, 176] width 25 height 8
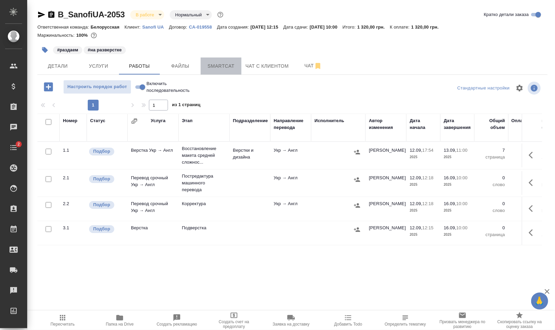
click at [236, 62] on span "Smartcat" at bounding box center [221, 66] width 33 height 9
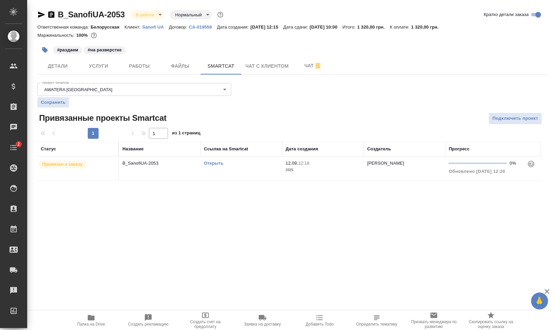
click at [208, 162] on link "Открыть" at bounding box center [213, 163] width 19 height 5
click at [50, 70] on span "Детали" at bounding box center [57, 66] width 33 height 9
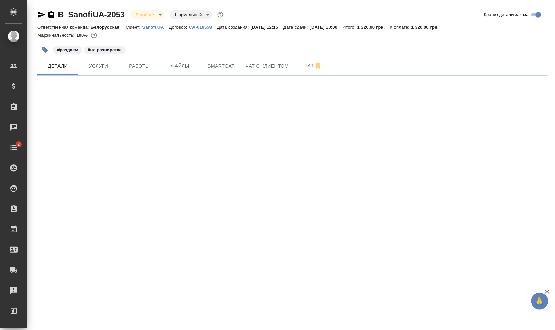
select select "RU"
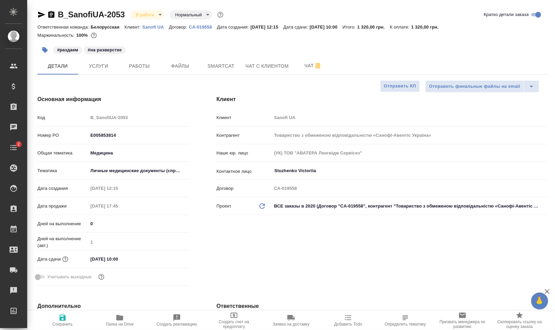
type textarea "x"
click at [104, 66] on span "Услуги" at bounding box center [98, 66] width 33 height 9
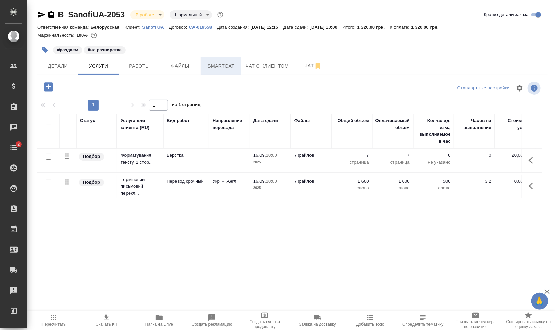
click at [228, 72] on button "Smartcat" at bounding box center [221, 65] width 41 height 17
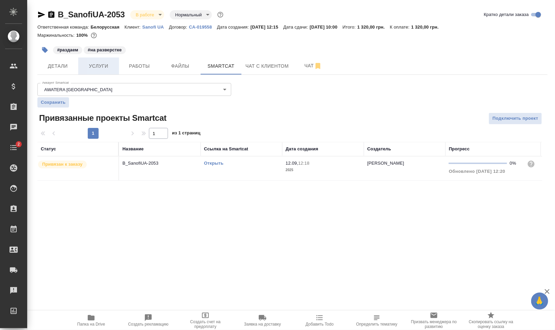
click at [104, 63] on span "Услуги" at bounding box center [98, 66] width 33 height 9
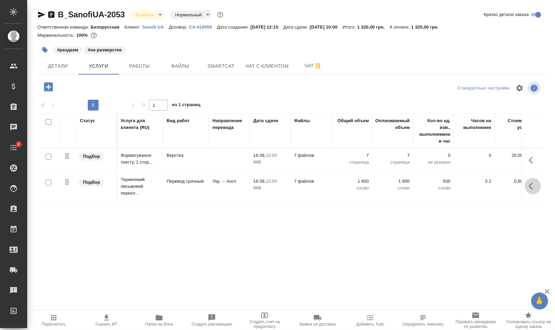
click at [534, 188] on icon "button" at bounding box center [533, 186] width 8 height 8
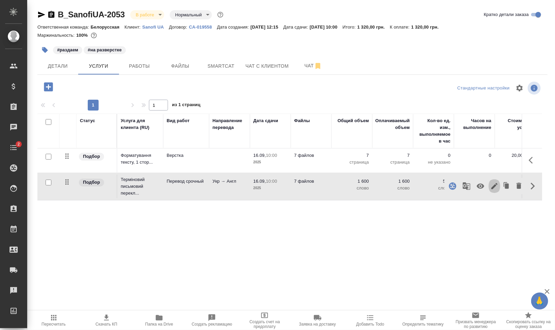
click at [491, 185] on icon "button" at bounding box center [494, 186] width 8 height 8
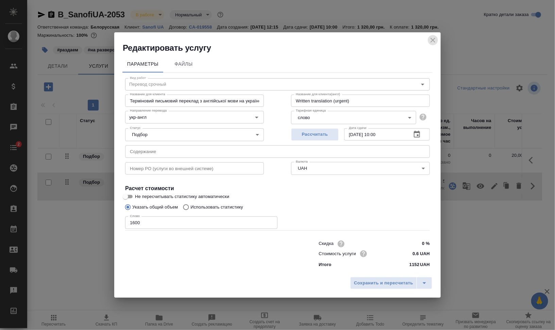
click at [433, 41] on icon "close" at bounding box center [433, 40] width 8 height 8
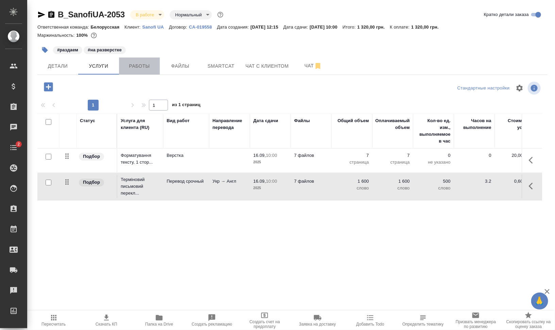
click at [158, 71] on button "Работы" at bounding box center [139, 65] width 41 height 17
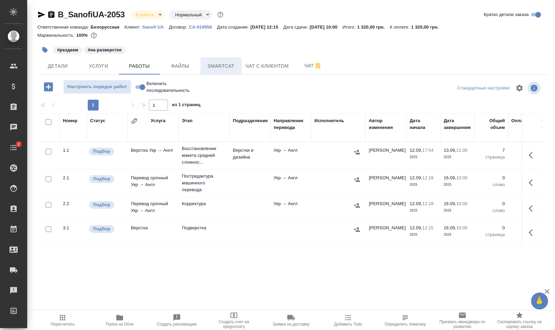
click at [232, 64] on span "Smartcat" at bounding box center [221, 66] width 33 height 9
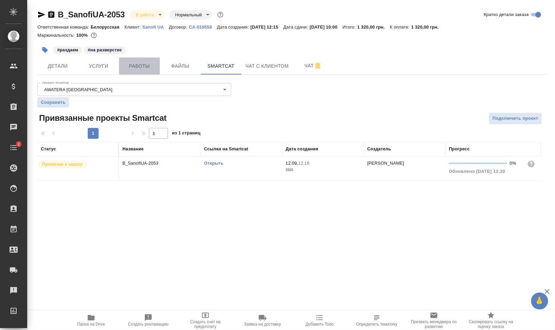
click at [134, 69] on span "Работы" at bounding box center [139, 66] width 33 height 9
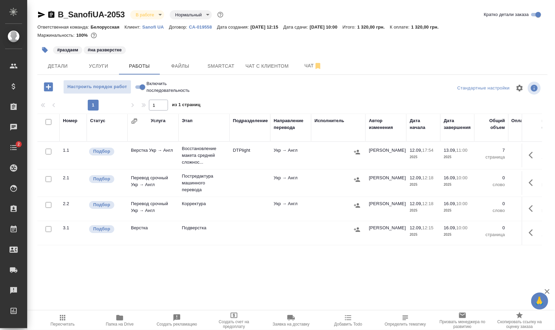
click at [536, 186] on button "button" at bounding box center [533, 182] width 16 height 16
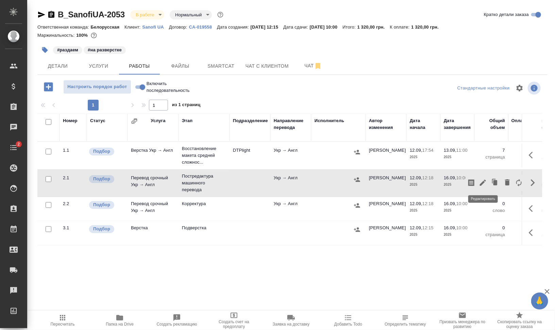
click at [481, 180] on icon "button" at bounding box center [483, 183] width 8 height 8
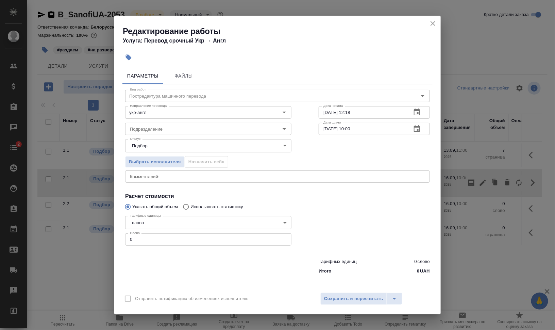
click at [434, 22] on icon "close" at bounding box center [433, 23] width 5 height 5
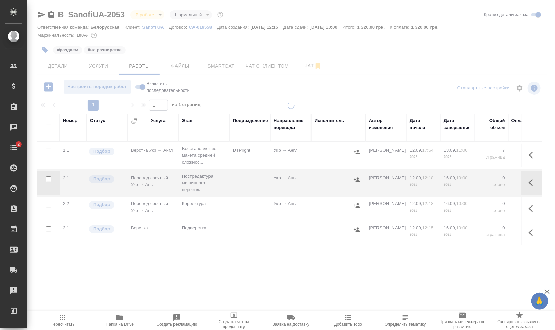
click at [98, 68] on div at bounding box center [291, 142] width 528 height 284
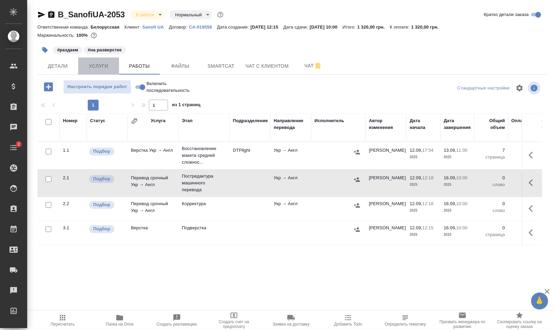
click at [102, 67] on span "Услуги" at bounding box center [98, 66] width 33 height 9
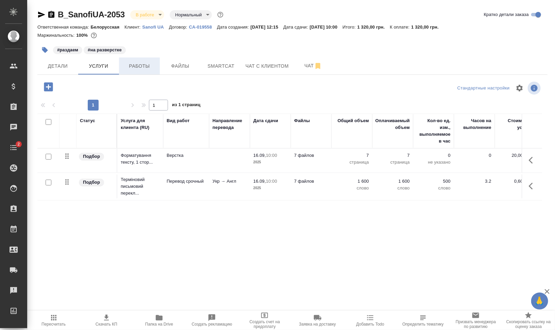
click at [148, 68] on span "Работы" at bounding box center [139, 66] width 33 height 9
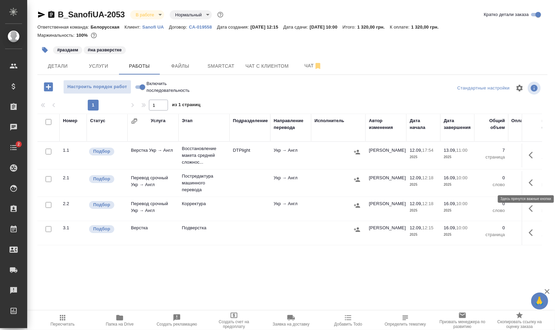
click at [533, 182] on icon "button" at bounding box center [533, 183] width 8 height 8
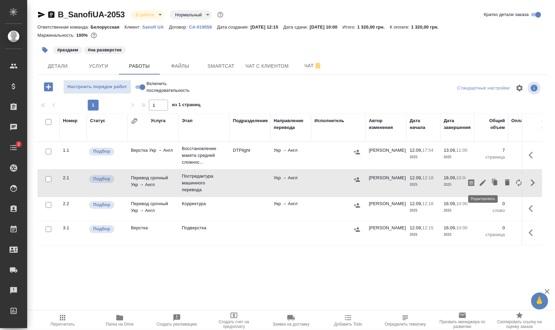
click at [482, 182] on icon "button" at bounding box center [483, 183] width 6 height 6
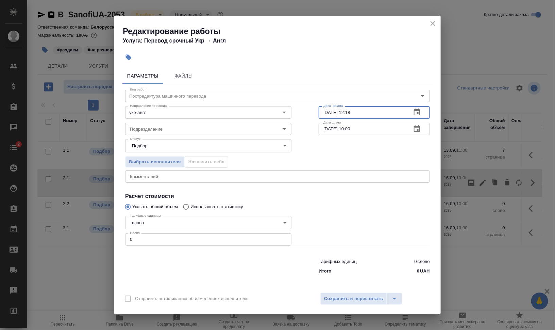
click at [326, 112] on input "12.09.2025 12:18" at bounding box center [362, 112] width 87 height 12
drag, startPoint x: 351, startPoint y: 111, endPoint x: 410, endPoint y: 114, distance: 59.0
click at [410, 114] on div "13.09.2025 12:18 Дата начала" at bounding box center [374, 112] width 111 height 12
click at [376, 108] on input "13.09.2025 12:18" at bounding box center [362, 112] width 87 height 12
type input "13.09.2025 12:00"
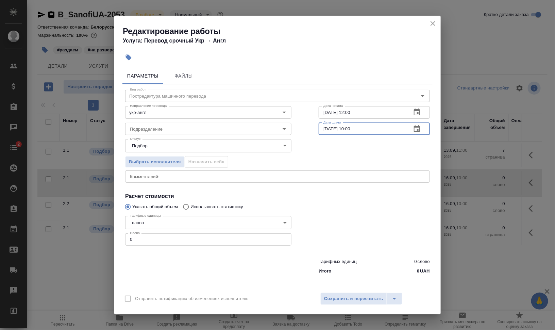
click at [327, 128] on input "16.09.2025 10:00" at bounding box center [362, 129] width 87 height 12
drag, startPoint x: 351, startPoint y: 127, endPoint x: 416, endPoint y: 128, distance: 65.3
click at [406, 128] on input "15.09.2025 10:00" at bounding box center [362, 129] width 87 height 12
type input "15.09.2025 12:00"
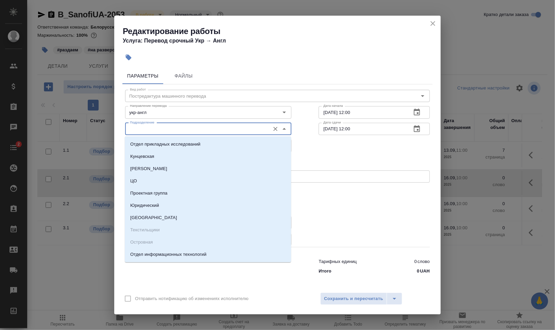
click at [247, 130] on input "Подразделение" at bounding box center [196, 129] width 139 height 8
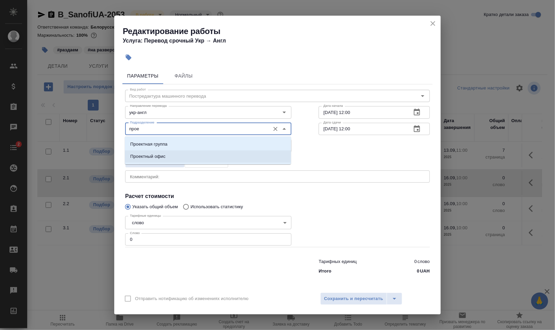
click at [179, 158] on li "Проектный офис" at bounding box center [208, 156] width 166 height 12
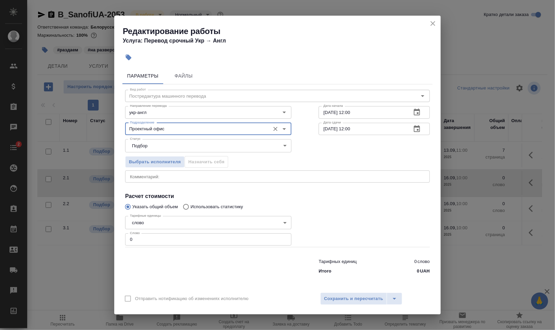
type input "Проектный офис"
drag, startPoint x: 143, startPoint y: 237, endPoint x: 120, endPoint y: 236, distance: 23.2
click at [122, 236] on div "Параметры Файлы Вид работ Постредактура машинного перевода Вид работ Направлени…" at bounding box center [277, 176] width 327 height 223
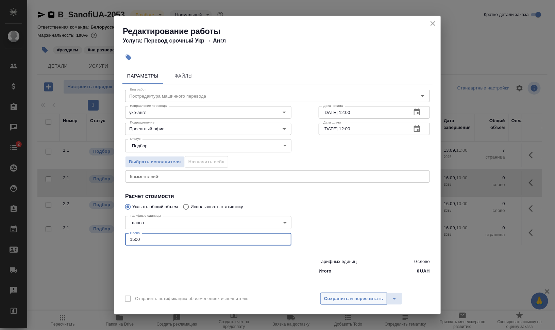
type input "1500"
click at [358, 296] on span "Сохранить и пересчитать" at bounding box center [353, 299] width 59 height 8
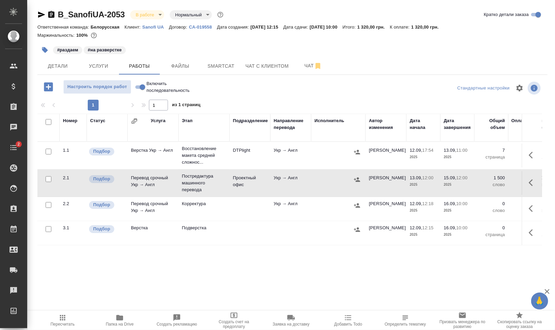
click at [350, 176] on div at bounding box center [339, 179] width 48 height 10
click at [356, 178] on icon "button" at bounding box center [357, 179] width 7 height 7
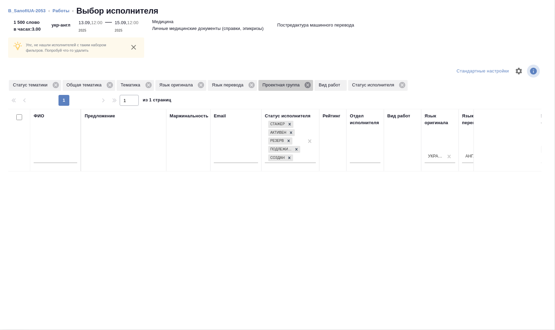
click at [307, 85] on icon at bounding box center [307, 84] width 7 height 7
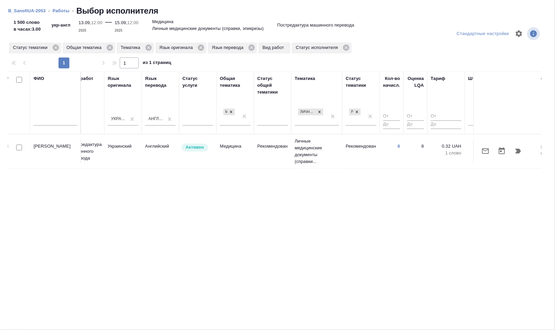
scroll to position [0, 317]
click at [321, 111] on icon at bounding box center [319, 111] width 5 height 5
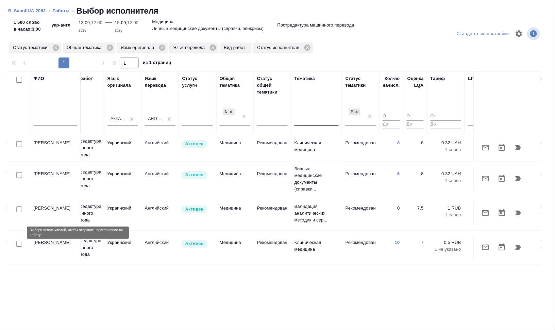
click at [20, 241] on input "checkbox" at bounding box center [19, 244] width 6 height 6
checkbox input "true"
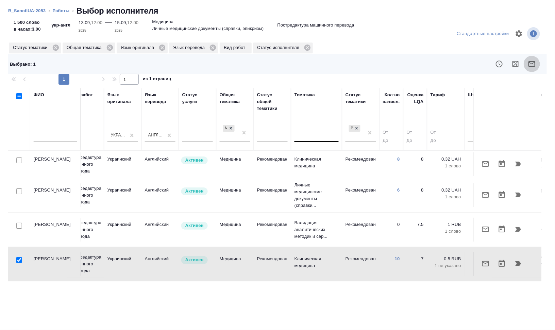
click at [530, 65] on icon "button" at bounding box center [532, 64] width 8 height 8
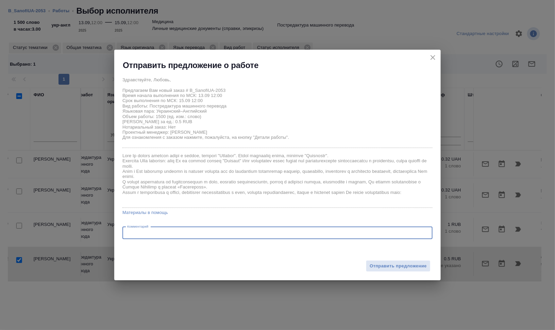
click at [182, 232] on textarea at bounding box center [277, 232] width 301 height 5
click at [312, 231] on textarea "Сможете, пожалуйста, принять заказ в работу? На проект в смарткате назначим вас…" at bounding box center [277, 232] width 301 height 5
click at [315, 231] on textarea "Сможете, пожалуйста, принять заказ в работу? На проект в смарткате назначим вас…" at bounding box center [277, 232] width 301 height 5
click at [358, 234] on textarea "Сможете, пожалуйста, принять заказ в работу? На проект в смарткате назначим вас…" at bounding box center [277, 232] width 301 height 5
paste textarea "https://drive.awatera.com/s/rfpJWnQ5oTJ2yFM"
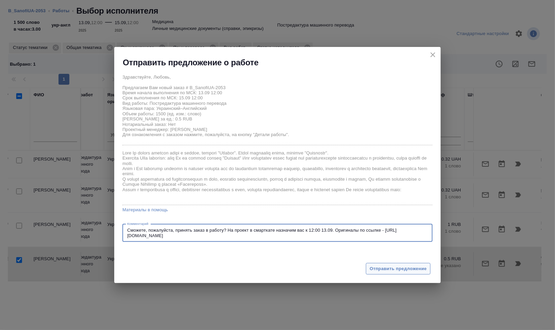
type textarea "Сможете, пожалуйста, принять заказ в работу? На проект в смарткате назначим вас…"
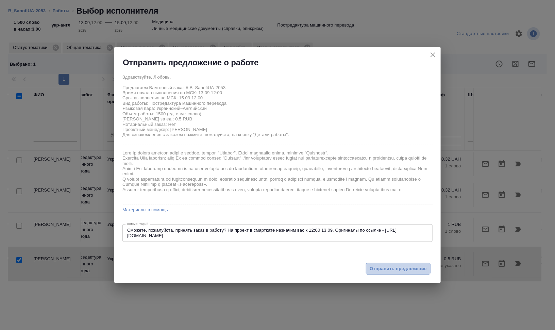
click at [398, 270] on span "Отправить предложение" at bounding box center [398, 269] width 57 height 8
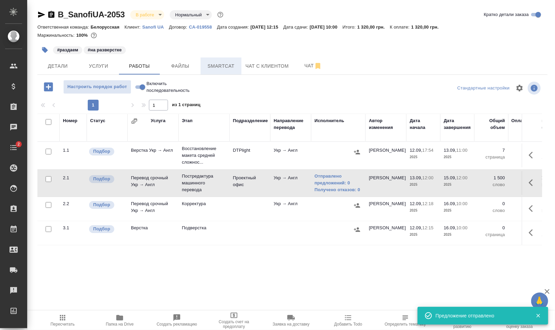
click at [215, 65] on span "Smartcat" at bounding box center [221, 66] width 33 height 9
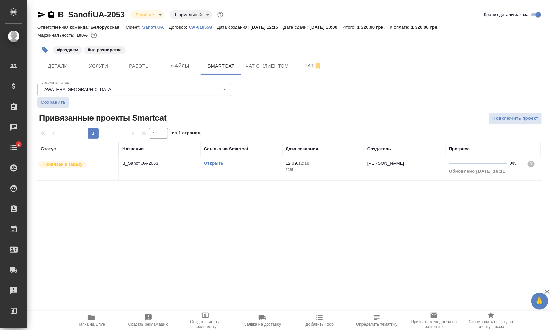
click at [210, 163] on link "Открыть" at bounding box center [213, 163] width 19 height 5
click at [154, 60] on button "Работы" at bounding box center [139, 65] width 41 height 17
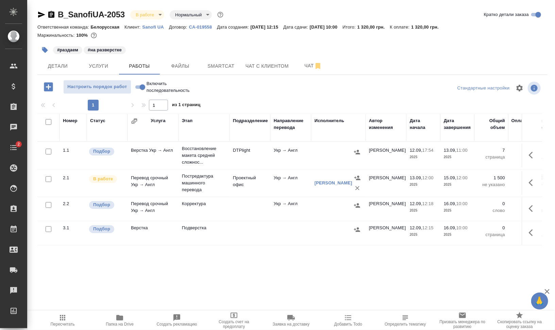
click at [48, 204] on input "checkbox" at bounding box center [49, 205] width 6 height 6
checkbox input "true"
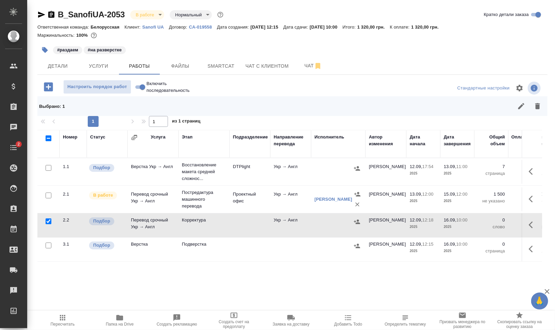
click at [47, 246] on input "checkbox" at bounding box center [49, 246] width 6 height 6
checkbox input "true"
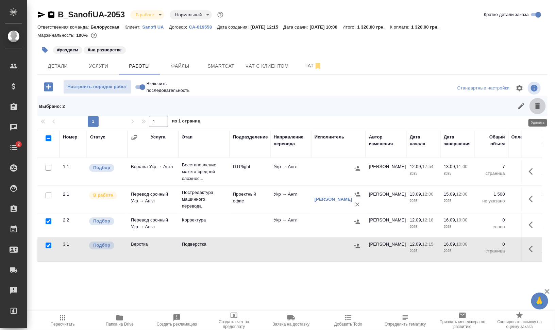
click at [537, 104] on icon "button" at bounding box center [537, 106] width 5 height 6
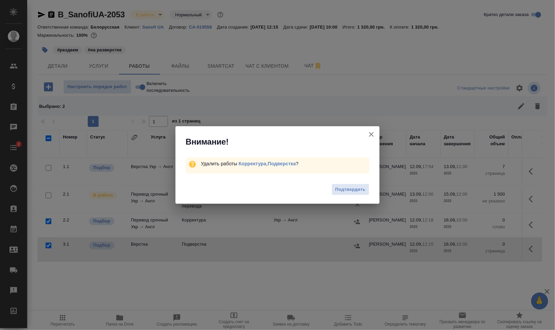
drag, startPoint x: 346, startPoint y: 192, endPoint x: 287, endPoint y: 251, distance: 83.0
click at [265, 281] on div "Внимание! Удалить работы Корректура , Подверстка ? Подтвердить" at bounding box center [277, 165] width 555 height 330
click at [371, 137] on icon "button" at bounding box center [371, 134] width 8 height 8
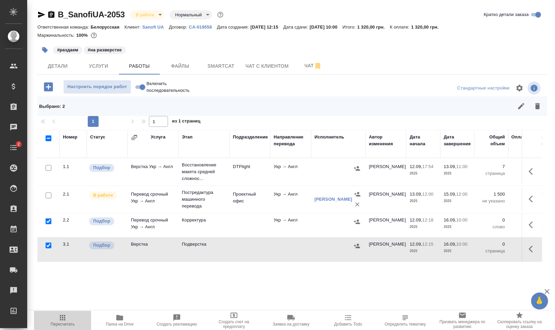
click at [68, 320] on span "Пересчитать" at bounding box center [62, 320] width 49 height 13
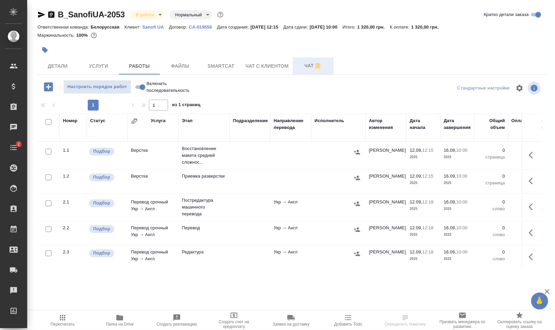
click at [304, 67] on span "Чат" at bounding box center [313, 66] width 33 height 9
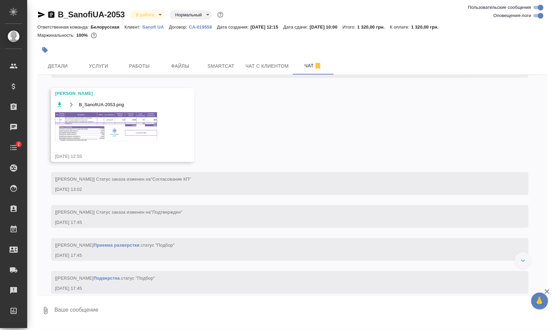
scroll to position [208, 0]
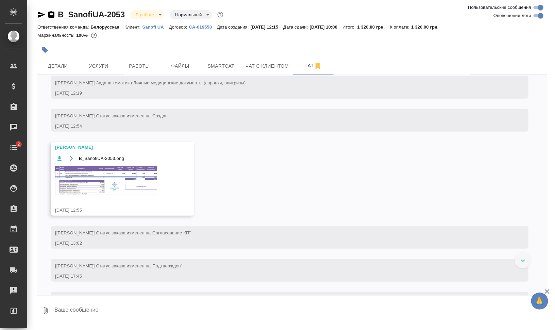
click at [118, 190] on img at bounding box center [106, 180] width 102 height 29
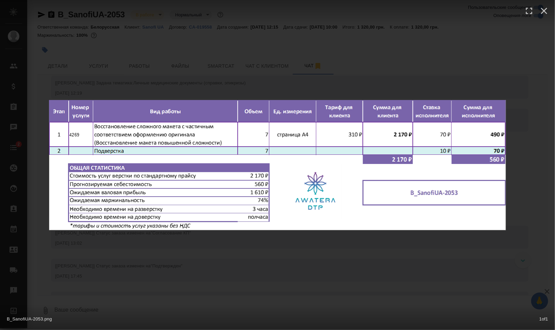
click at [529, 180] on div "B_SanofiUA-2053.png 1 of 1" at bounding box center [277, 165] width 555 height 330
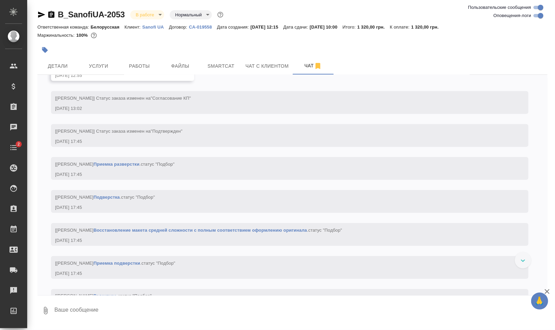
scroll to position [293, 0]
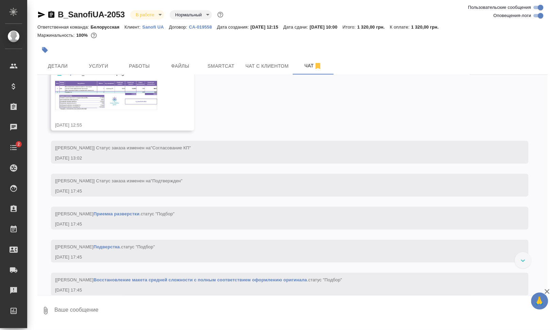
click at [105, 110] on img at bounding box center [106, 95] width 102 height 29
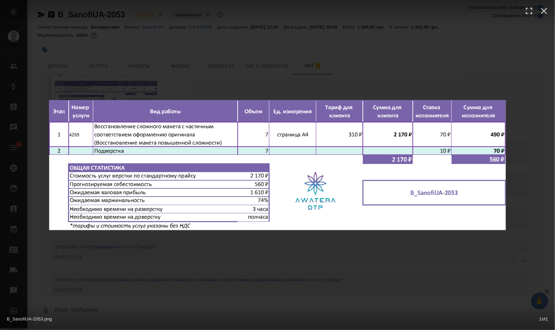
click at [452, 247] on div "B_SanofiUA-2053.png 1 of 1" at bounding box center [277, 165] width 555 height 330
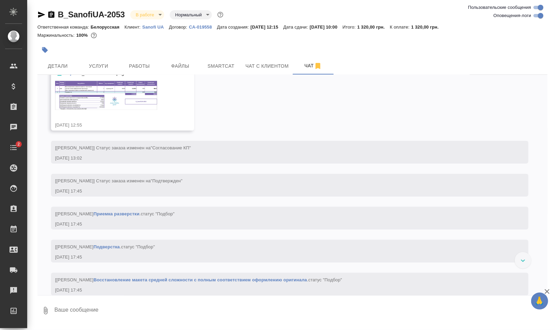
click at [113, 100] on img at bounding box center [106, 95] width 102 height 29
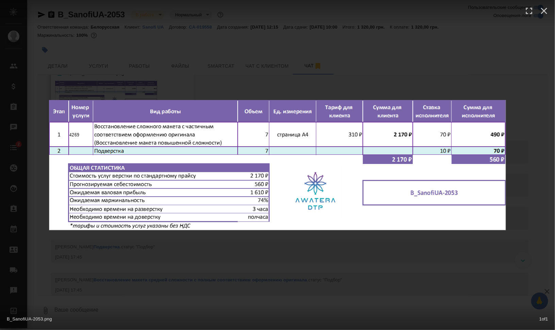
click at [453, 274] on div "B_SanofiUA-2053.png 1 of 1" at bounding box center [277, 165] width 555 height 330
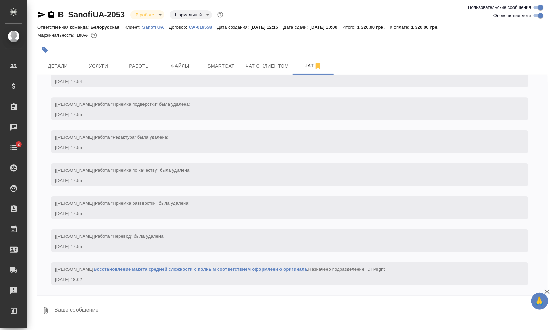
scroll to position [965, 0]
click at [49, 52] on button "button" at bounding box center [44, 50] width 15 height 15
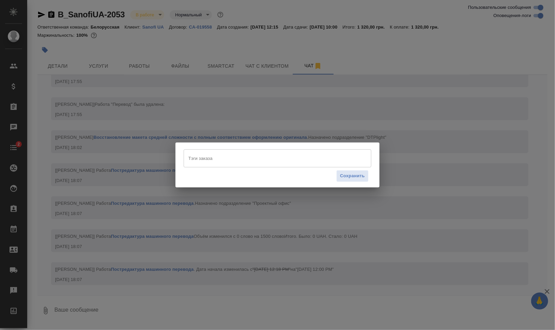
scroll to position [1103, 0]
click at [247, 158] on input "Тэги заказа" at bounding box center [271, 158] width 169 height 12
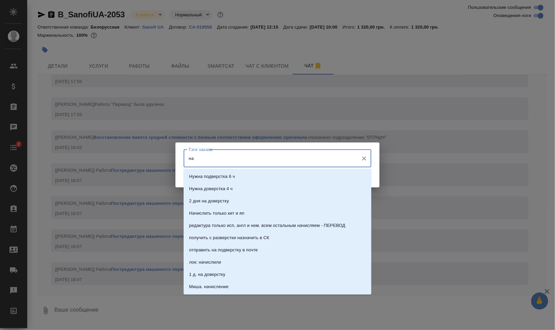
type input "н"
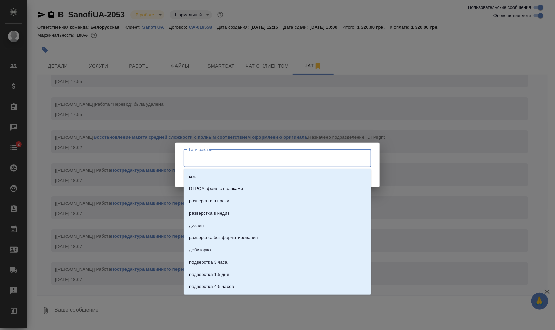
click at [84, 129] on div "Тэги заказа [PERSON_NAME] заказа Сохранить" at bounding box center [277, 165] width 555 height 330
